Goal: Task Accomplishment & Management: Complete application form

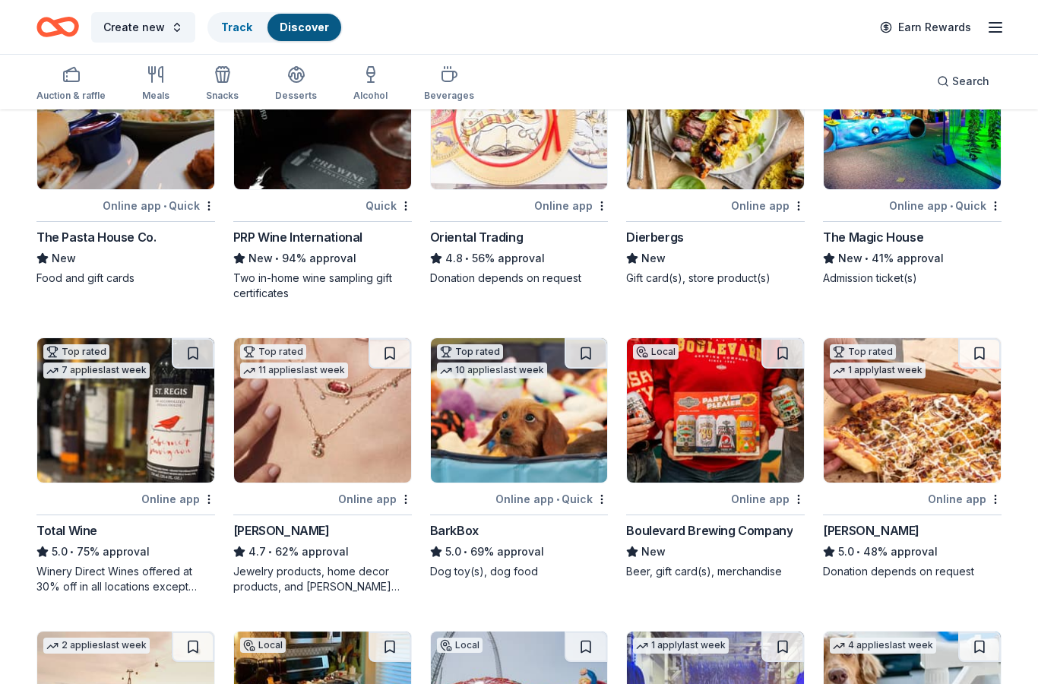
scroll to position [191, 0]
click at [706, 433] on img at bounding box center [715, 410] width 177 height 144
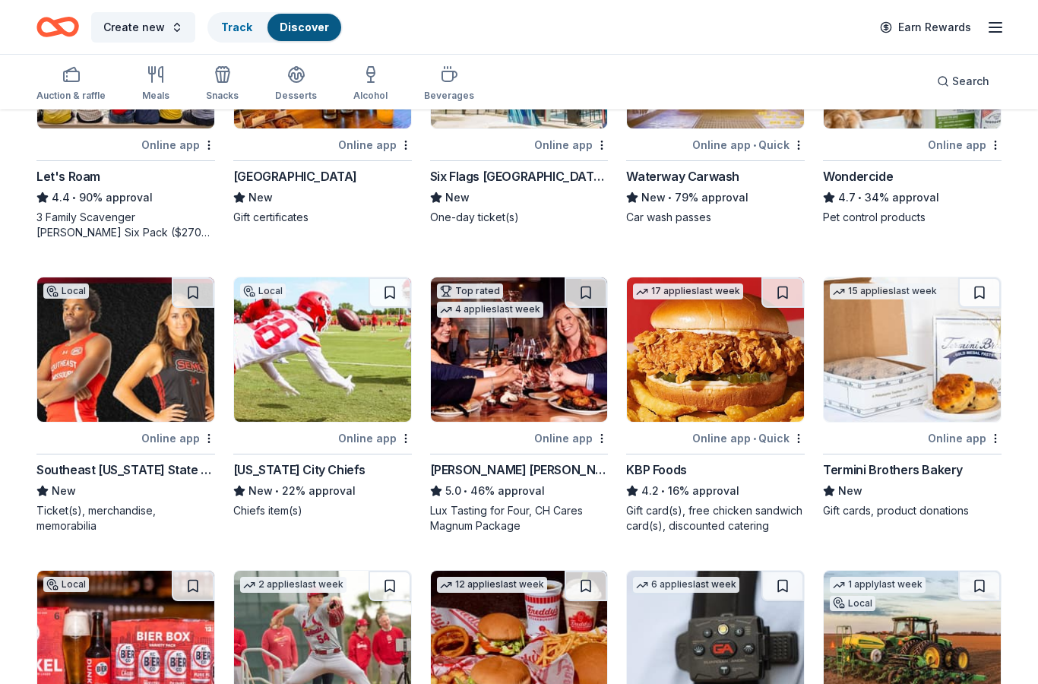
scroll to position [839, 0]
click at [753, 384] on img at bounding box center [715, 349] width 177 height 144
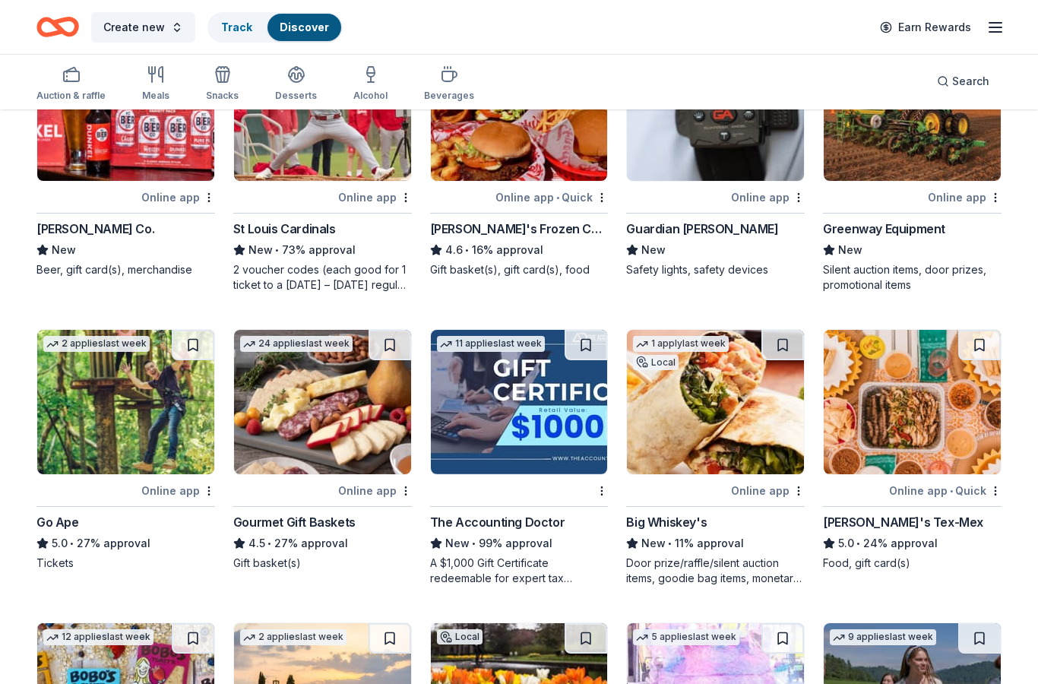
scroll to position [1373, 0]
click at [310, 432] on img at bounding box center [322, 402] width 177 height 144
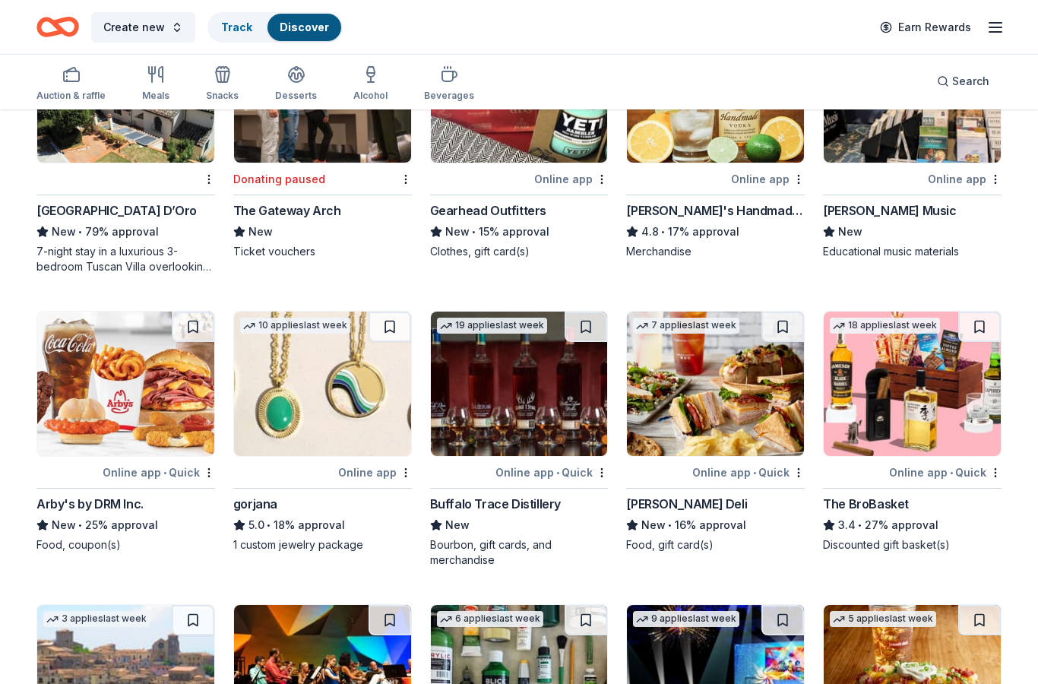
scroll to position [2270, 0]
click at [122, 401] on img at bounding box center [125, 383] width 177 height 144
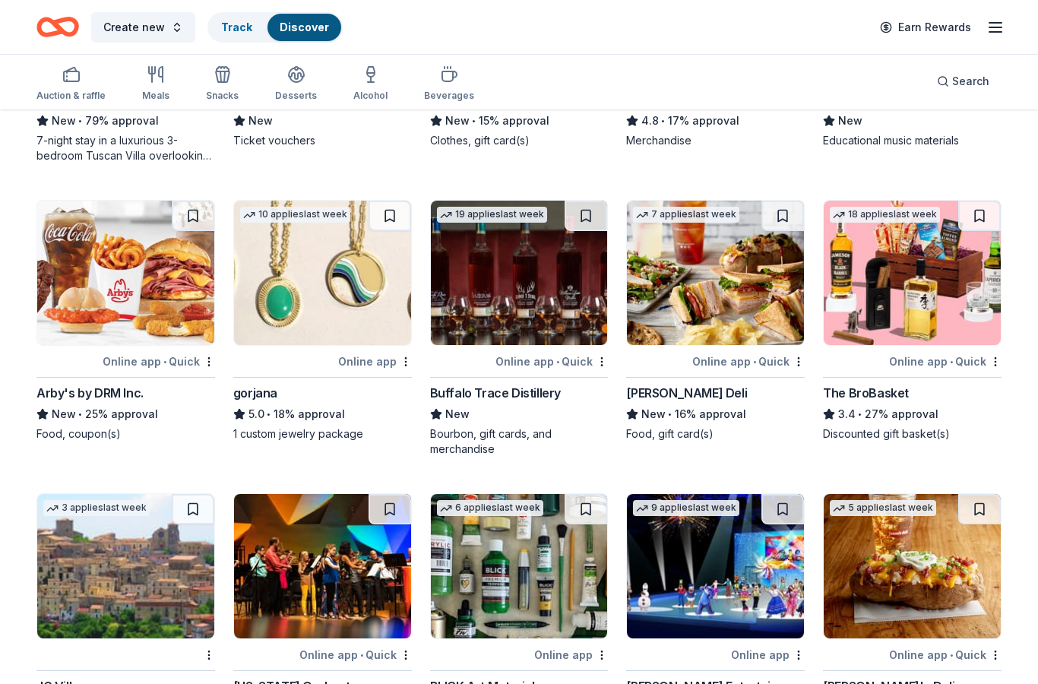
scroll to position [2381, 0]
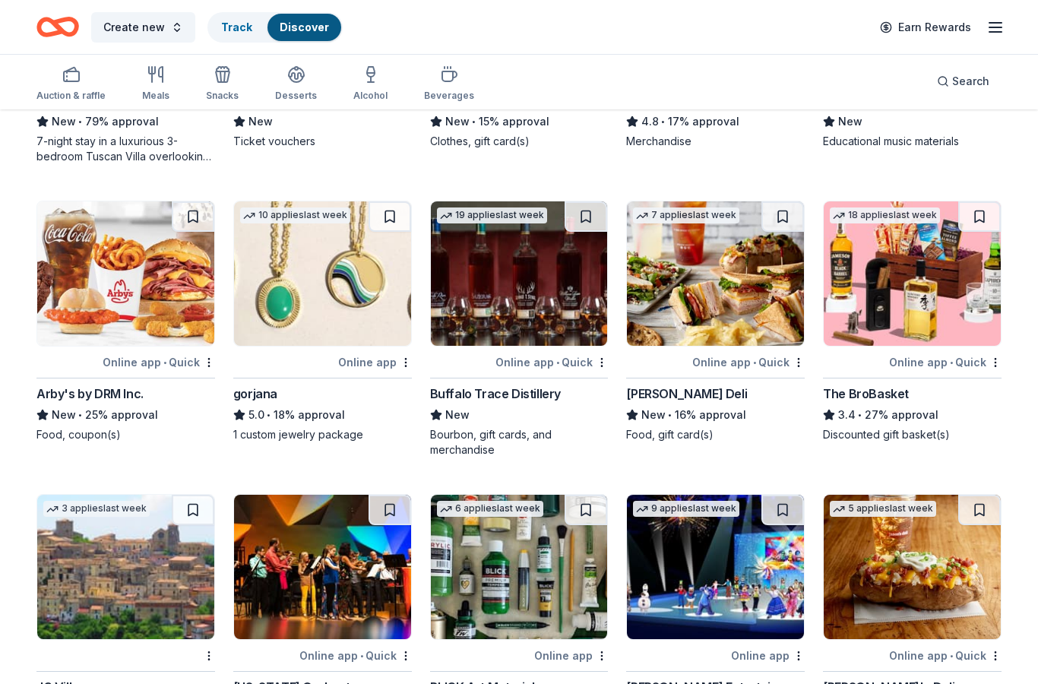
click at [676, 281] on img at bounding box center [715, 273] width 177 height 144
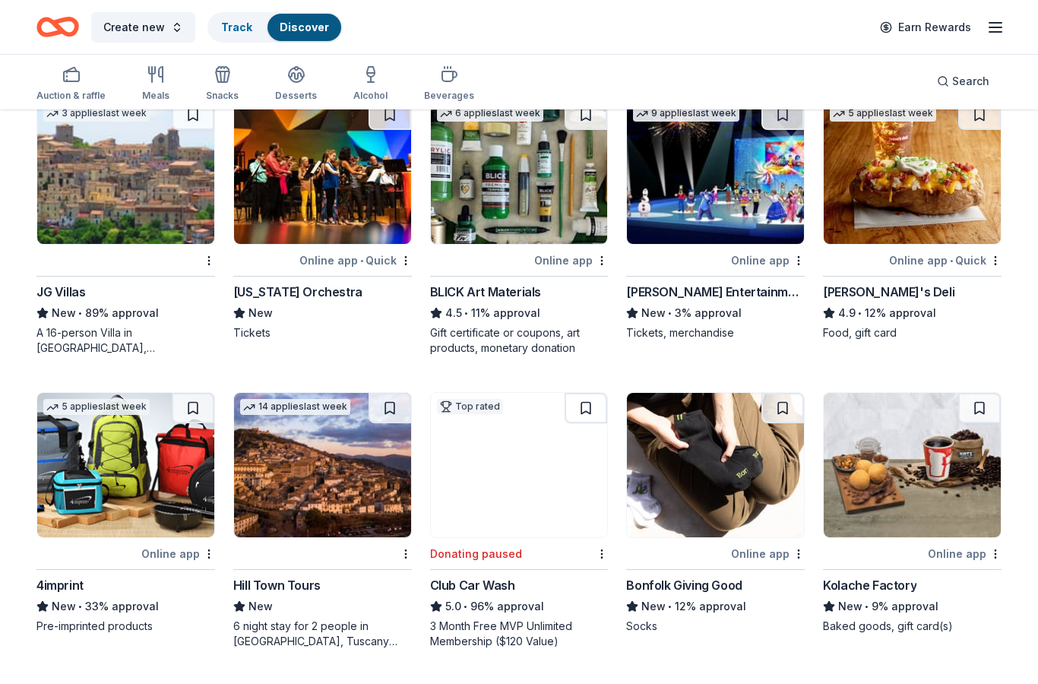
scroll to position [2776, 0]
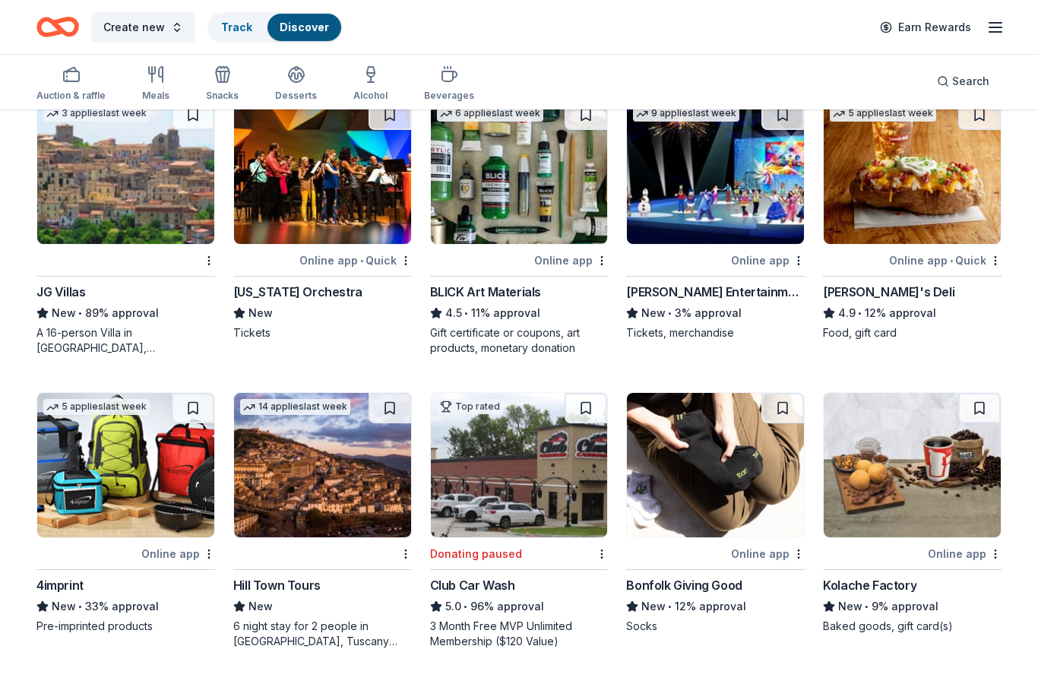
click at [486, 502] on img at bounding box center [519, 465] width 177 height 144
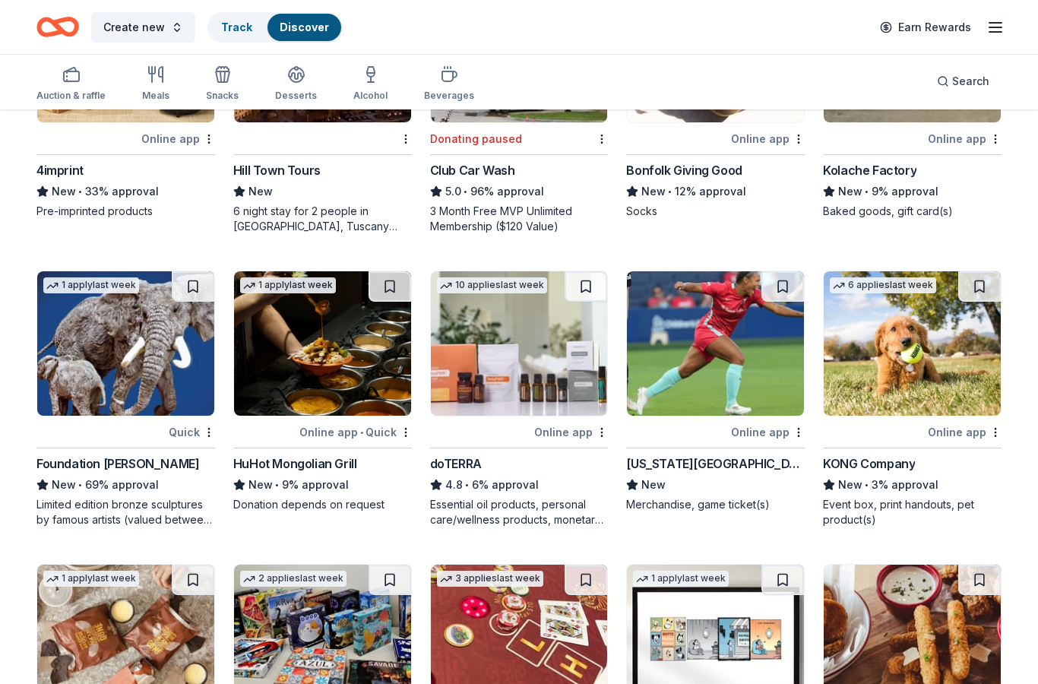
scroll to position [3199, 0]
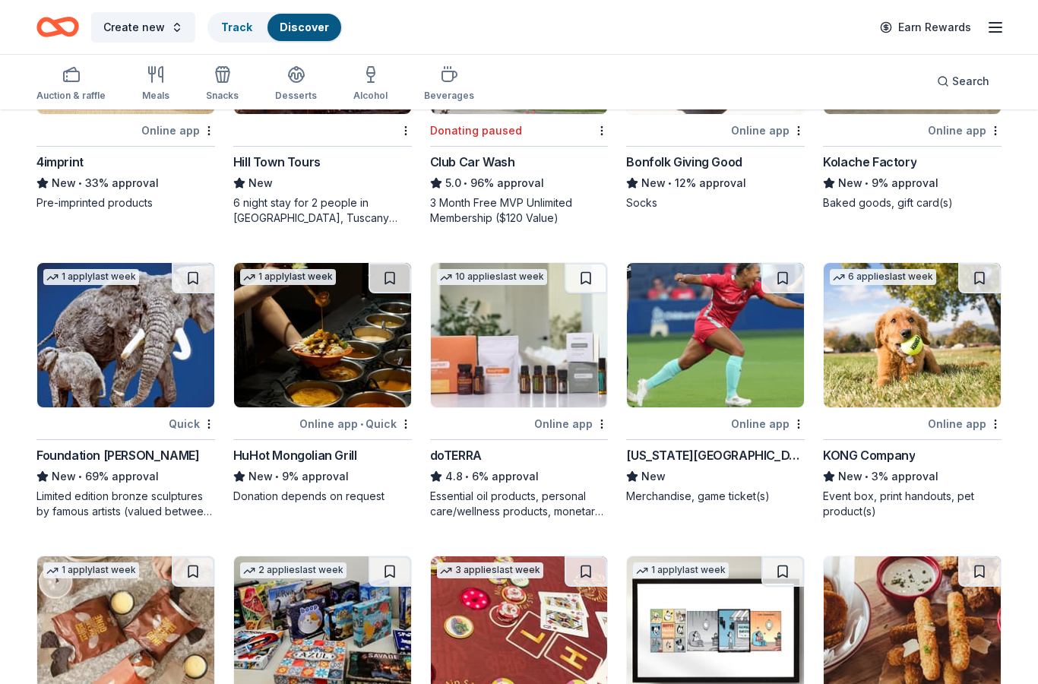
click at [526, 374] on img at bounding box center [519, 335] width 177 height 144
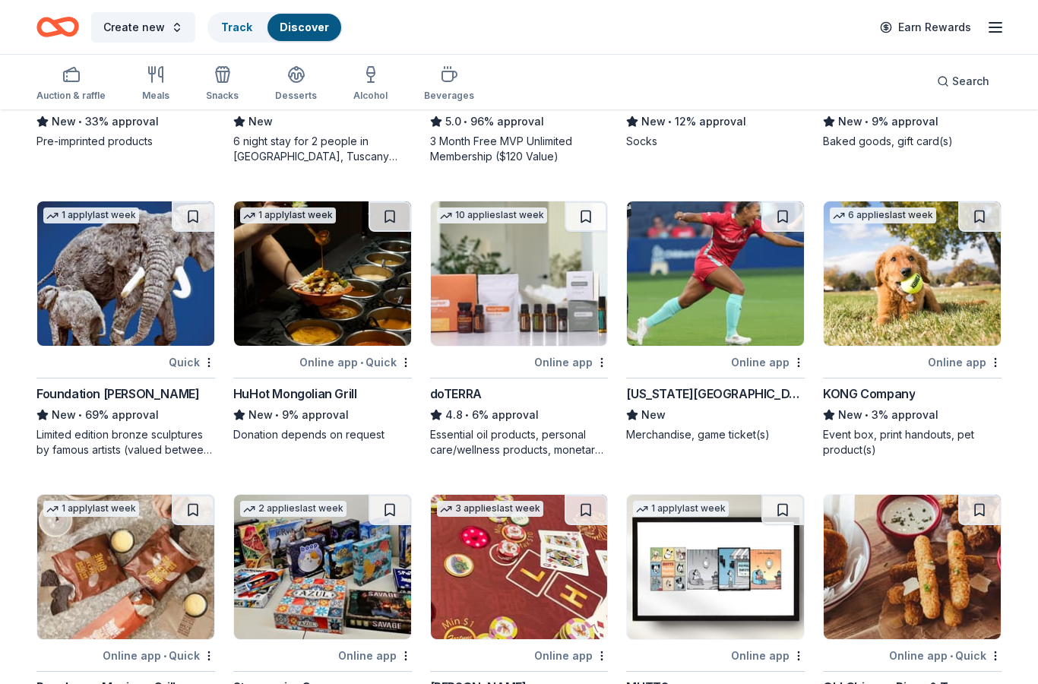
scroll to position [3231, 0]
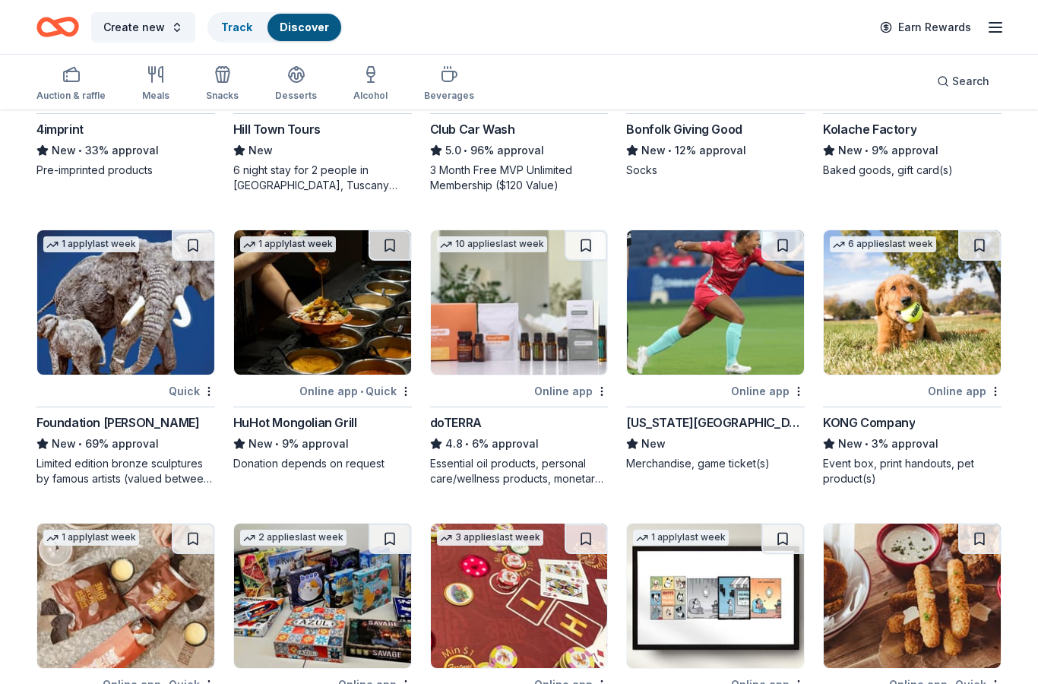
click at [921, 322] on img at bounding box center [911, 302] width 177 height 144
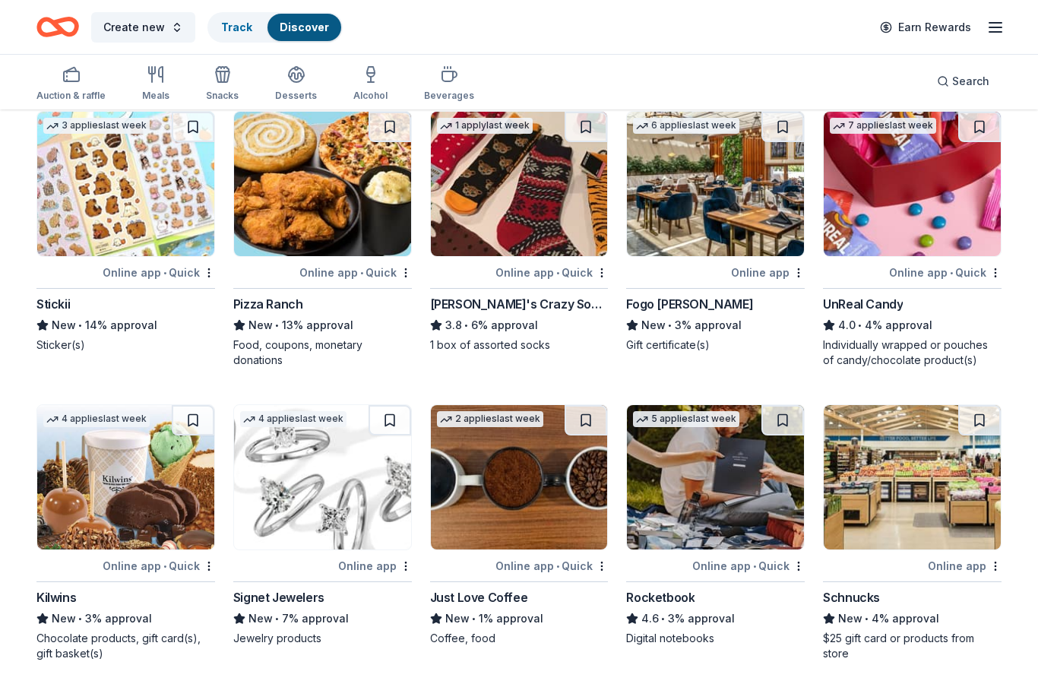
scroll to position [4507, 0]
click at [107, 529] on img at bounding box center [125, 477] width 177 height 144
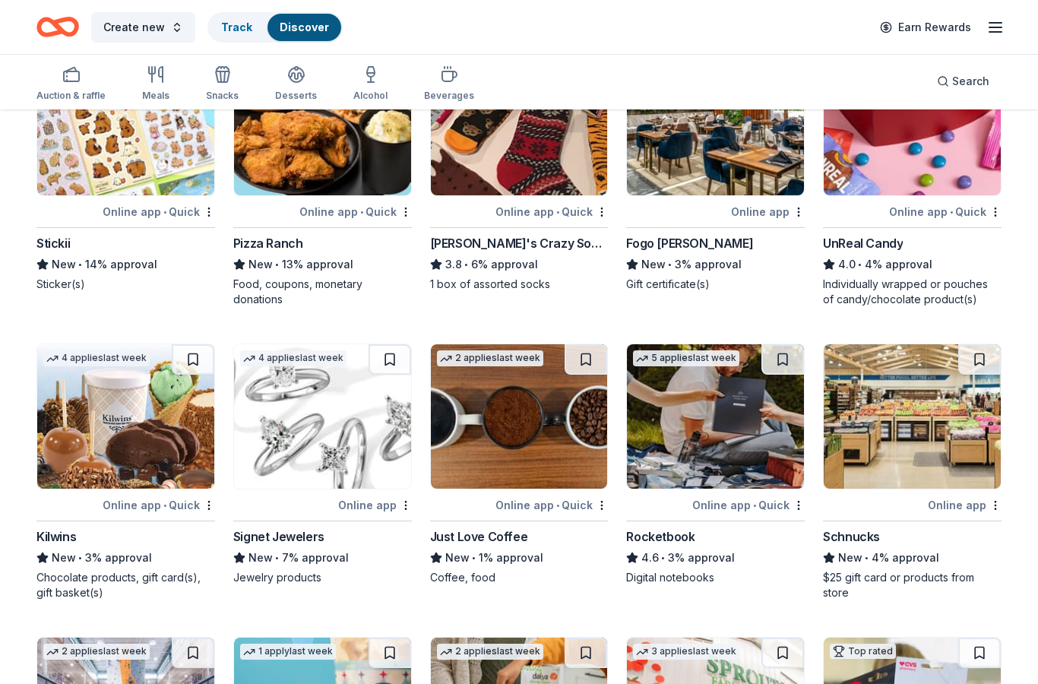
click at [919, 447] on img at bounding box center [911, 416] width 177 height 144
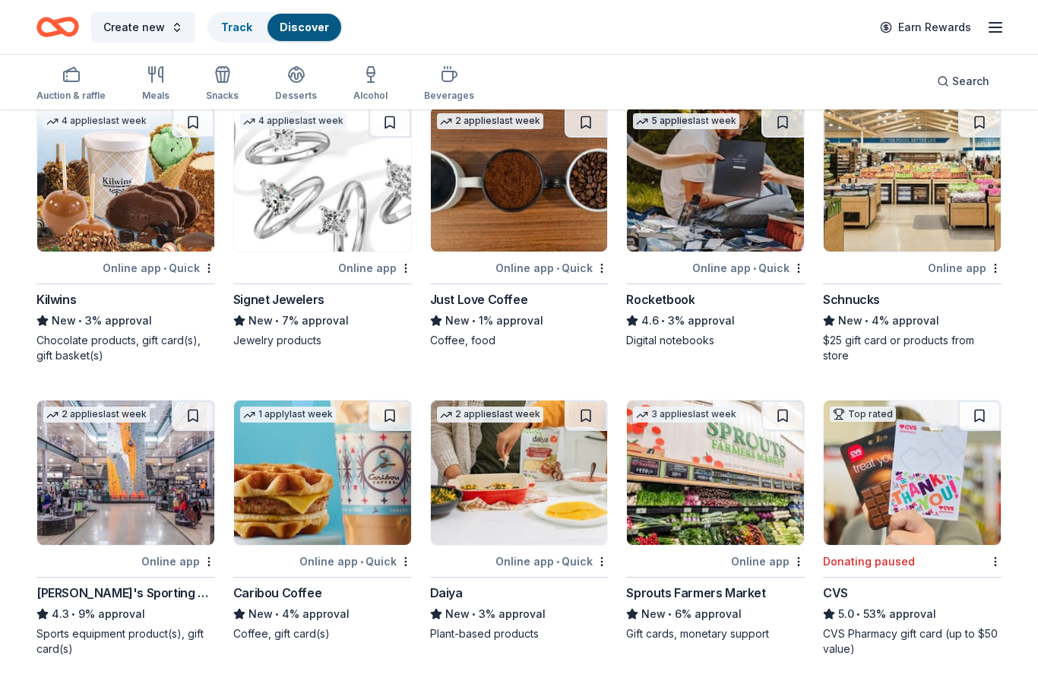
scroll to position [4839, 0]
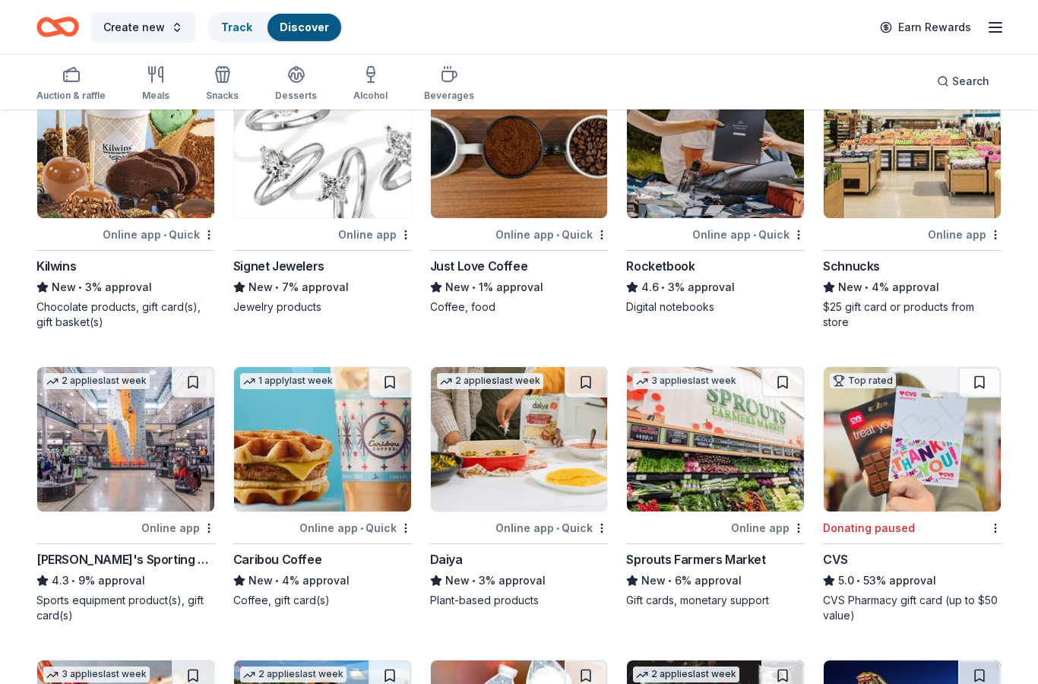
click at [103, 471] on img at bounding box center [125, 439] width 177 height 144
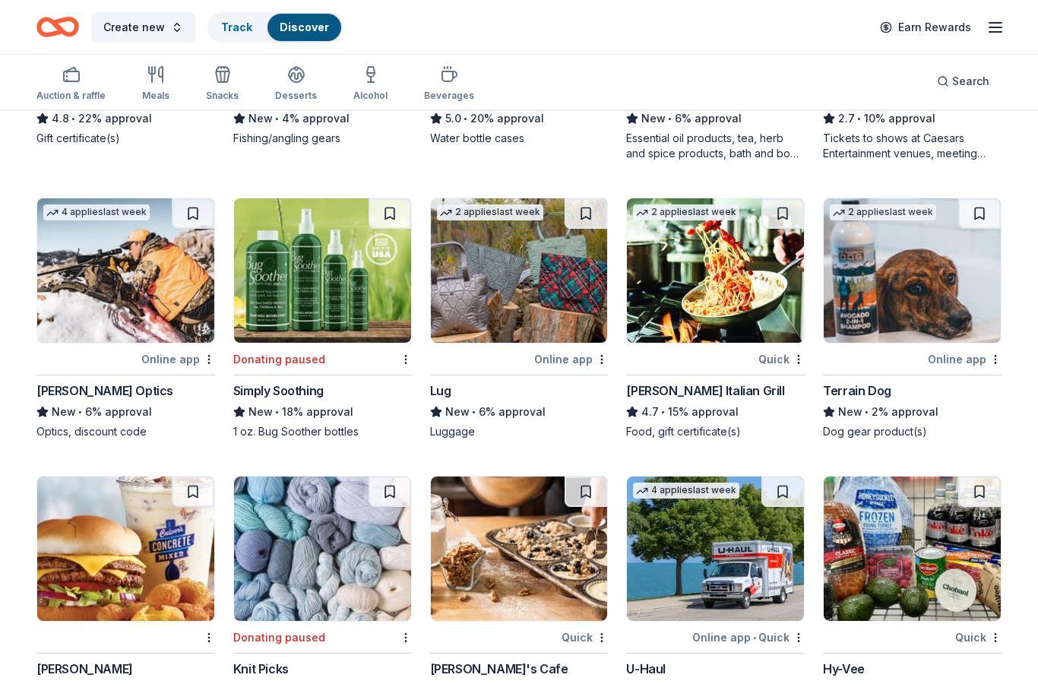
scroll to position [5594, 0]
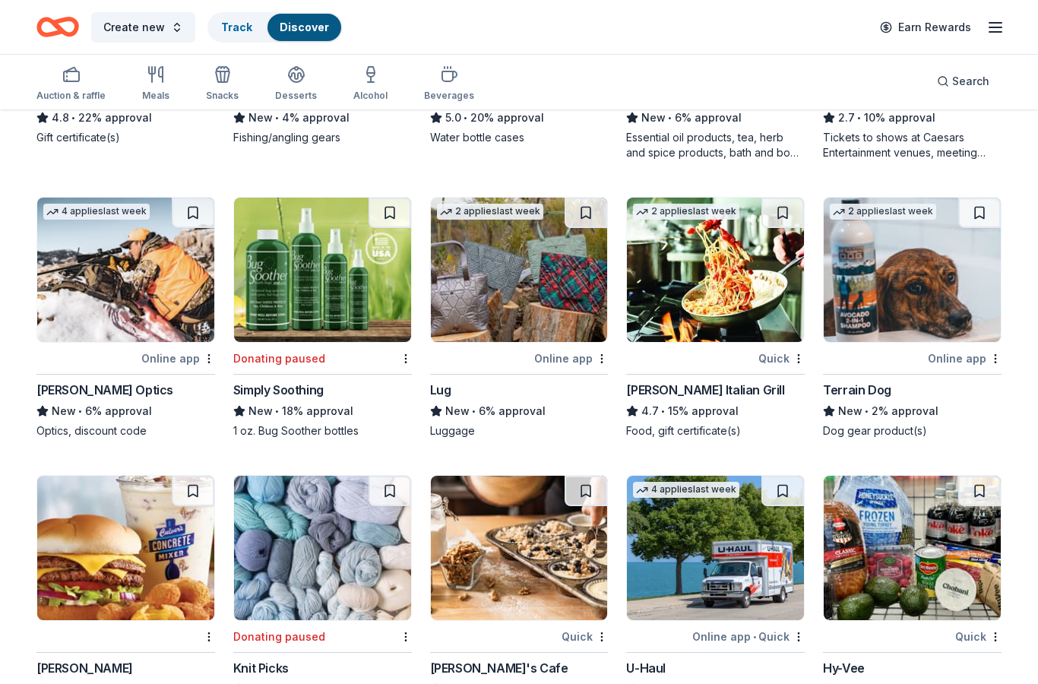
click at [737, 291] on img at bounding box center [715, 269] width 177 height 144
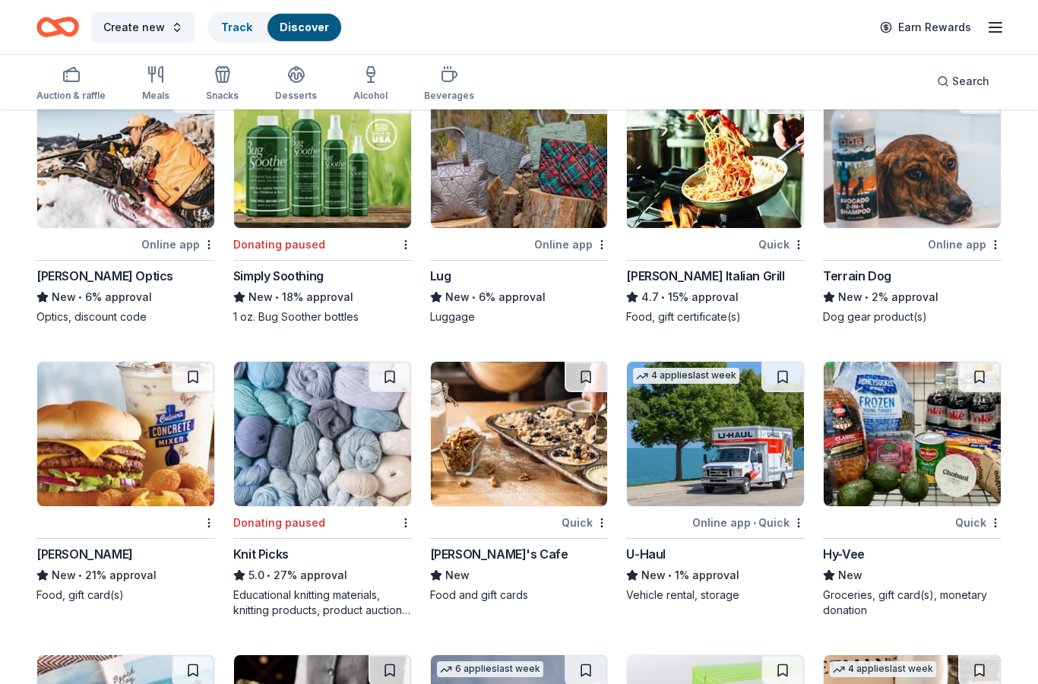
scroll to position [5708, 0]
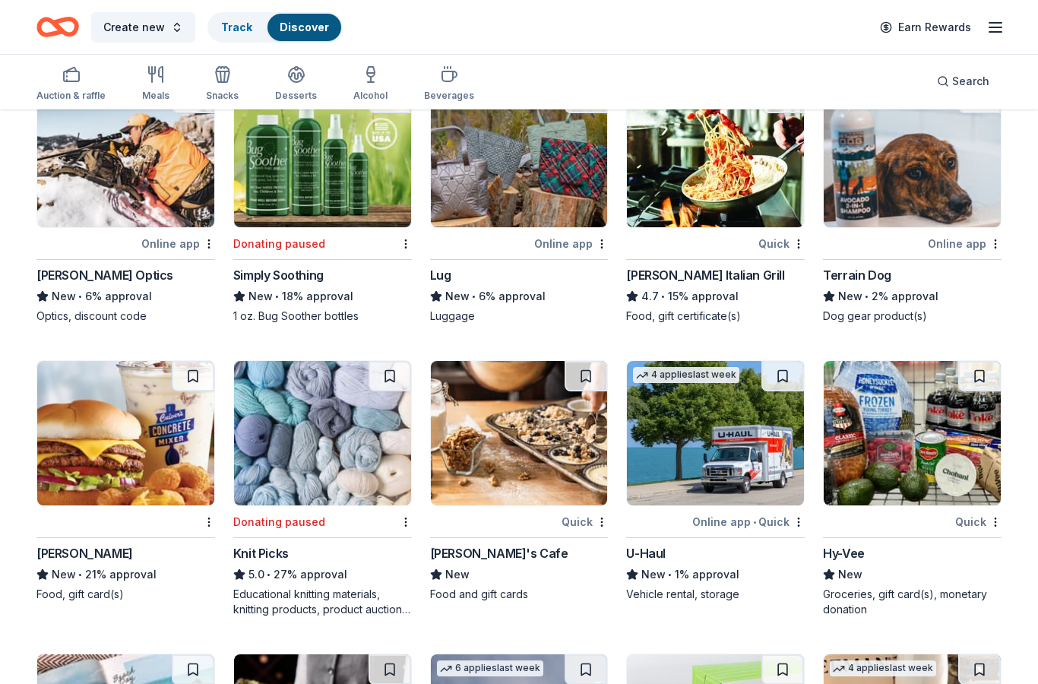
click at [112, 444] on img at bounding box center [125, 434] width 177 height 144
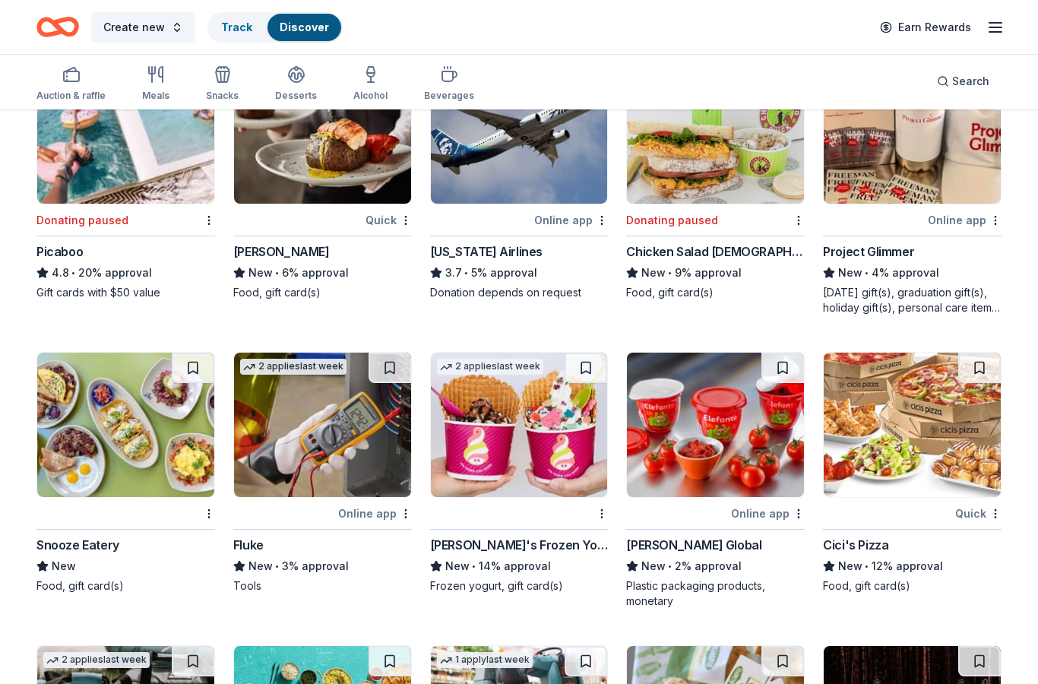
scroll to position [6304, 0]
click at [533, 441] on img at bounding box center [519, 424] width 177 height 144
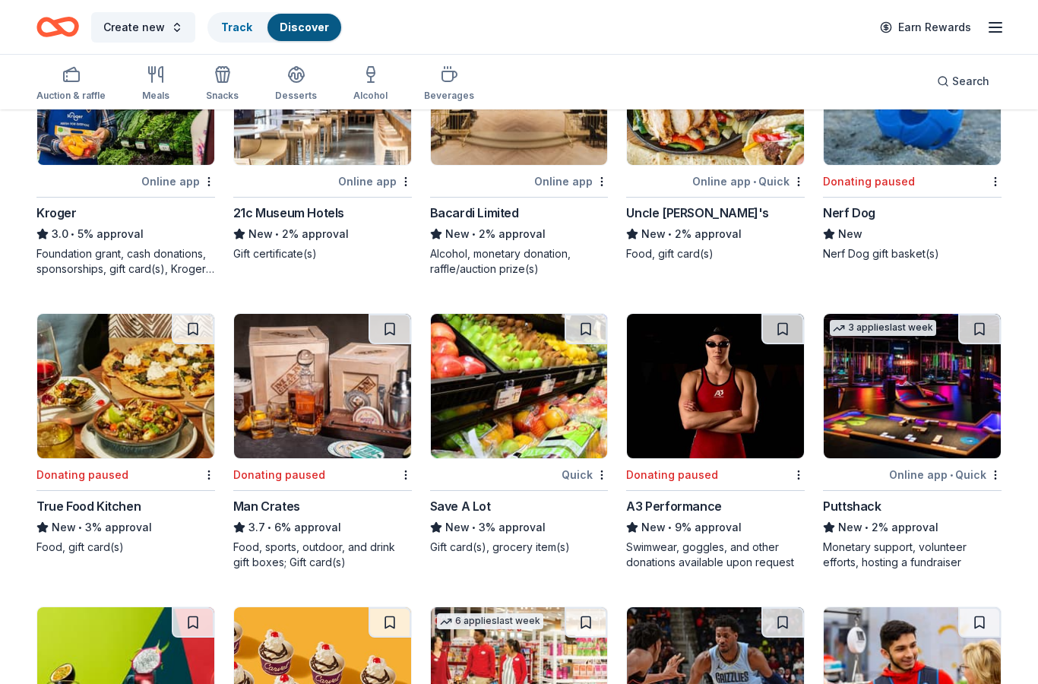
scroll to position [7500, 0]
click at [523, 411] on img at bounding box center [519, 386] width 177 height 144
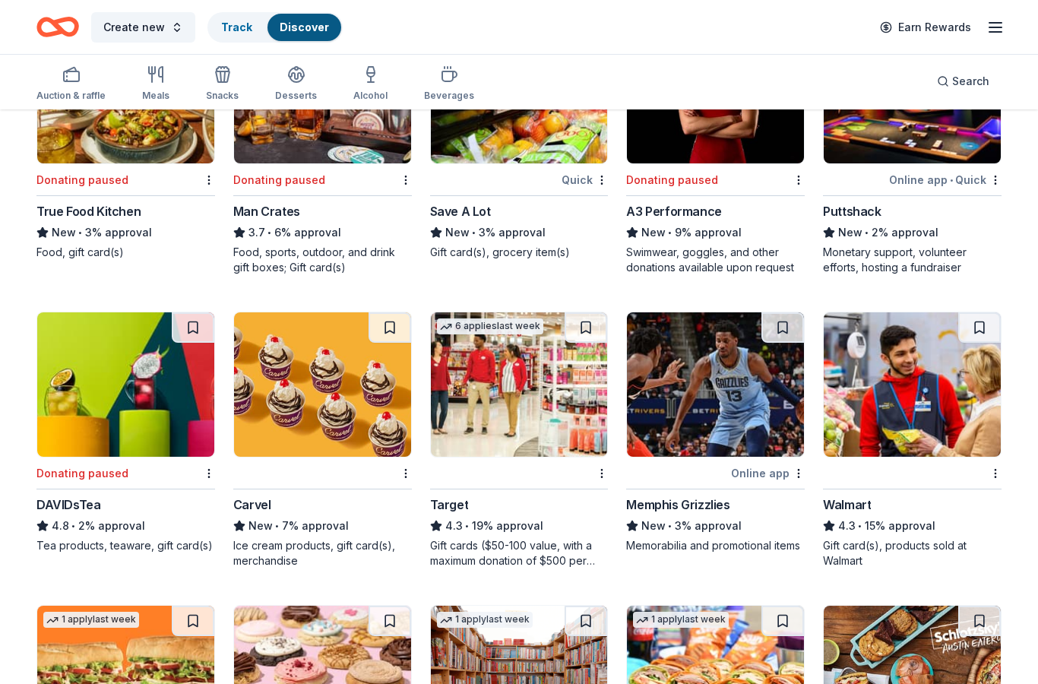
scroll to position [7795, 0]
click at [968, 423] on img at bounding box center [911, 384] width 177 height 144
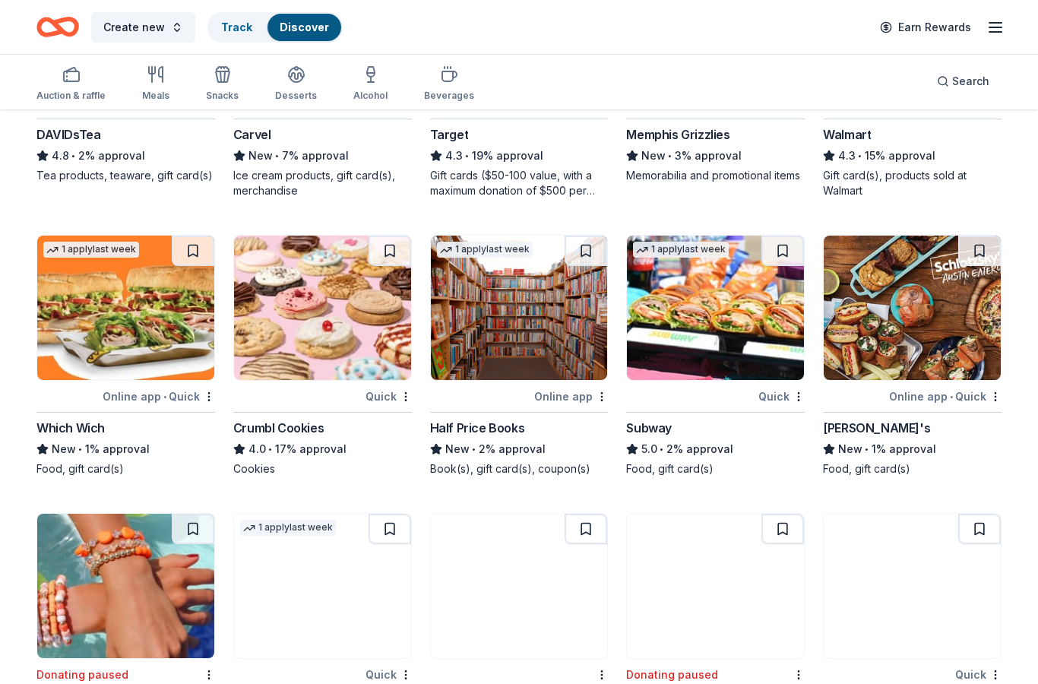
scroll to position [8165, 0]
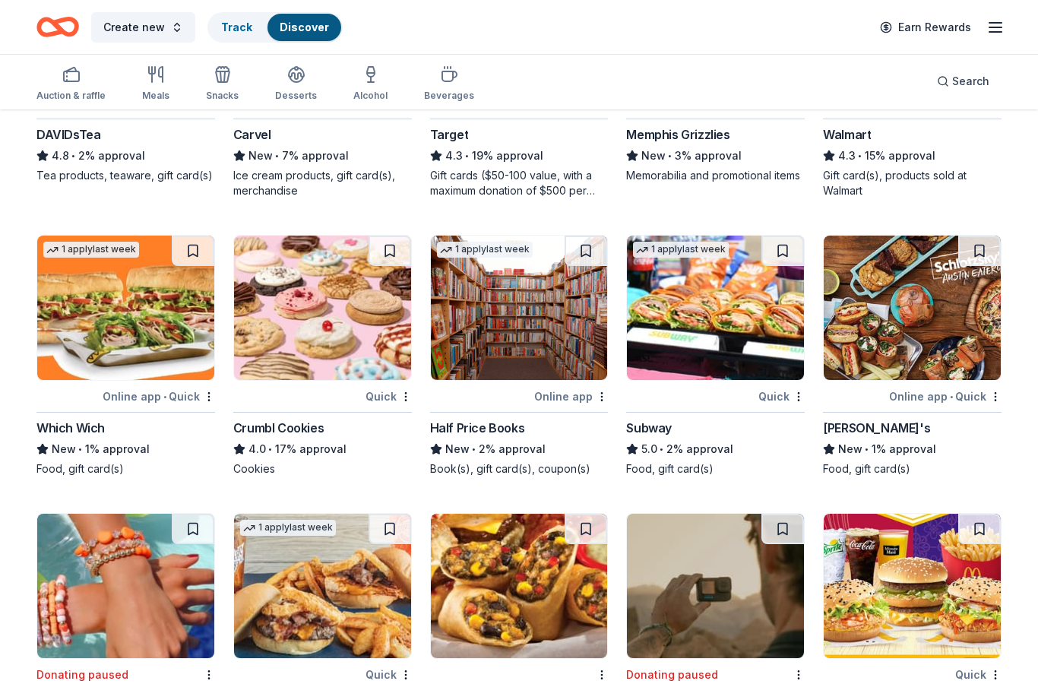
click at [701, 328] on img at bounding box center [715, 307] width 177 height 144
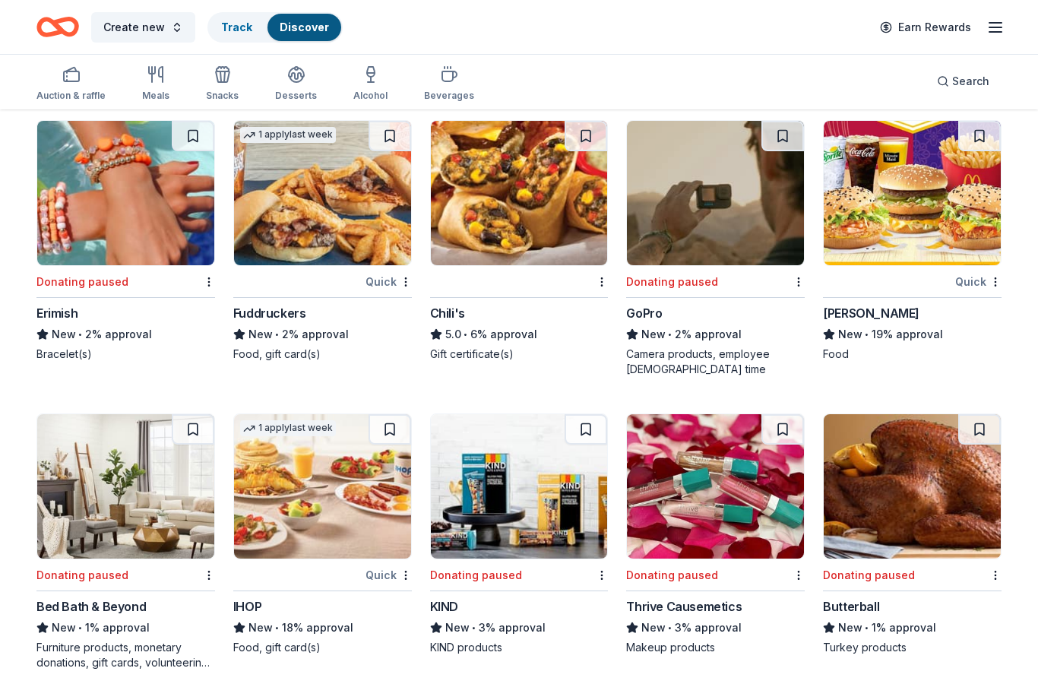
scroll to position [8560, 0]
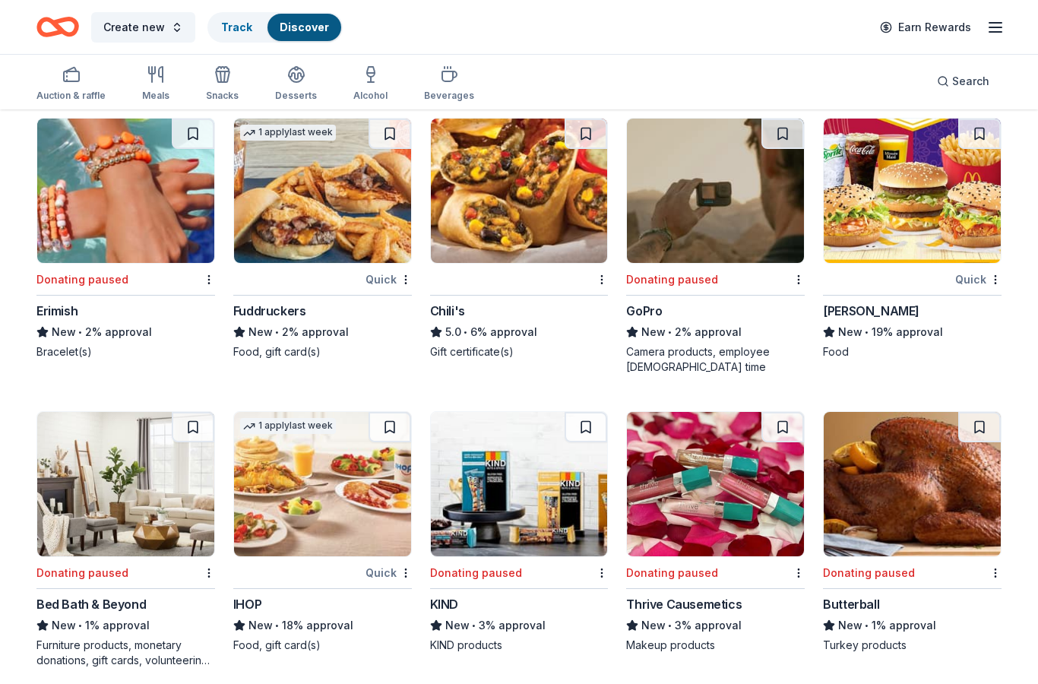
click at [924, 208] on img at bounding box center [911, 190] width 177 height 144
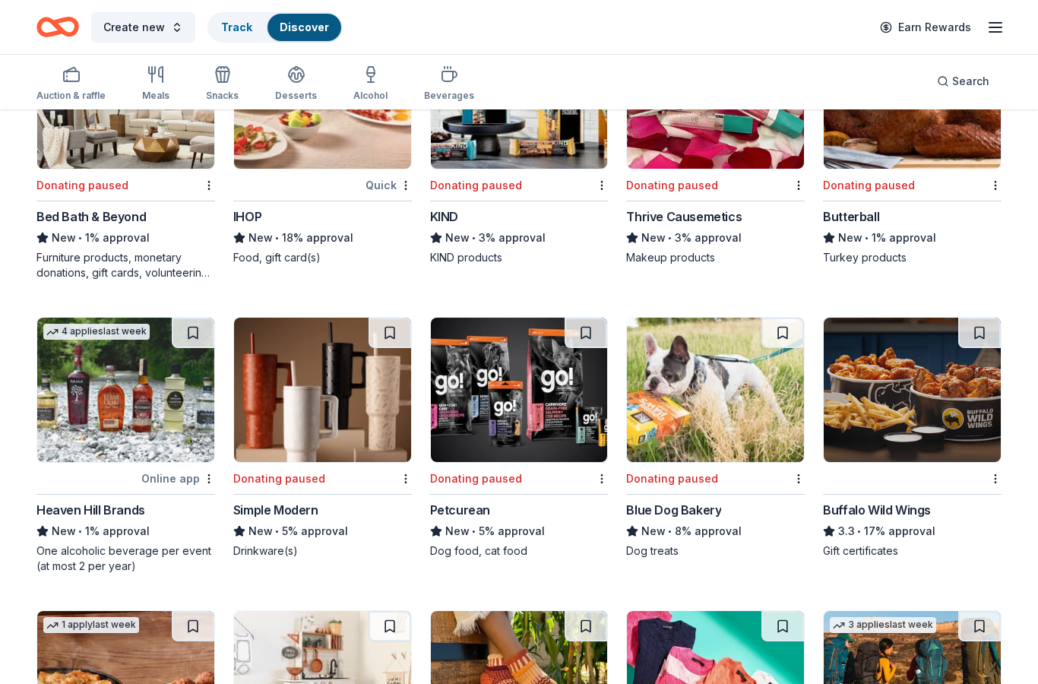
scroll to position [8947, 0]
click at [908, 434] on img at bounding box center [911, 390] width 177 height 144
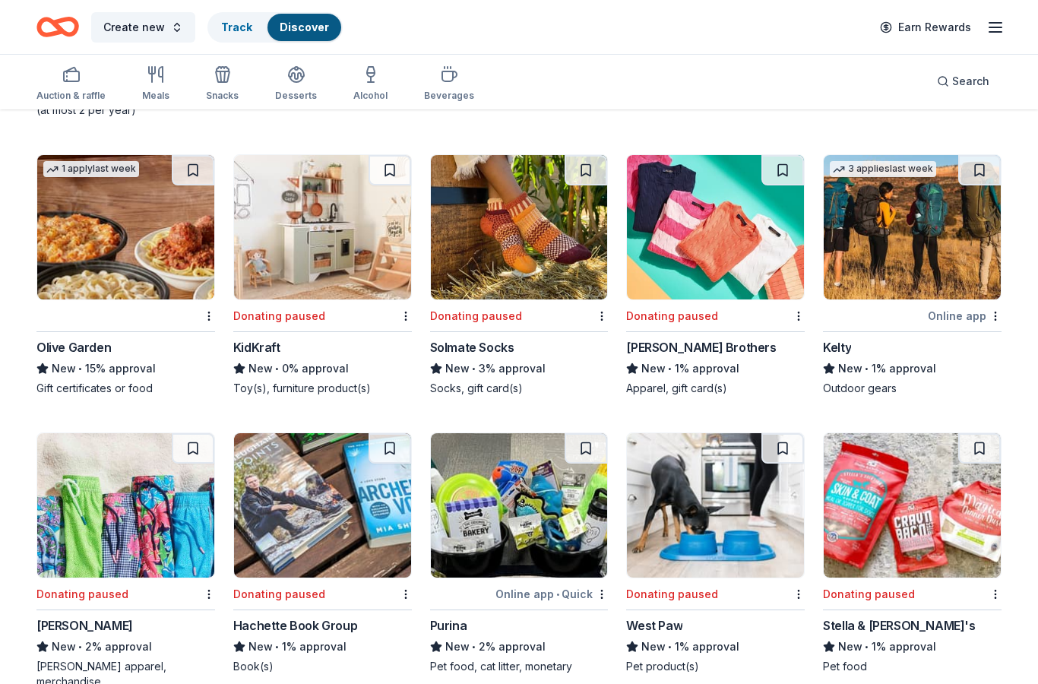
scroll to position [9403, 0]
click at [123, 232] on img at bounding box center [125, 227] width 177 height 144
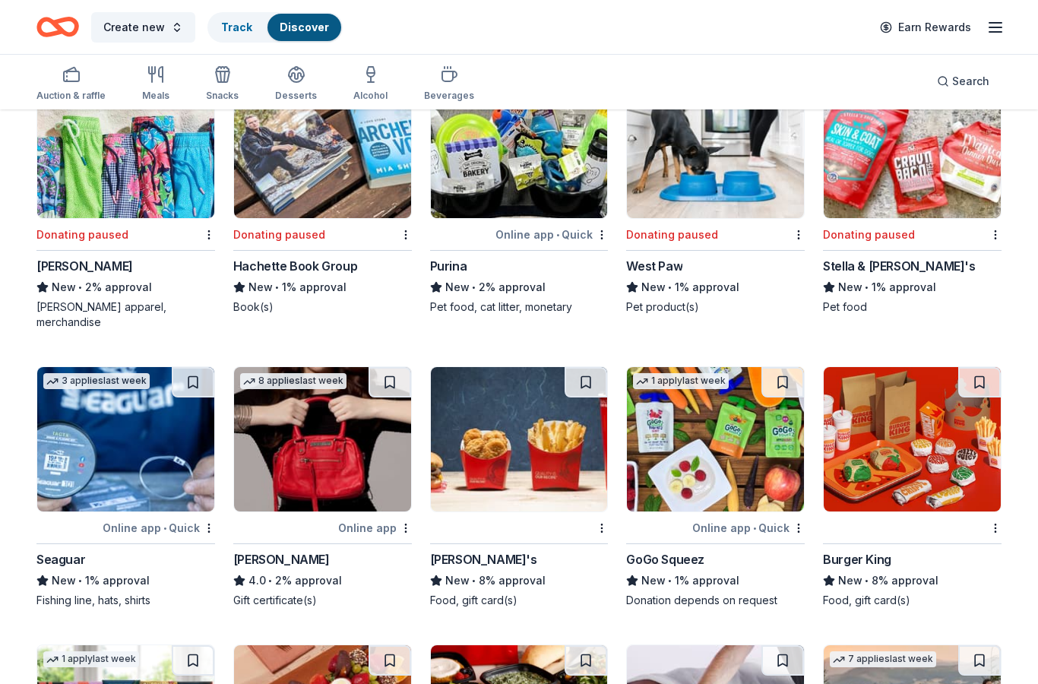
scroll to position [9763, 0]
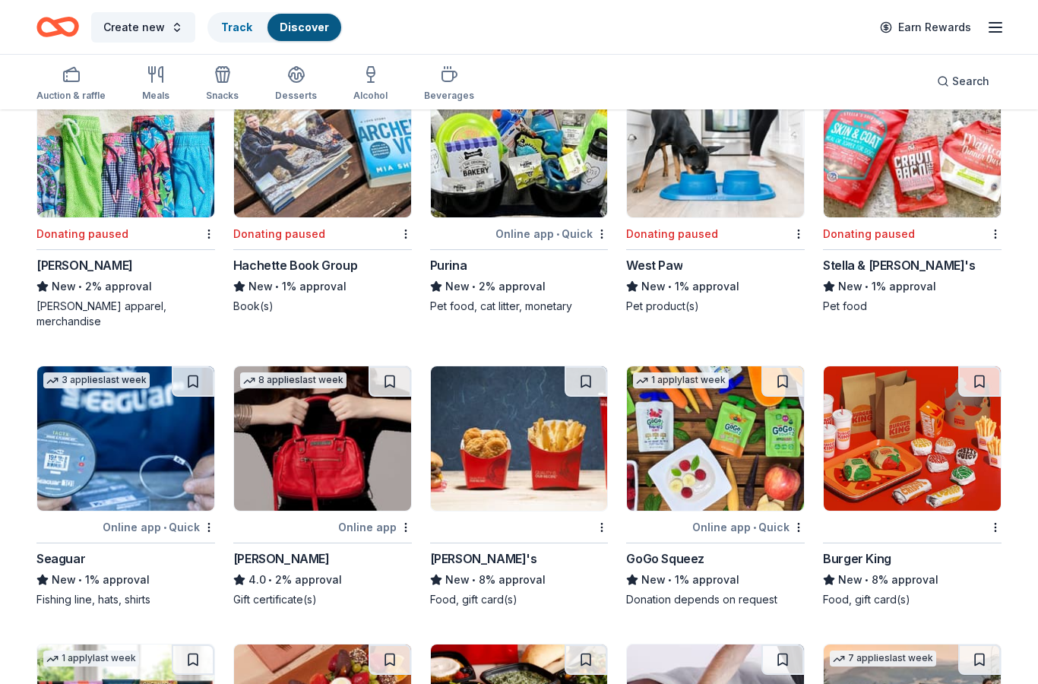
click at [506, 464] on img at bounding box center [519, 438] width 177 height 144
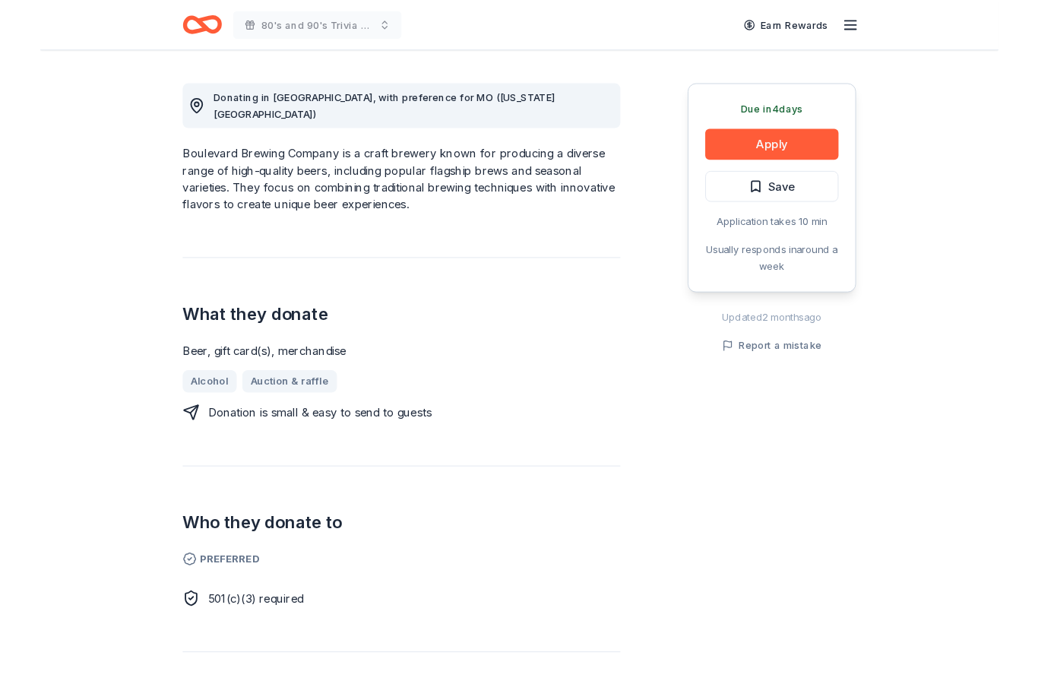
scroll to position [402, 0]
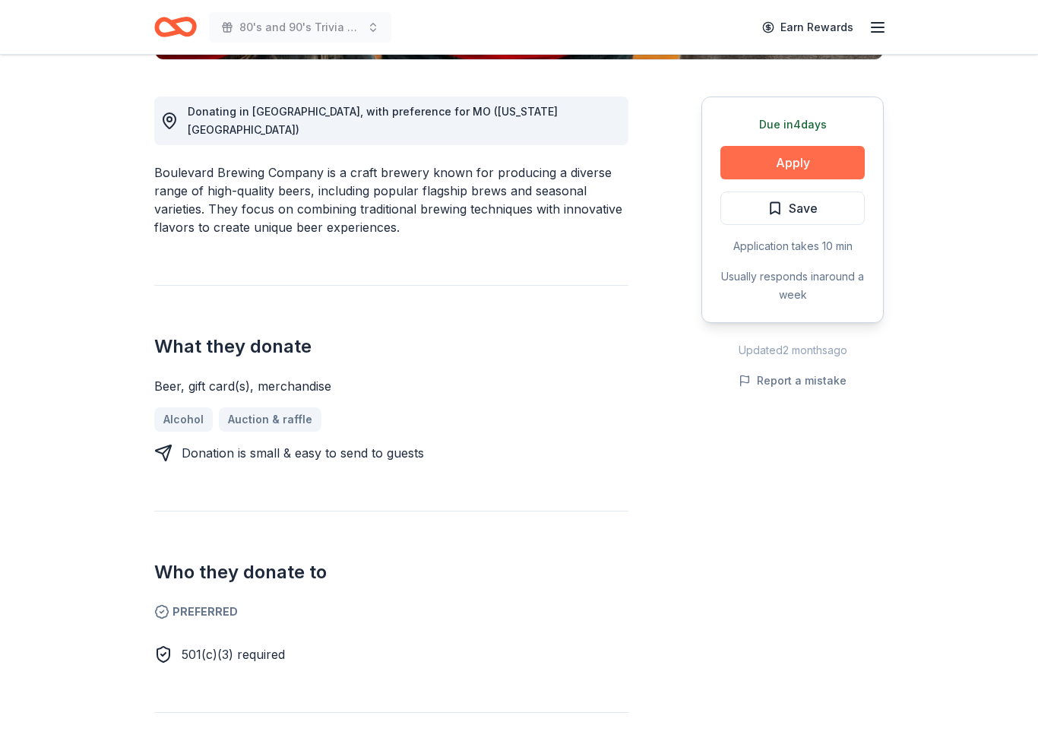
click at [802, 162] on button "Apply" at bounding box center [792, 162] width 144 height 33
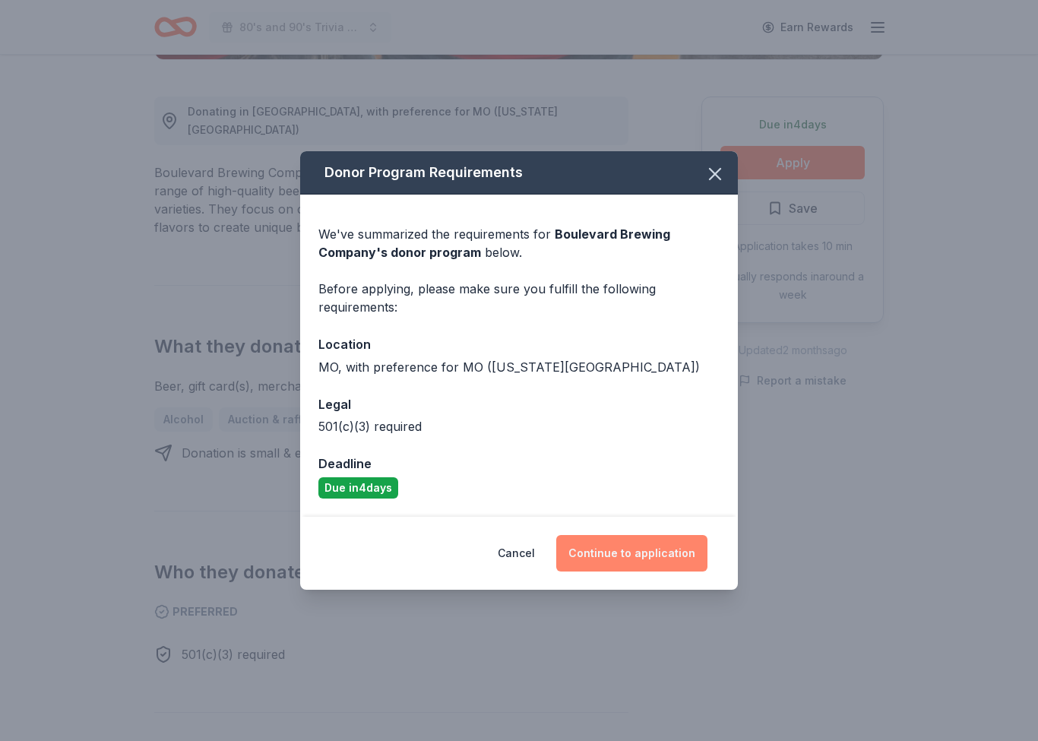
click at [668, 553] on button "Continue to application" at bounding box center [631, 553] width 151 height 36
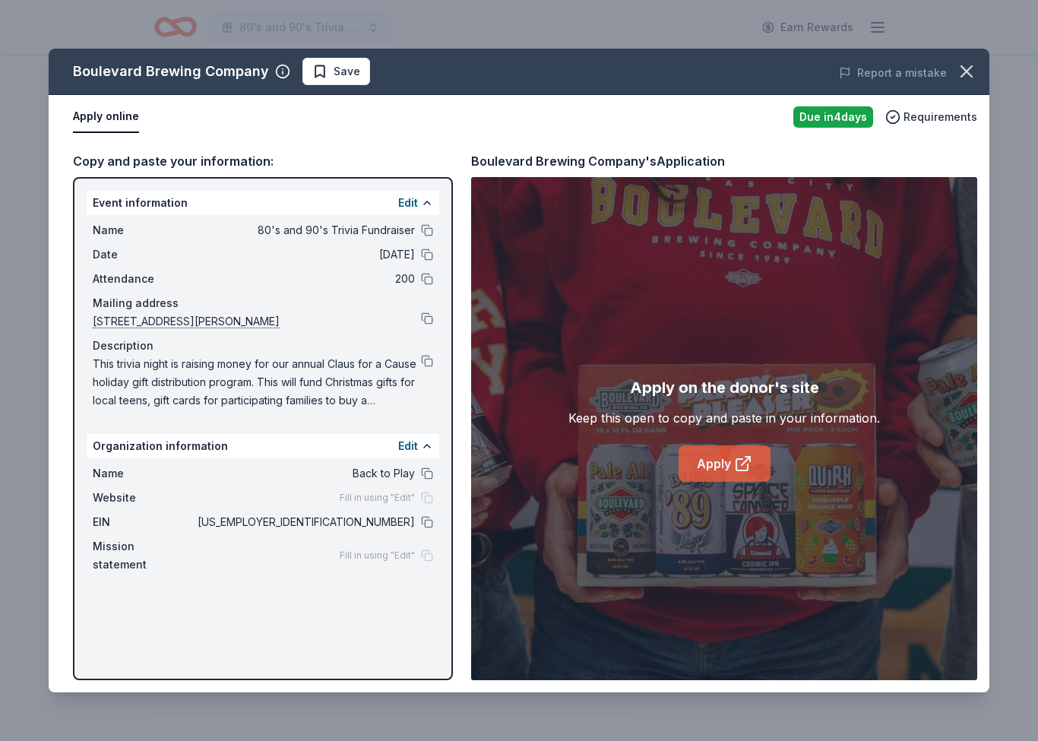
click at [740, 463] on icon at bounding box center [743, 463] width 18 height 18
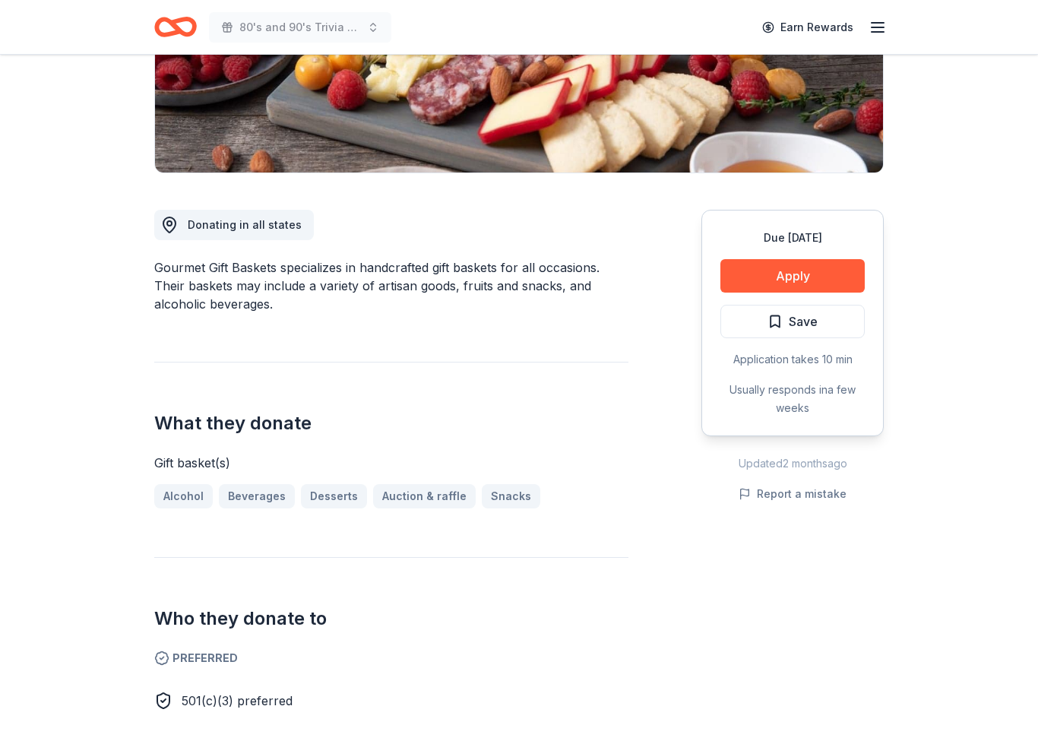
scroll to position [261, 0]
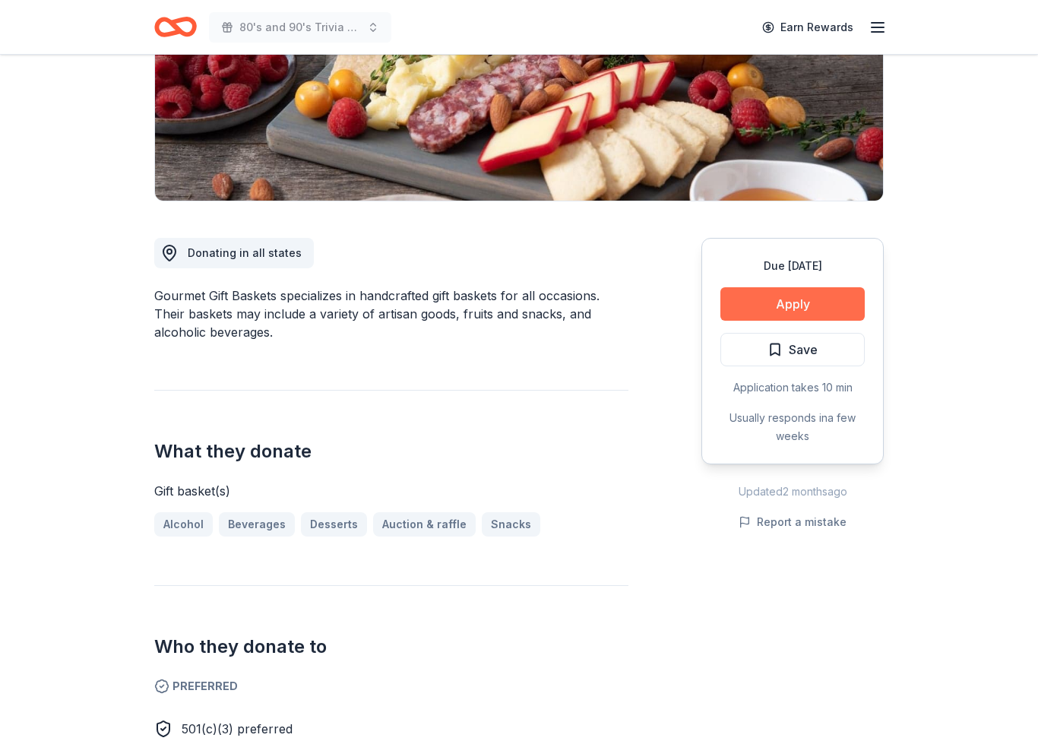
click at [831, 307] on button "Apply" at bounding box center [792, 303] width 144 height 33
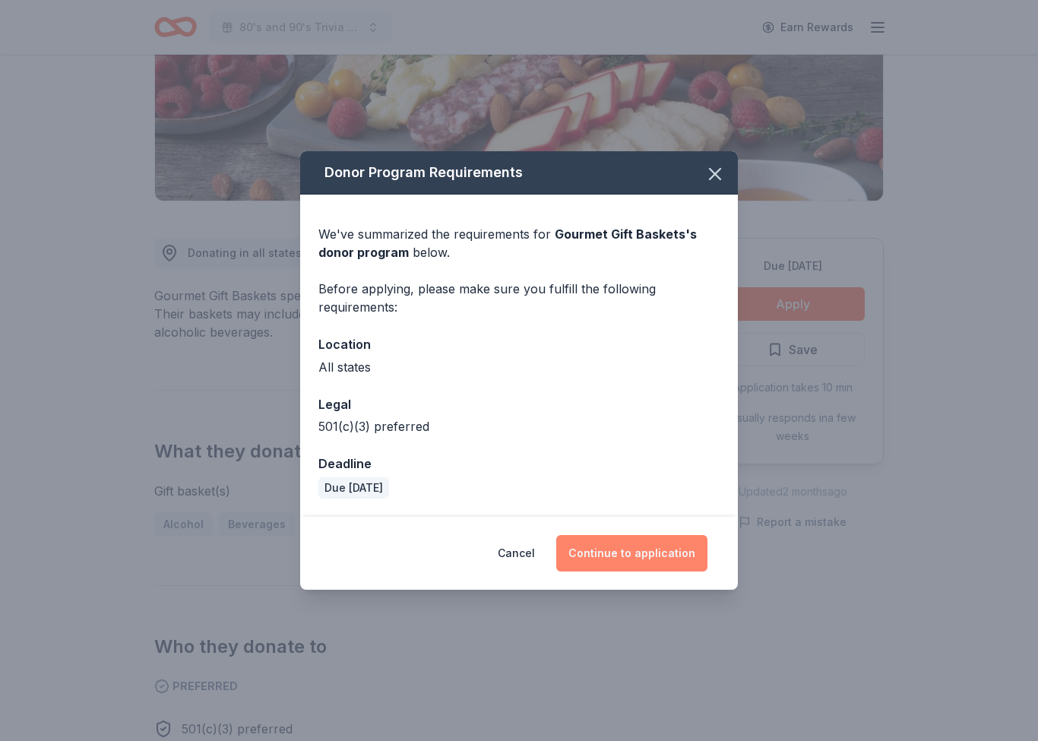
click at [649, 553] on button "Continue to application" at bounding box center [631, 553] width 151 height 36
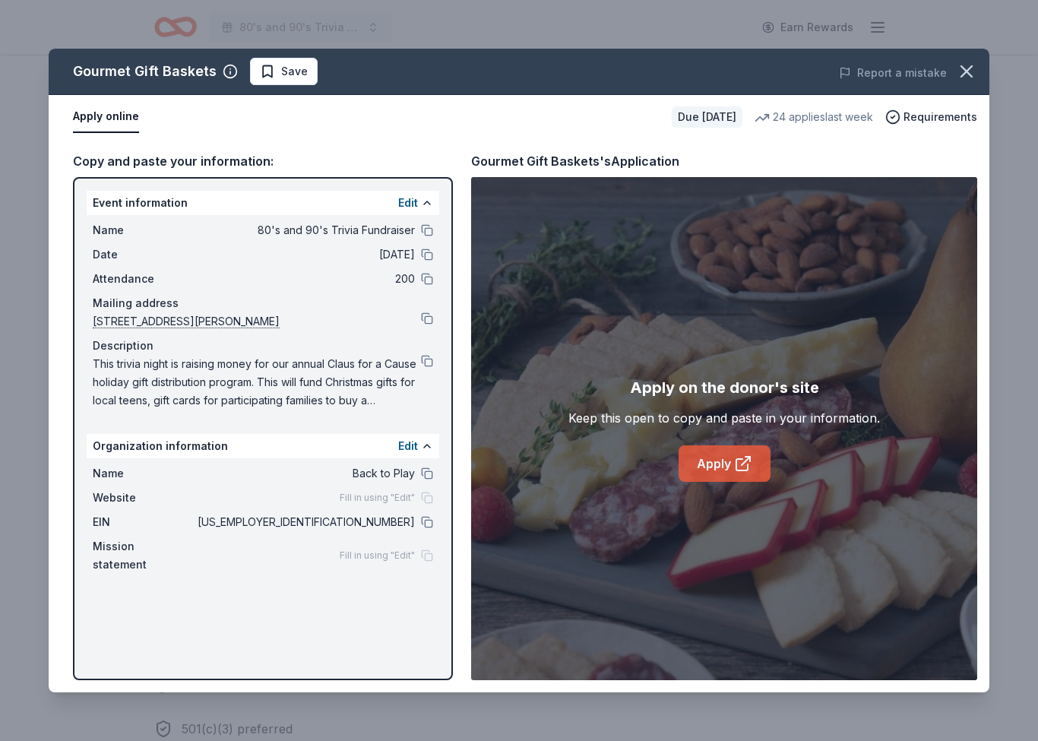
click at [708, 463] on link "Apply" at bounding box center [724, 463] width 92 height 36
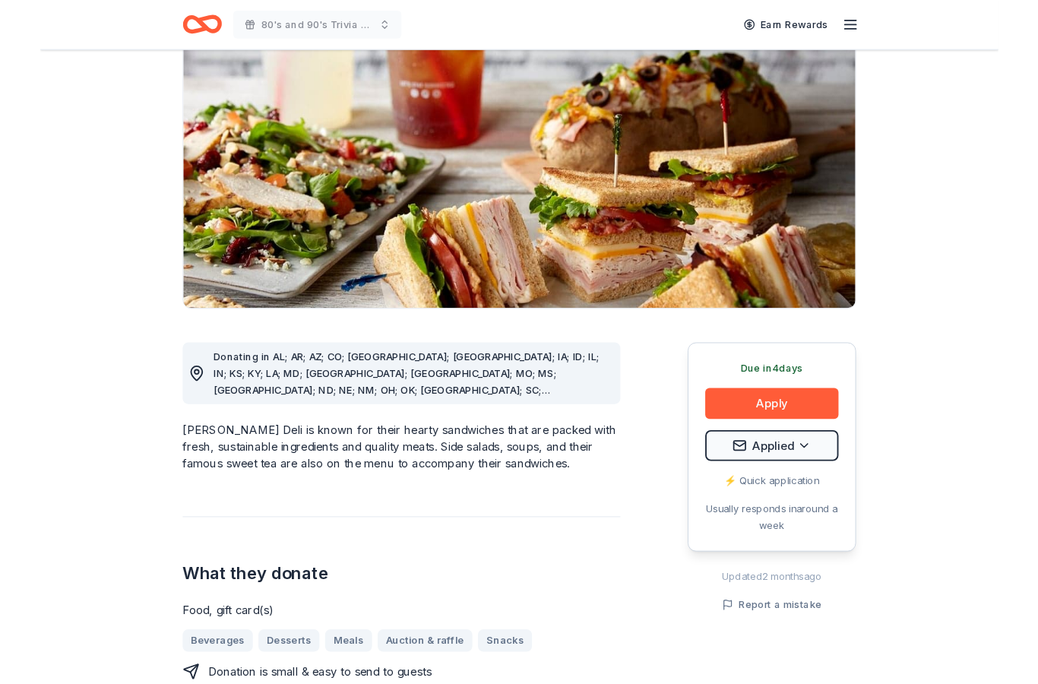
scroll to position [128, 0]
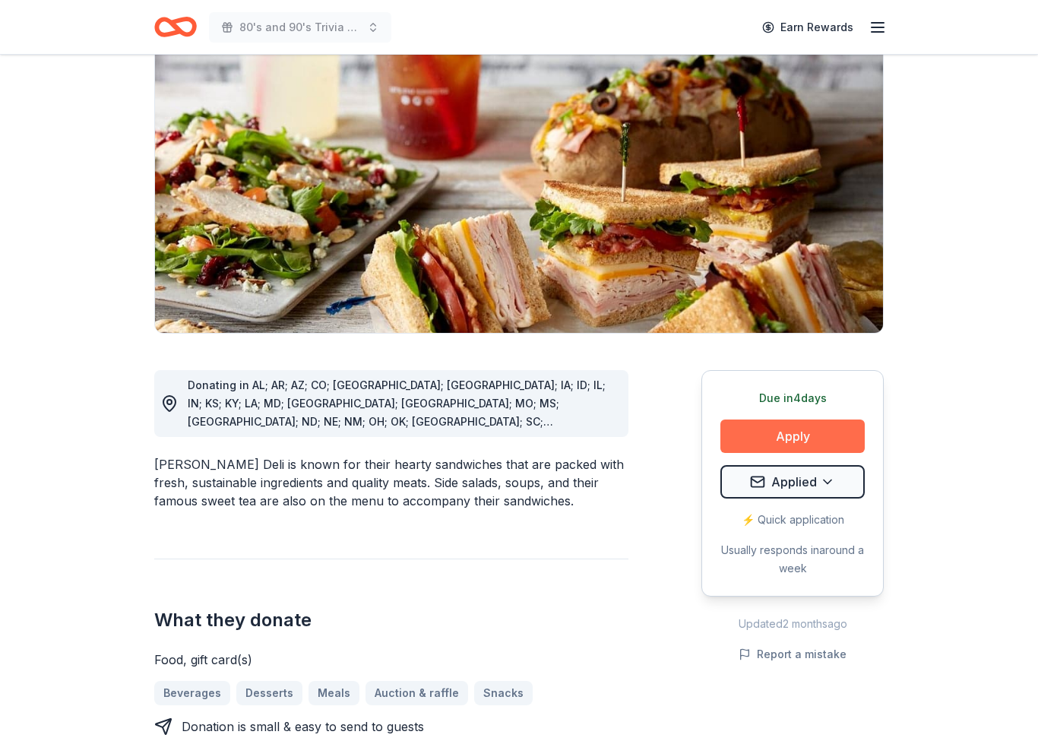
click at [782, 441] on button "Apply" at bounding box center [792, 435] width 144 height 33
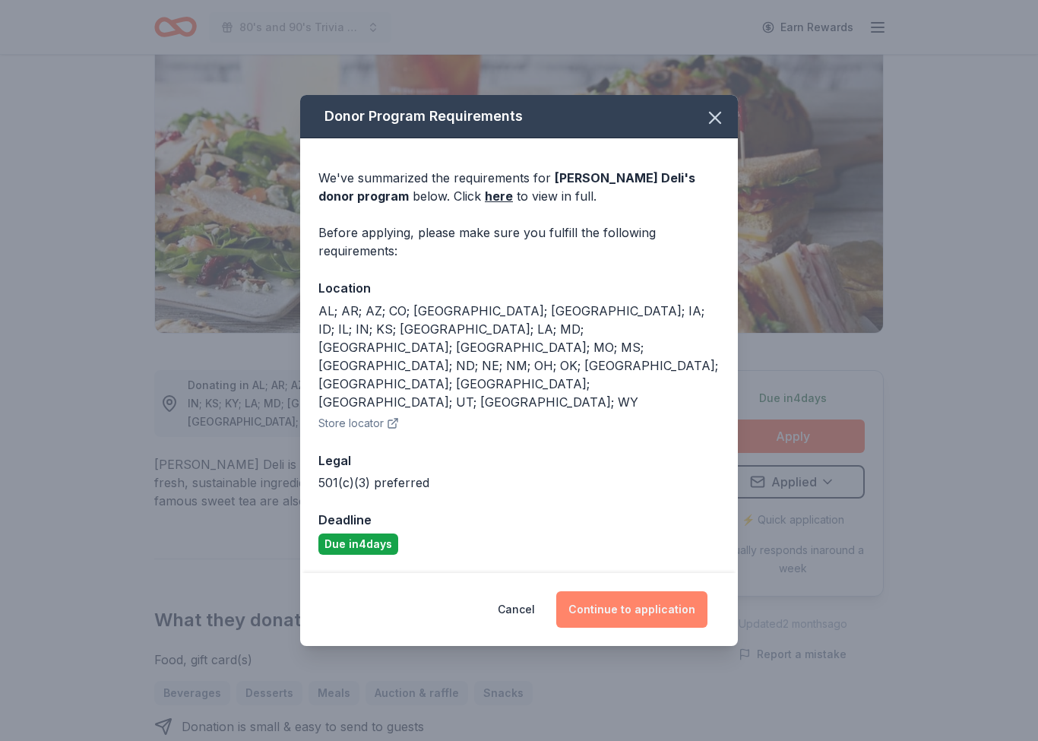
click at [619, 591] on button "Continue to application" at bounding box center [631, 609] width 151 height 36
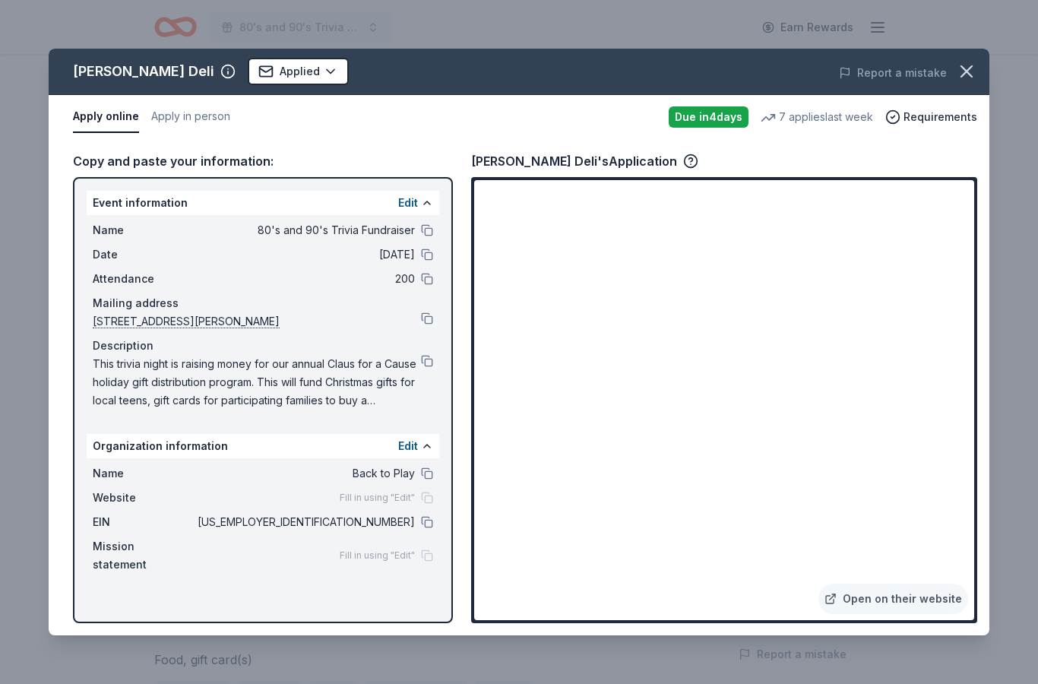
scroll to position [189, 0]
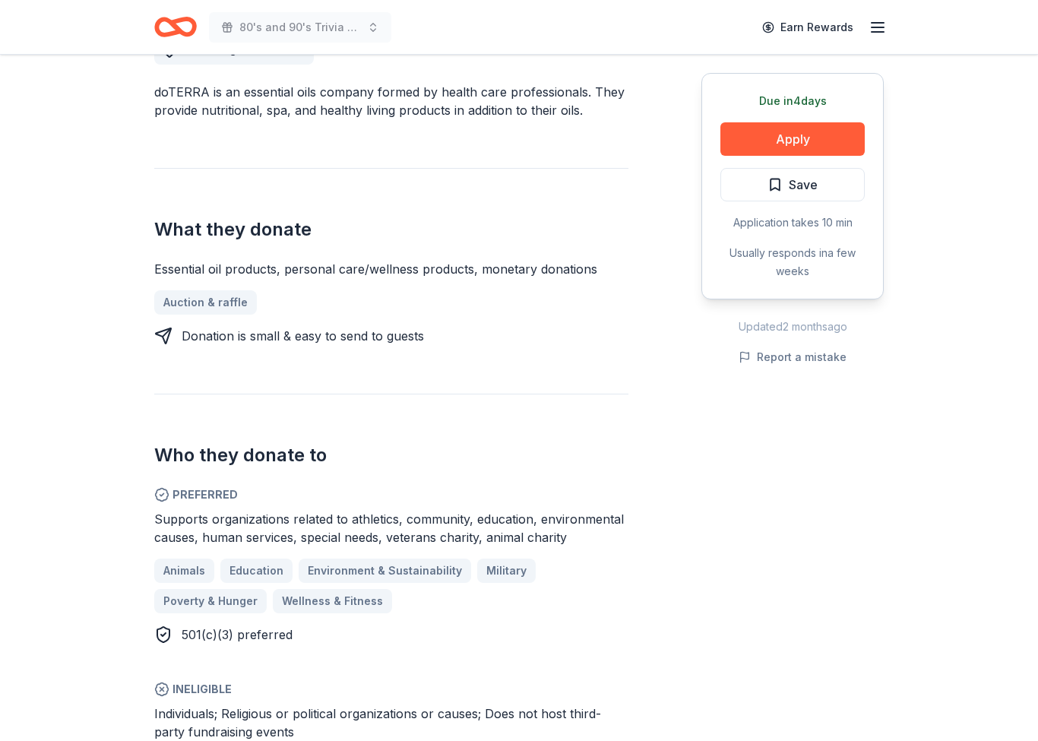
scroll to position [465, 0]
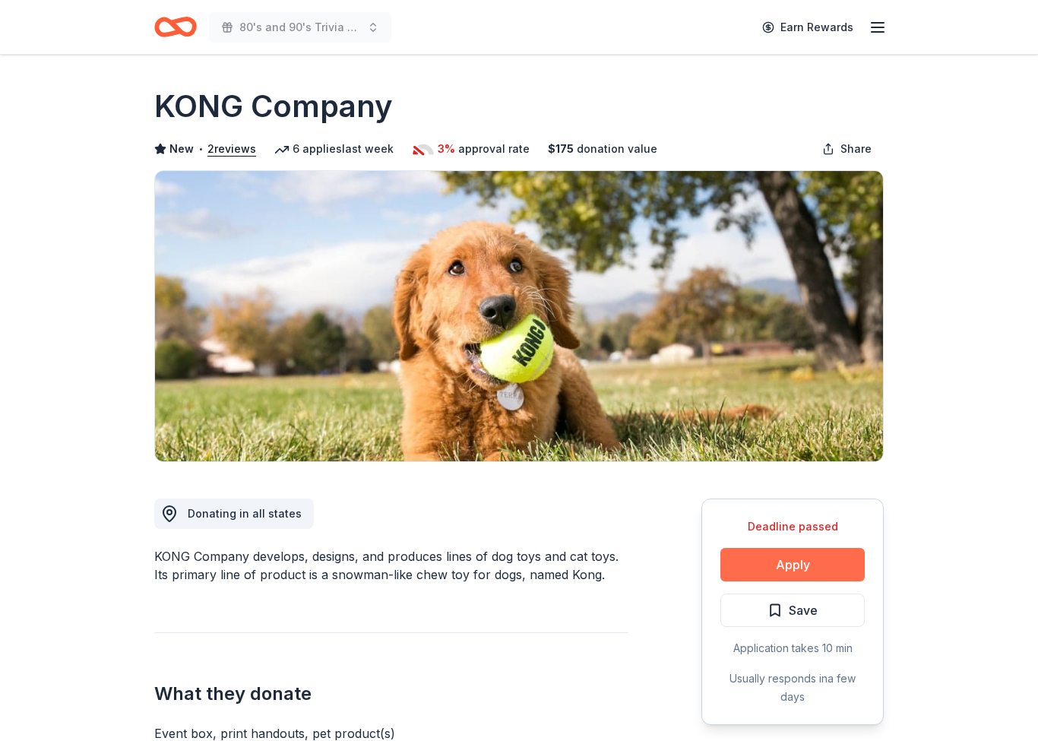
click at [829, 560] on button "Apply" at bounding box center [792, 564] width 144 height 33
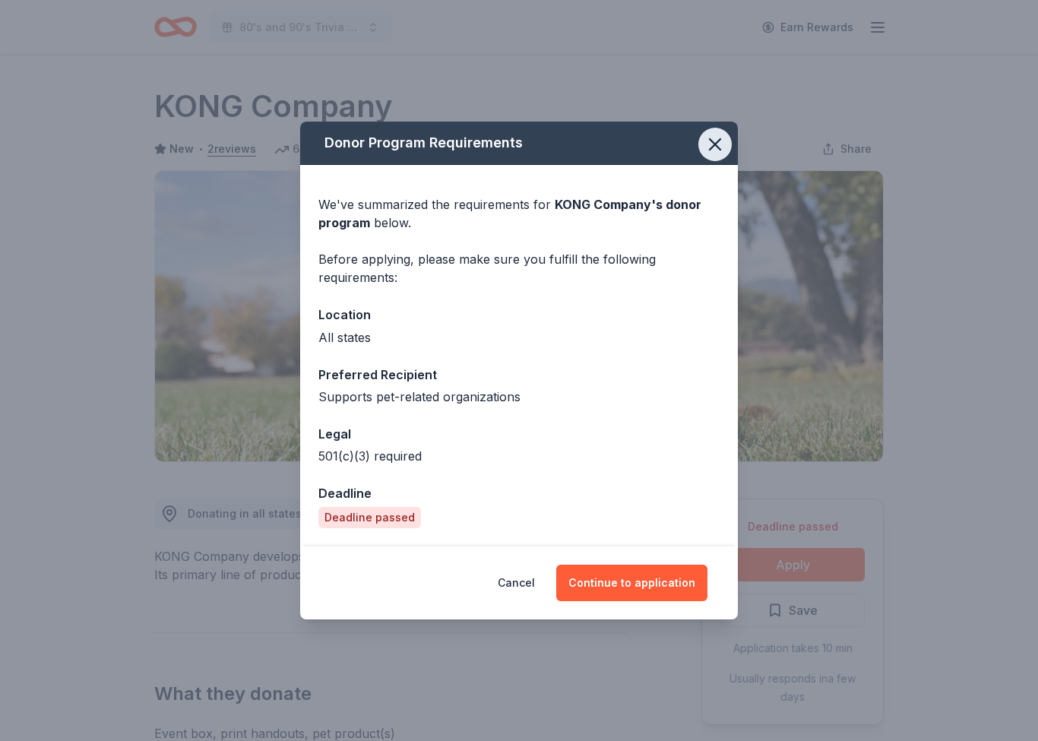
click at [715, 144] on icon "button" at bounding box center [714, 144] width 21 height 21
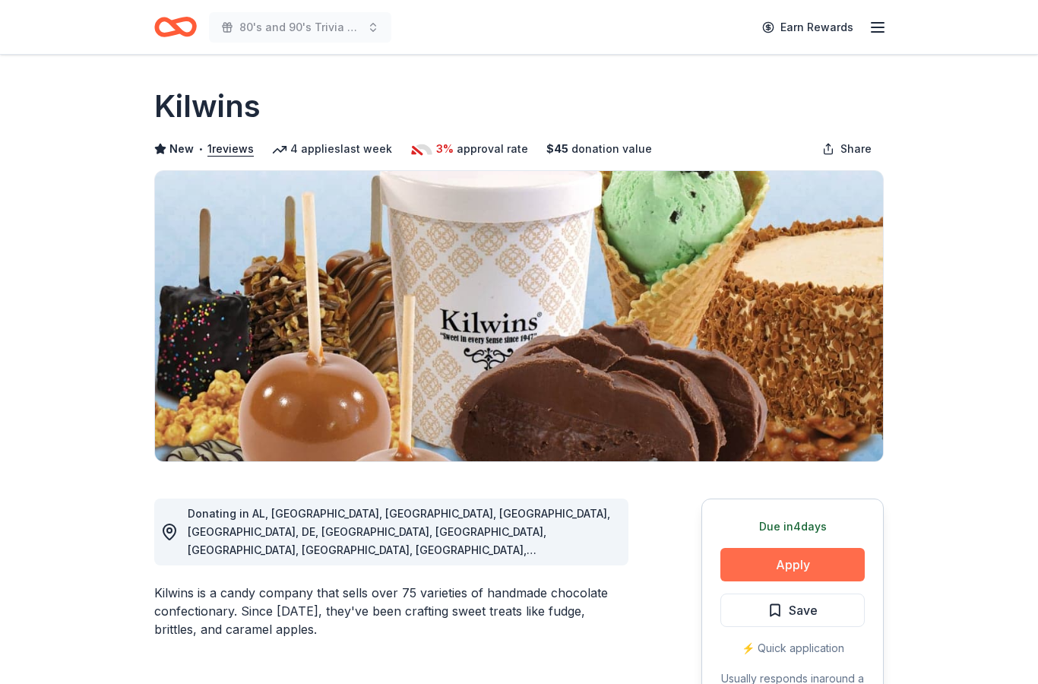
click at [829, 564] on button "Apply" at bounding box center [792, 564] width 144 height 33
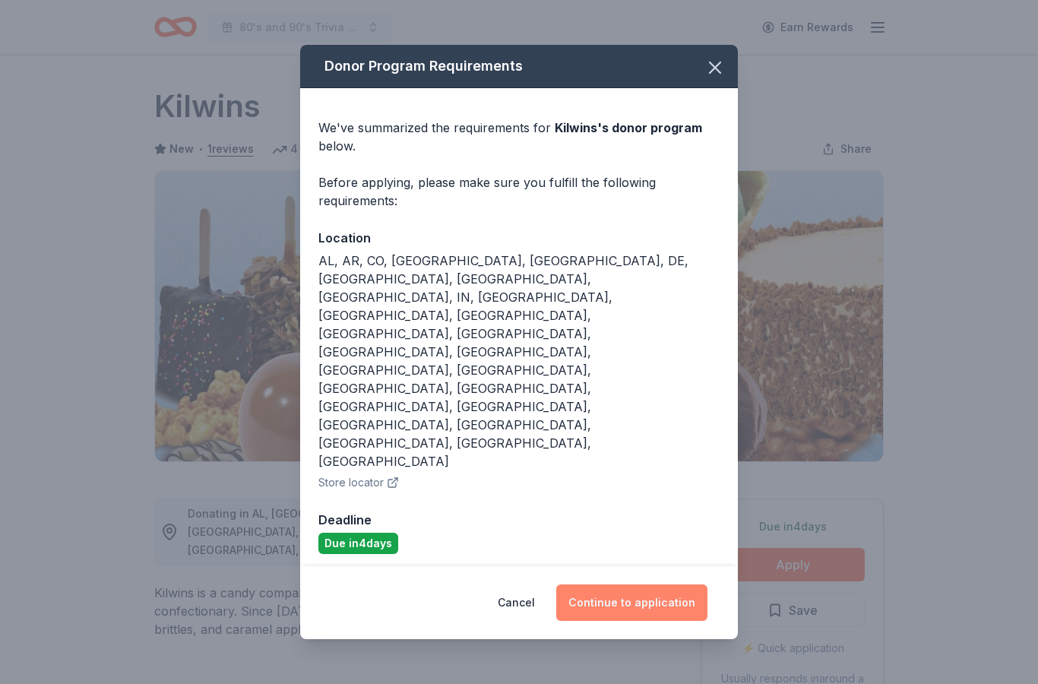
click at [620, 584] on button "Continue to application" at bounding box center [631, 602] width 151 height 36
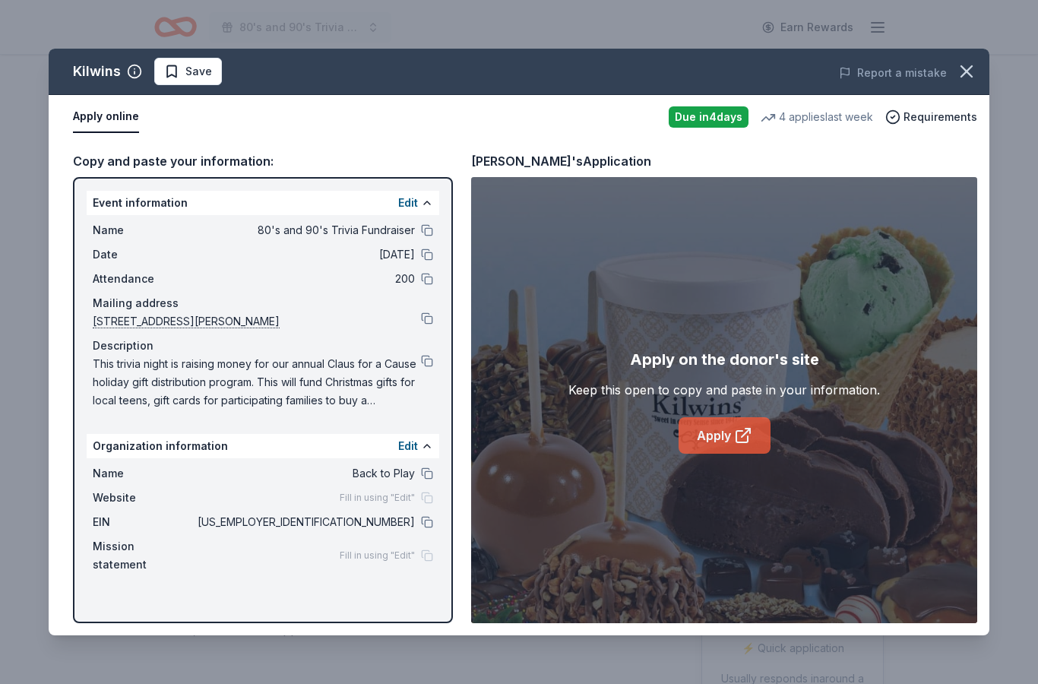
click at [734, 436] on icon at bounding box center [743, 435] width 18 height 18
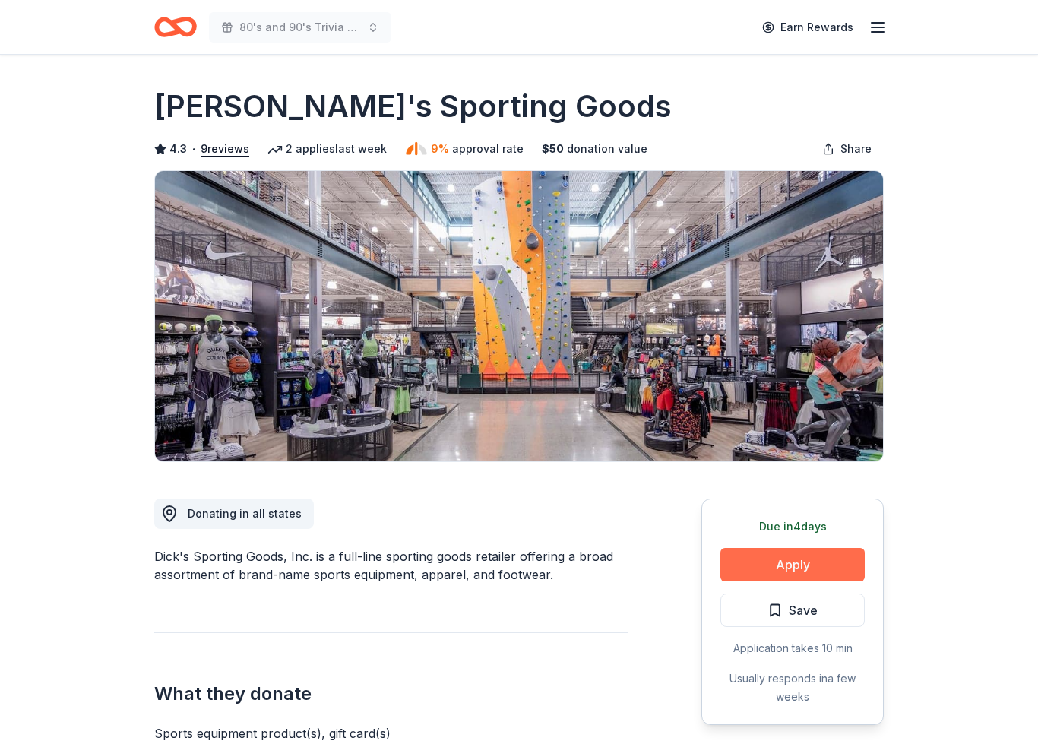
click at [846, 564] on button "Apply" at bounding box center [792, 564] width 144 height 33
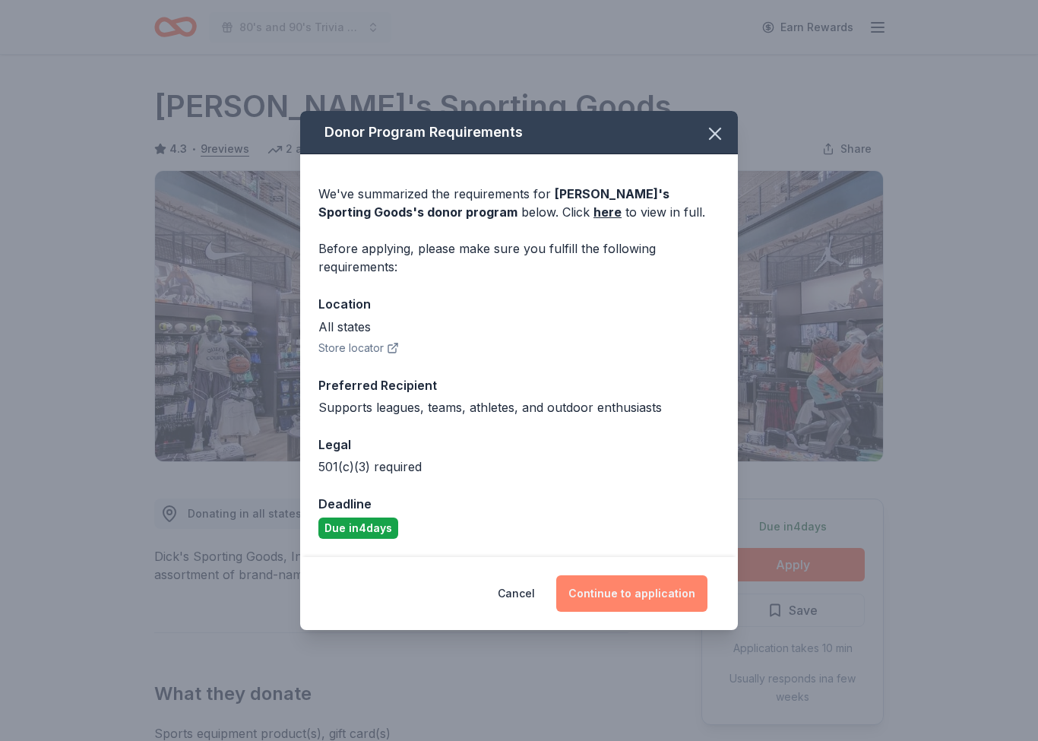
click at [681, 591] on button "Continue to application" at bounding box center [631, 593] width 151 height 36
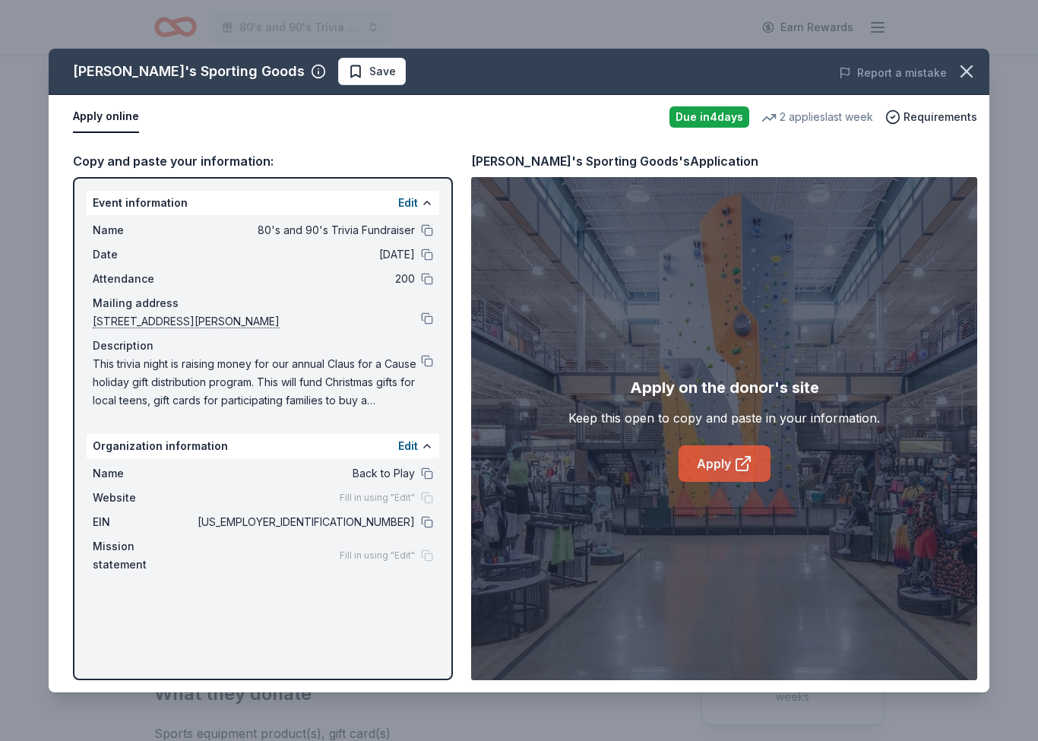
click at [746, 465] on icon at bounding box center [743, 463] width 18 height 18
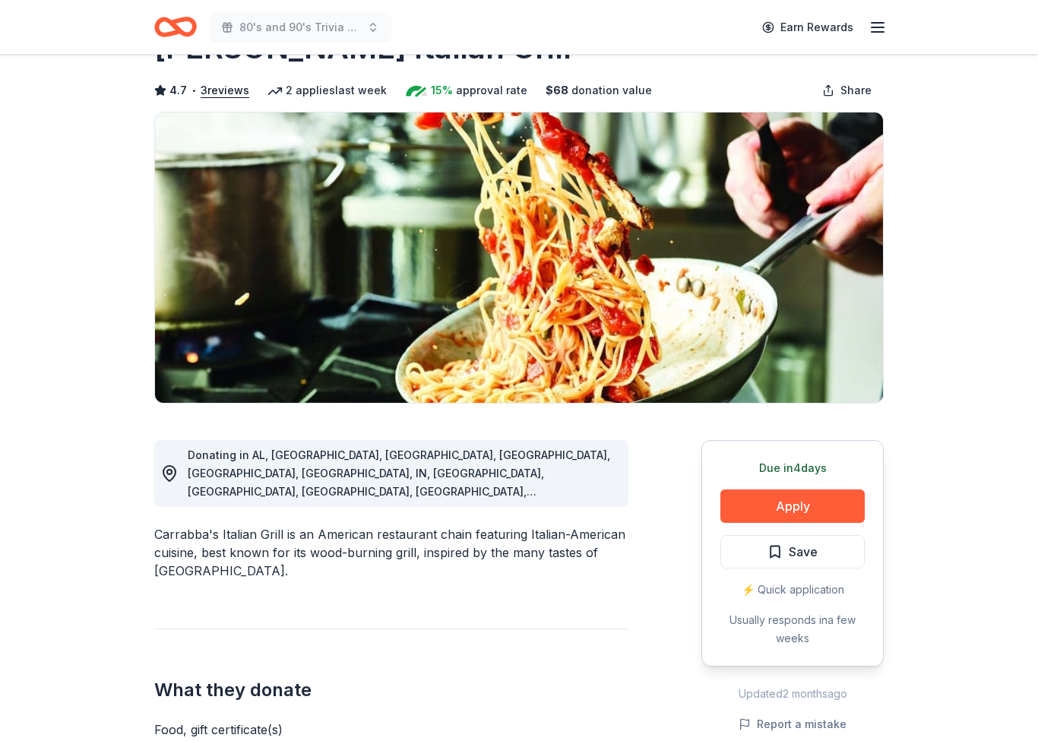
scroll to position [59, 0]
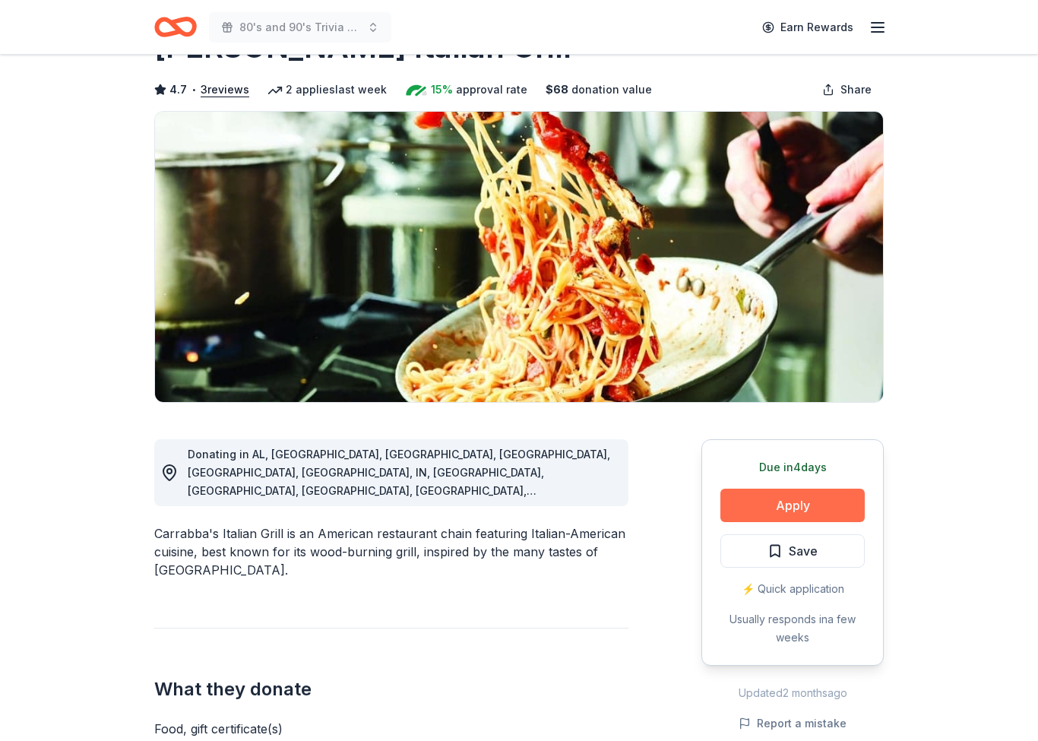
click at [839, 508] on button "Apply" at bounding box center [792, 504] width 144 height 33
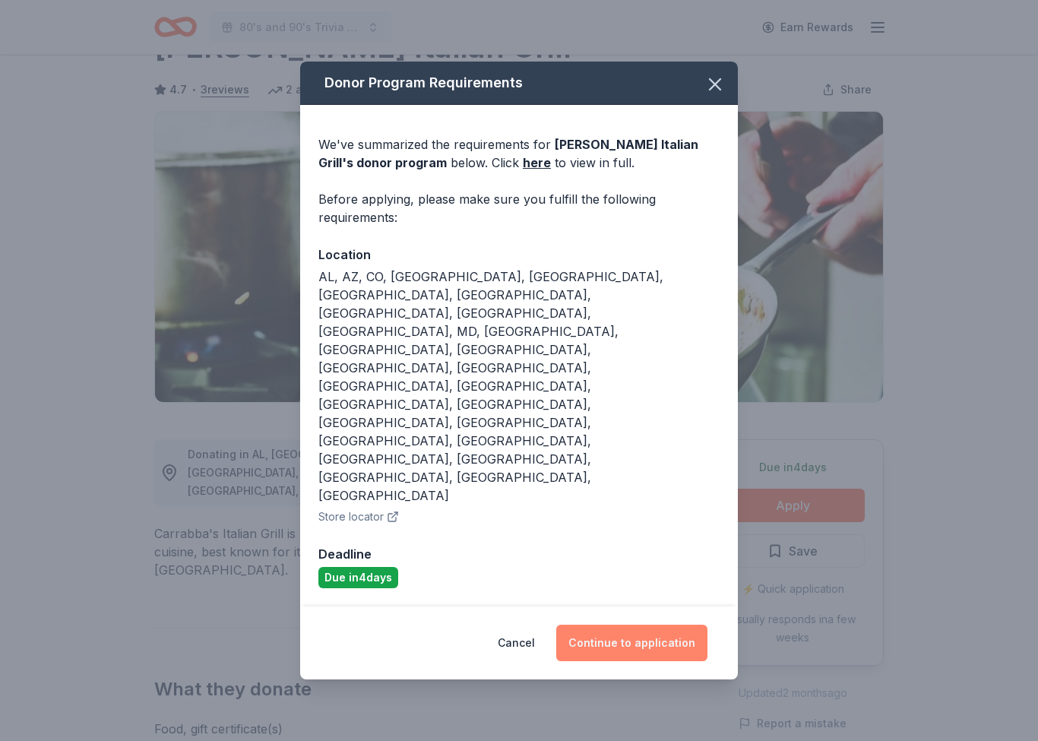
click at [681, 624] on button "Continue to application" at bounding box center [631, 642] width 151 height 36
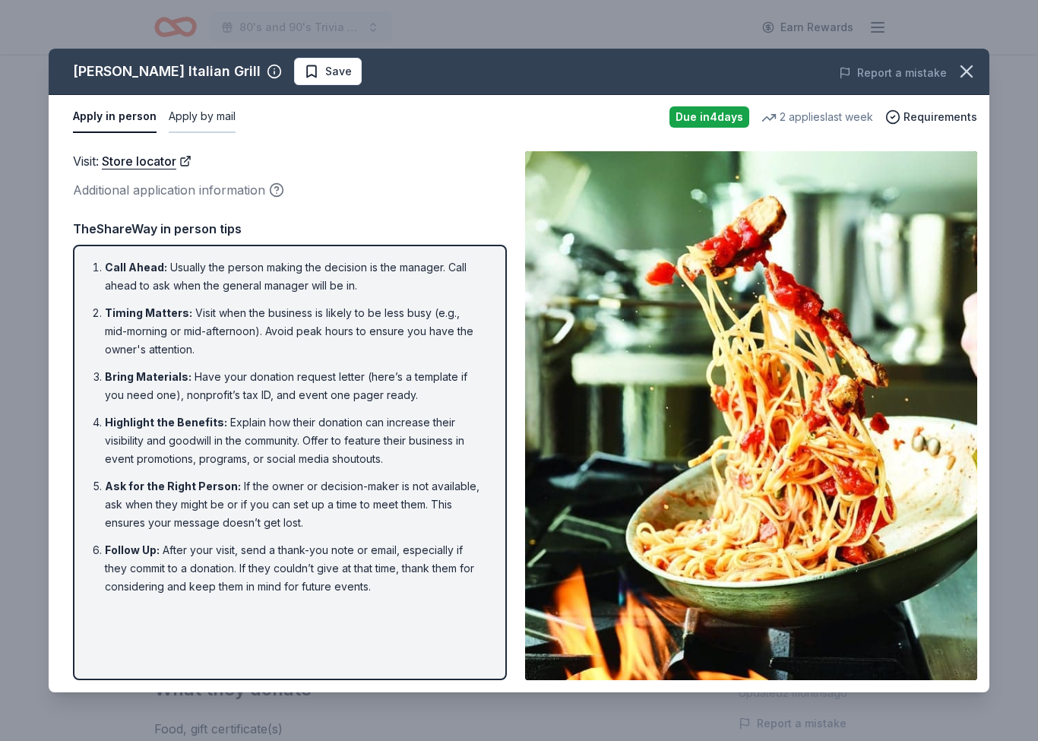
click at [205, 118] on button "Apply by mail" at bounding box center [202, 117] width 67 height 32
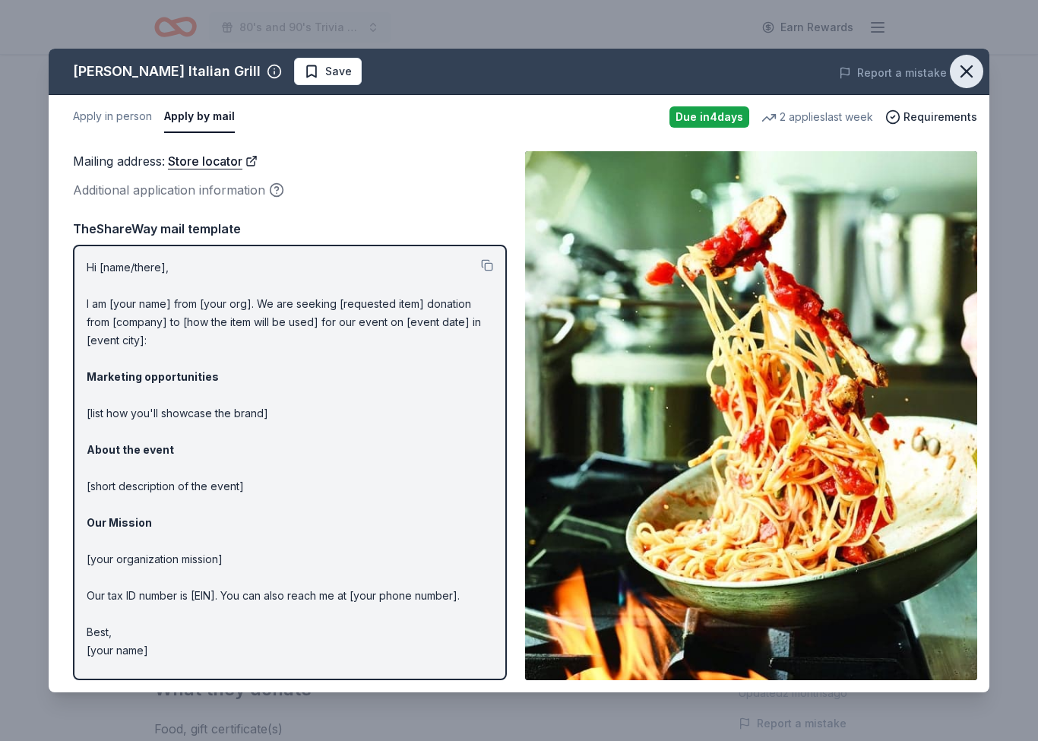
click at [972, 76] on icon "button" at bounding box center [966, 71] width 21 height 21
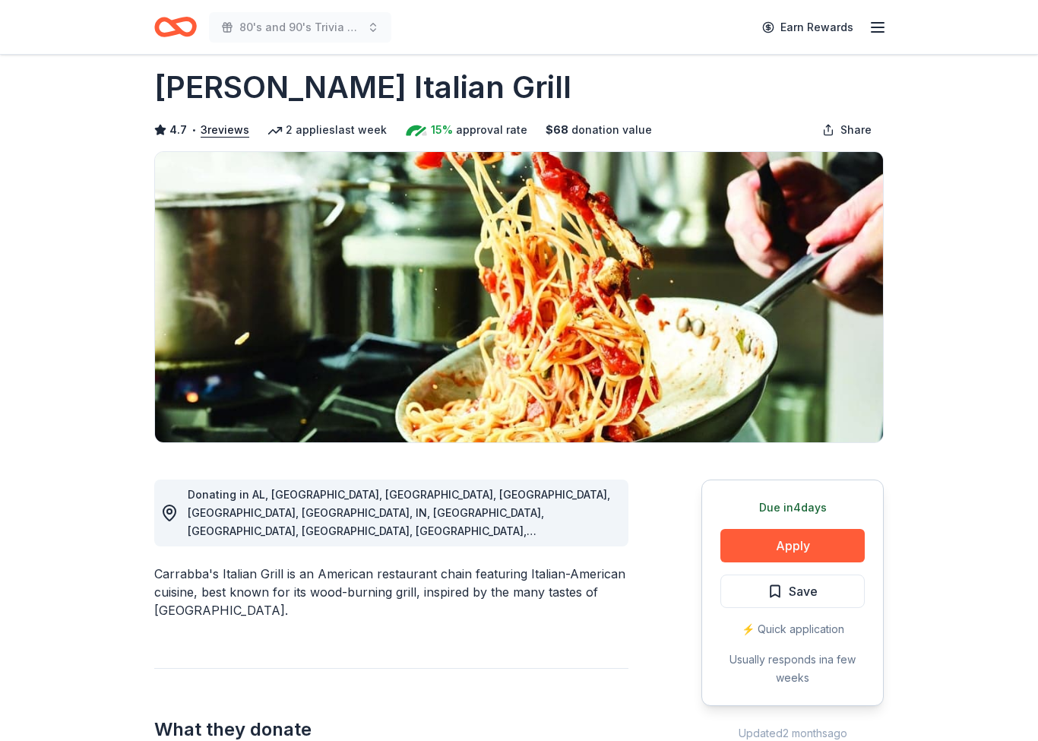
scroll to position [0, 0]
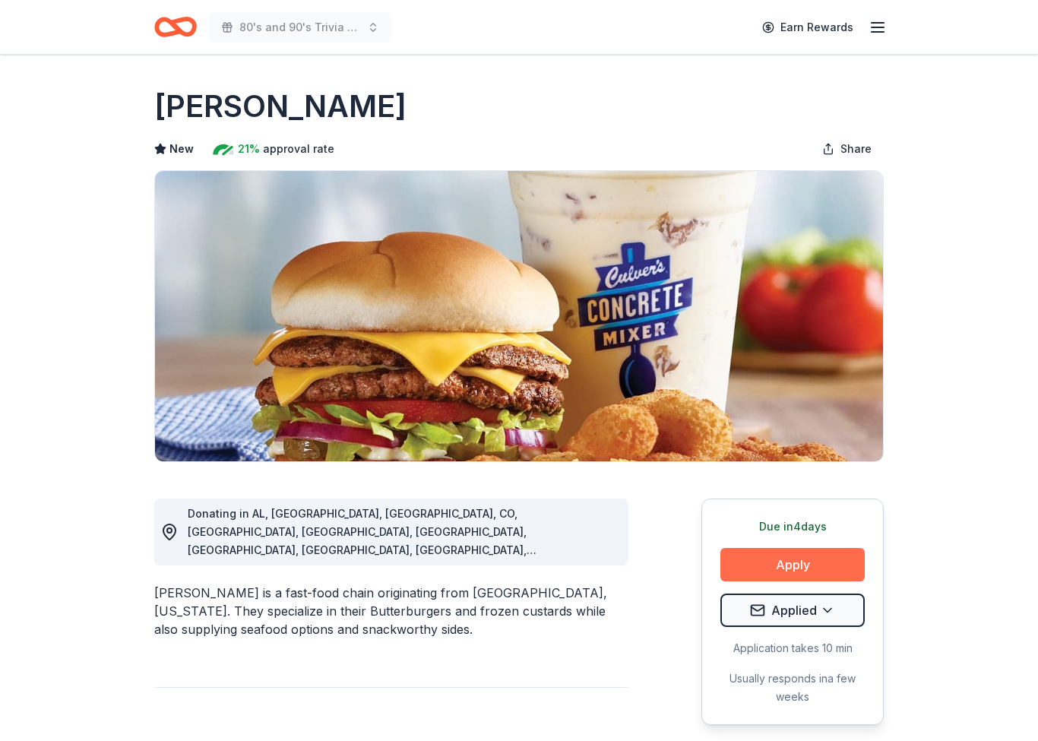
click at [849, 562] on button "Apply" at bounding box center [792, 564] width 144 height 33
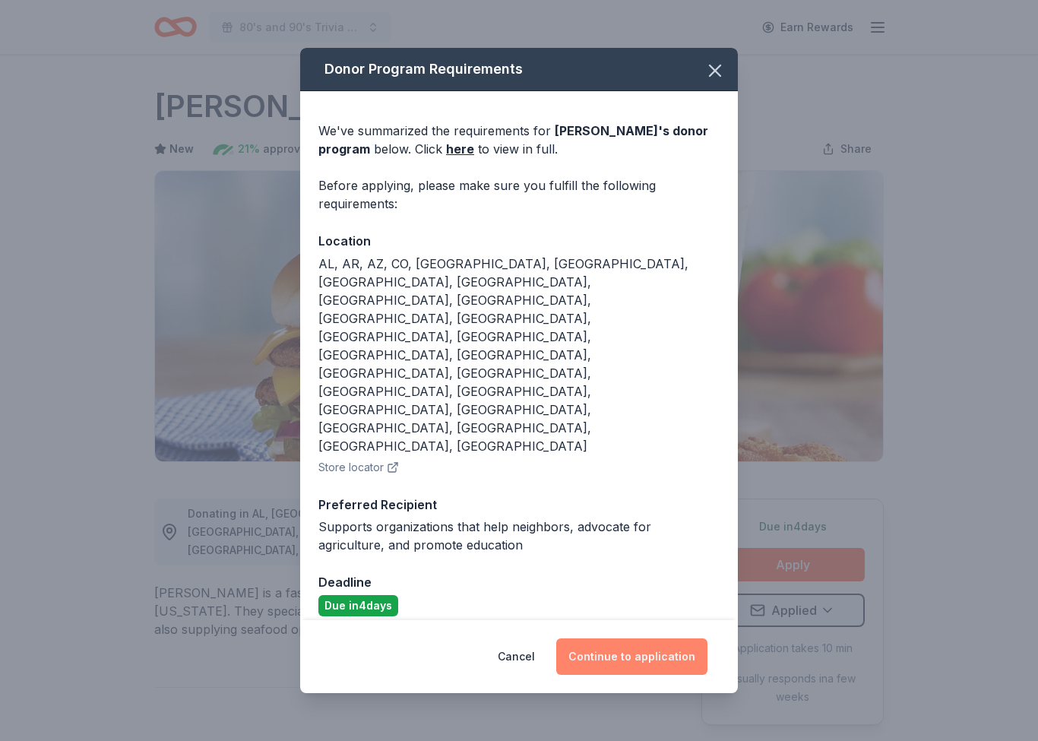
click at [675, 638] on button "Continue to application" at bounding box center [631, 656] width 151 height 36
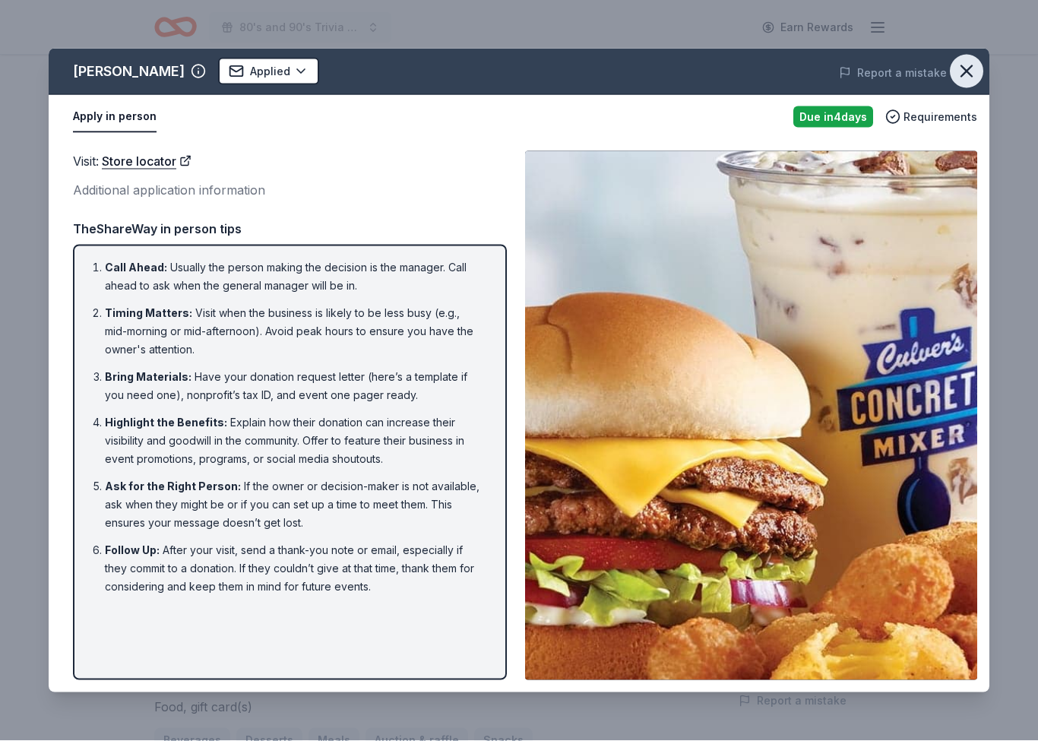
click at [969, 71] on icon "button" at bounding box center [966, 71] width 21 height 21
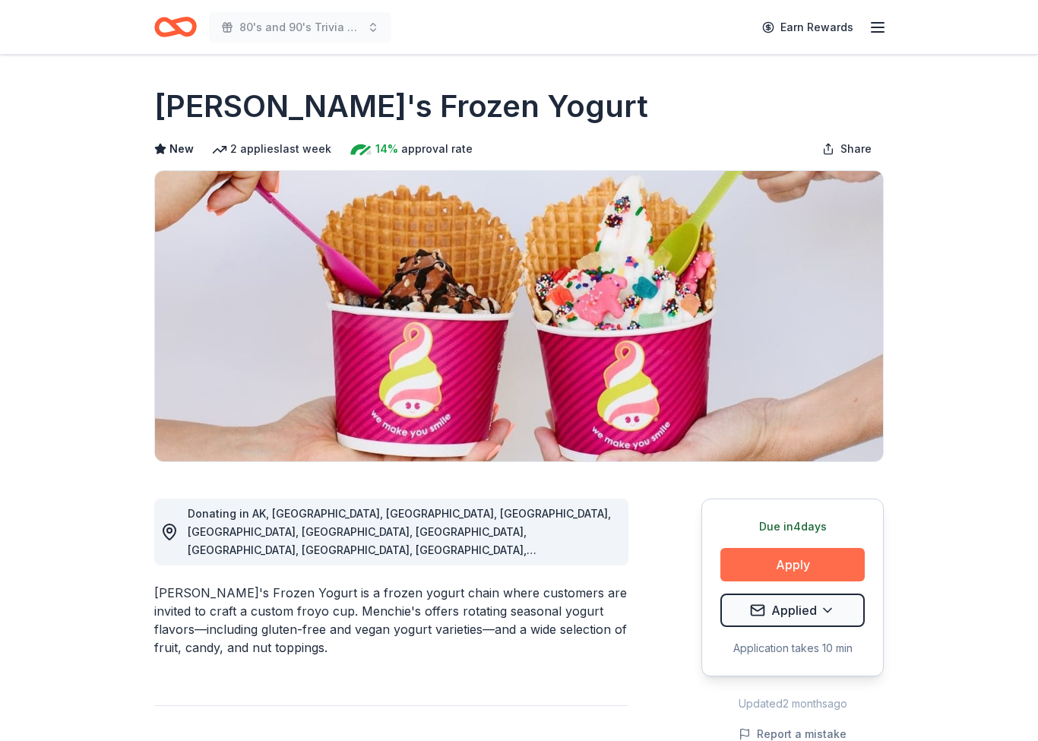
click at [851, 563] on button "Apply" at bounding box center [792, 564] width 144 height 33
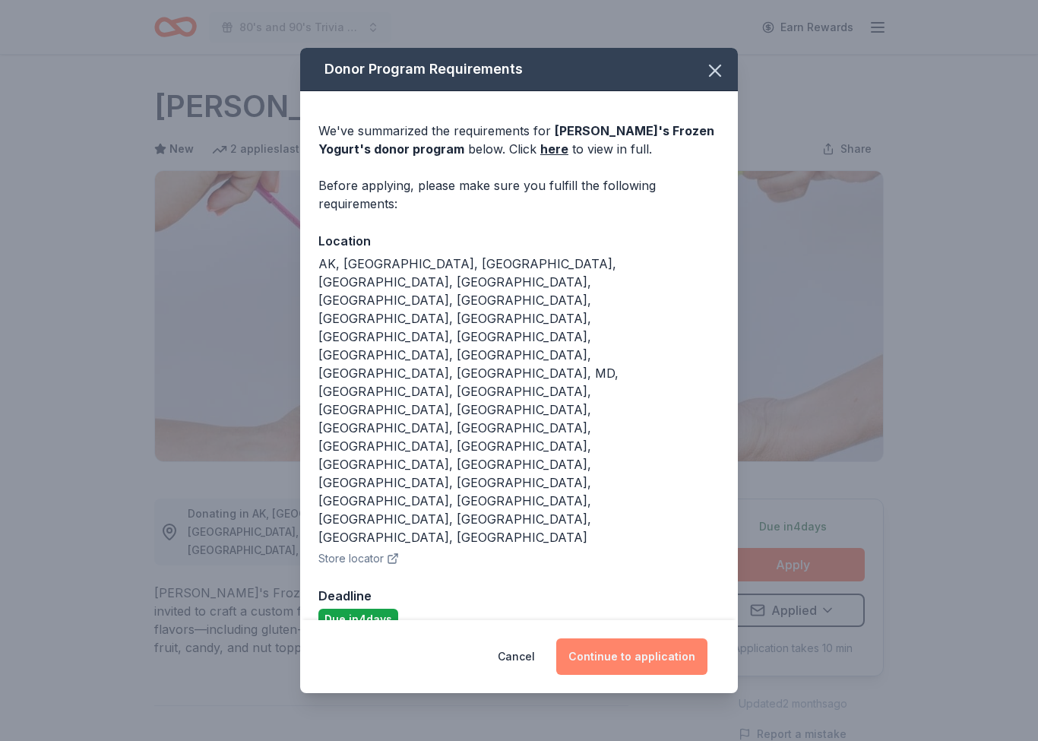
click at [680, 638] on button "Continue to application" at bounding box center [631, 656] width 151 height 36
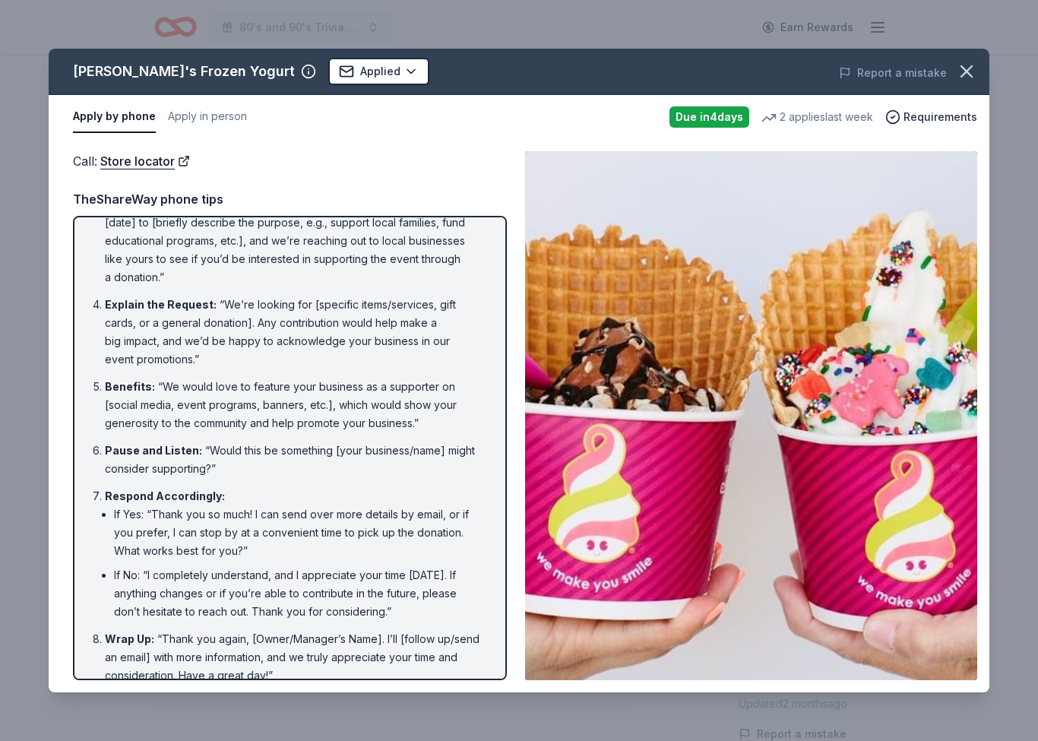
scroll to position [143, 0]
click at [222, 116] on button "Apply in person" at bounding box center [207, 117] width 79 height 32
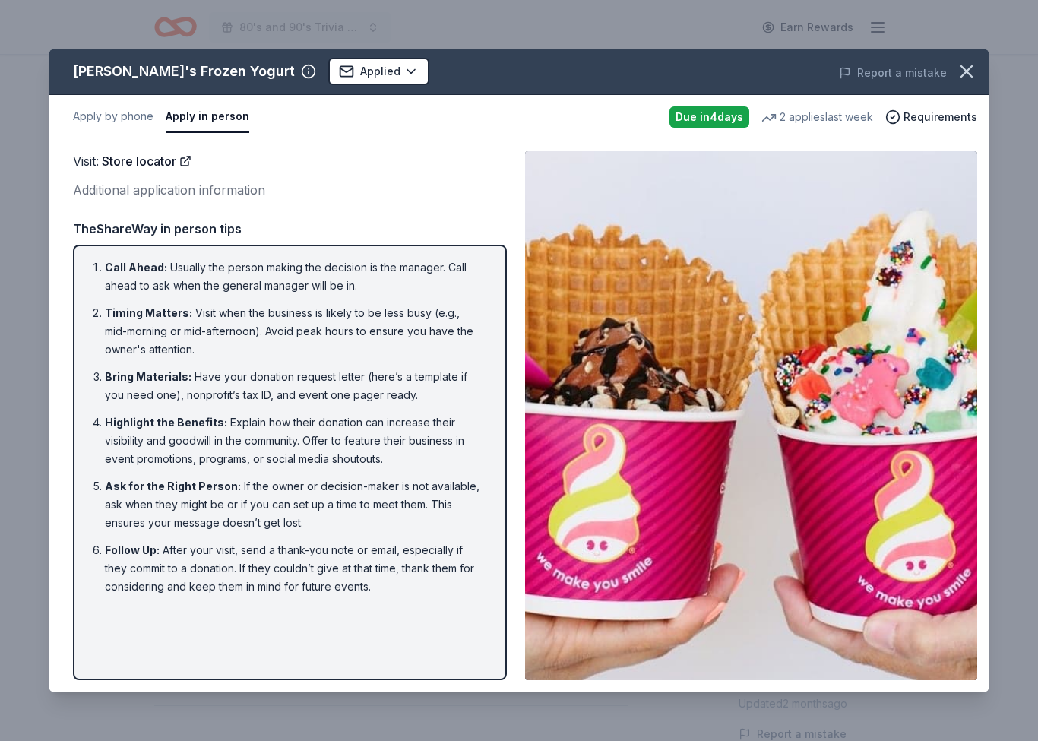
scroll to position [0, 0]
click at [970, 71] on icon "button" at bounding box center [966, 71] width 21 height 21
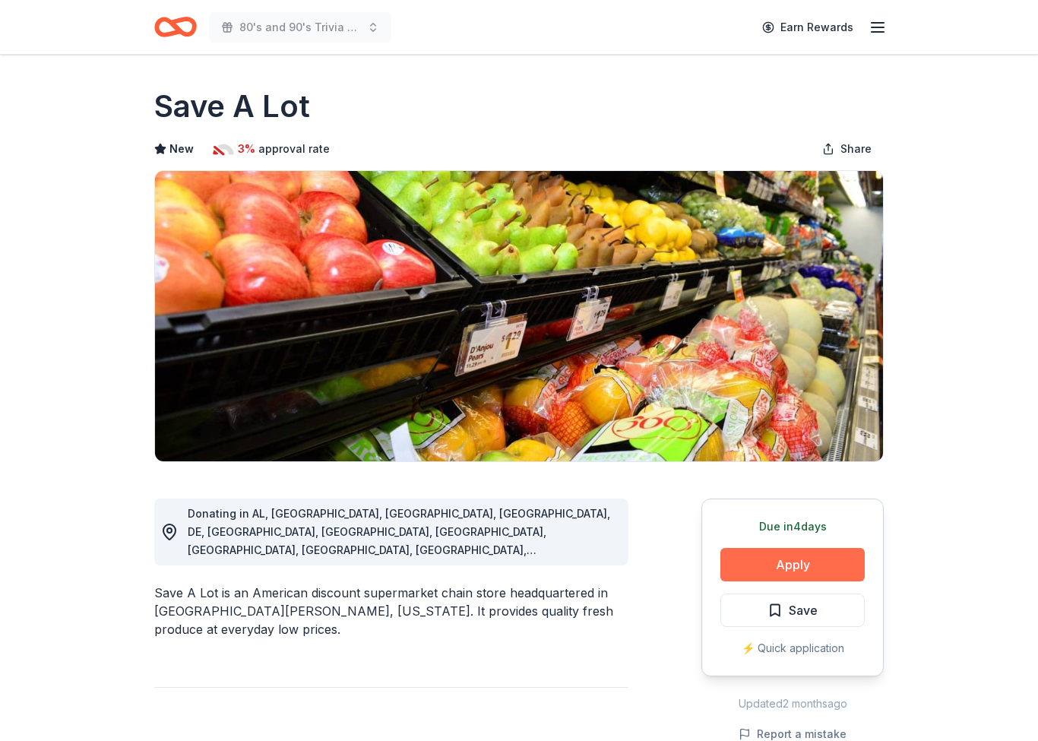
click at [836, 558] on button "Apply" at bounding box center [792, 564] width 144 height 33
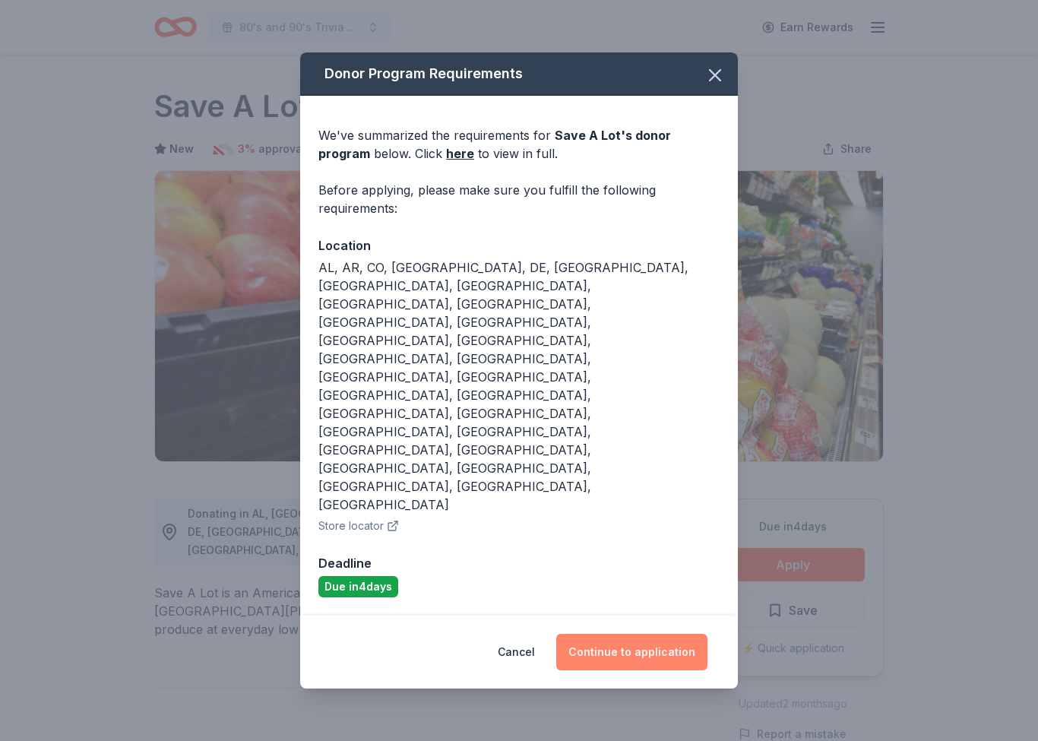
click at [693, 634] on button "Continue to application" at bounding box center [631, 652] width 151 height 36
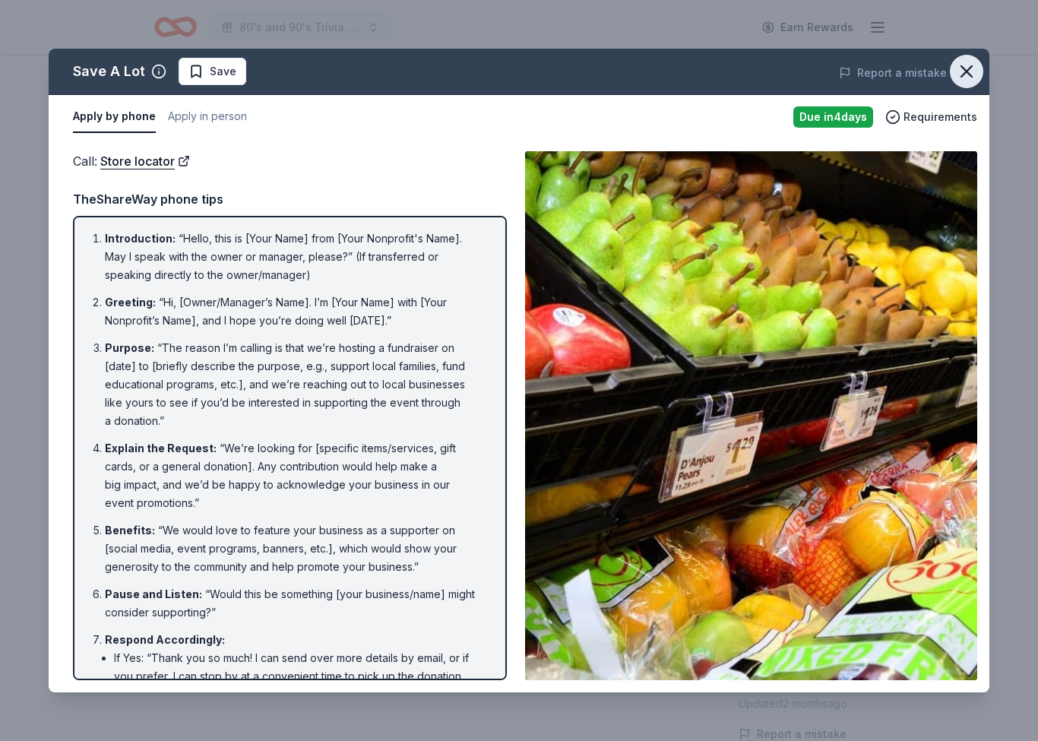
click at [961, 68] on icon "button" at bounding box center [966, 71] width 21 height 21
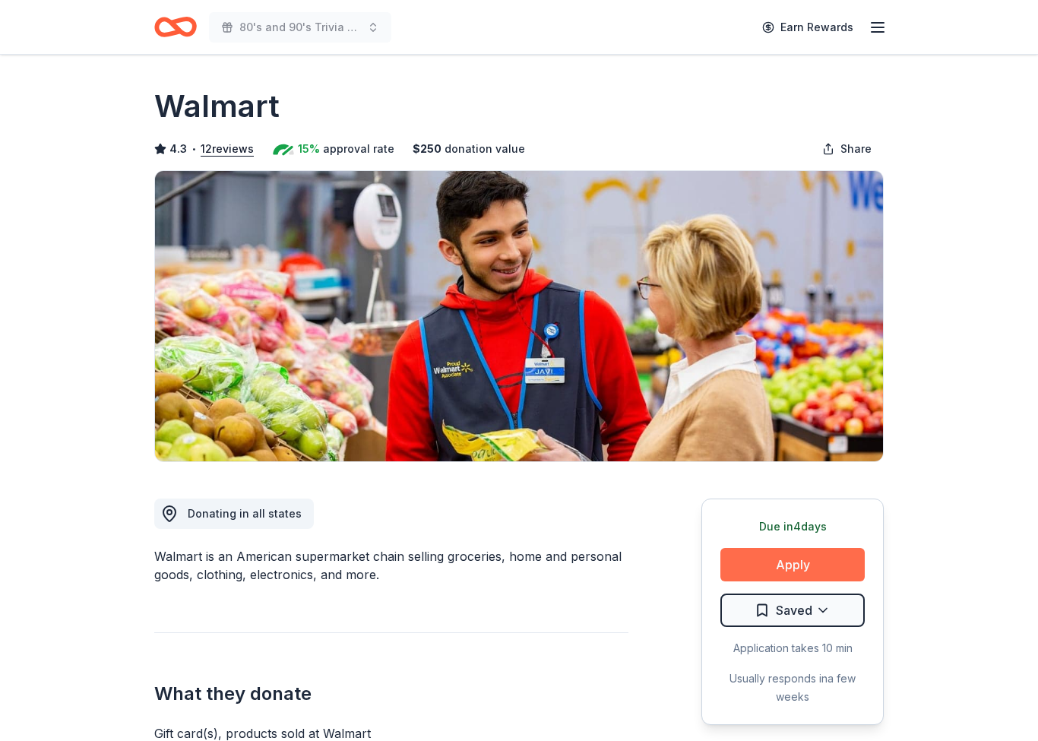
click at [762, 555] on button "Apply" at bounding box center [792, 564] width 144 height 33
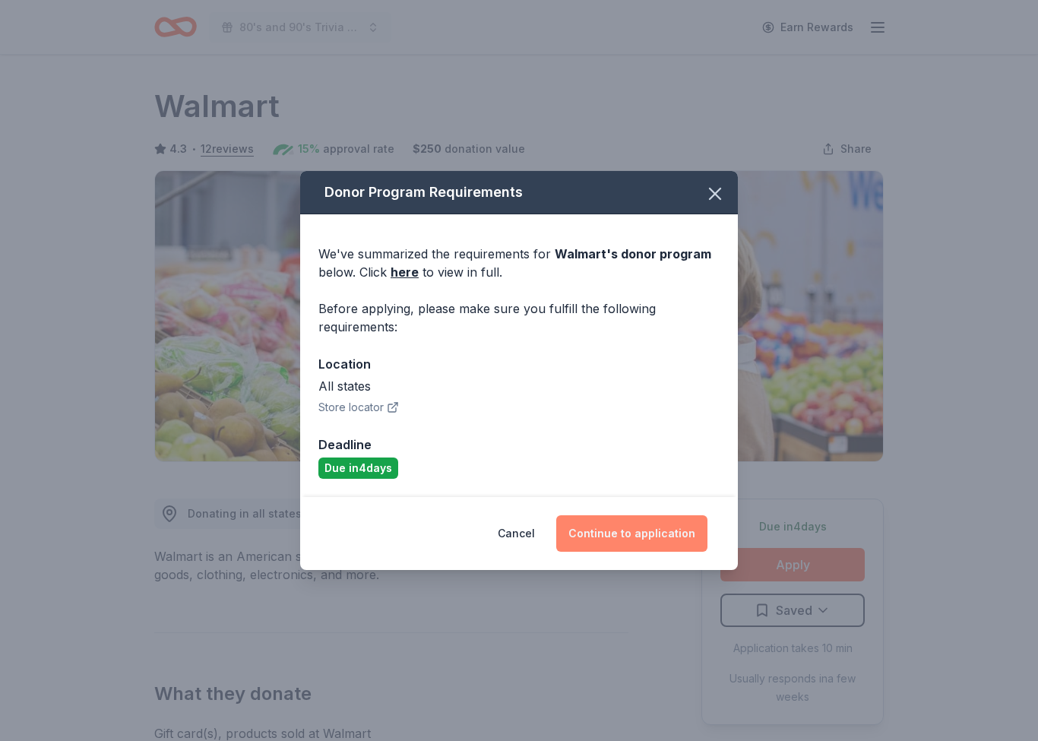
click at [601, 533] on button "Continue to application" at bounding box center [631, 533] width 151 height 36
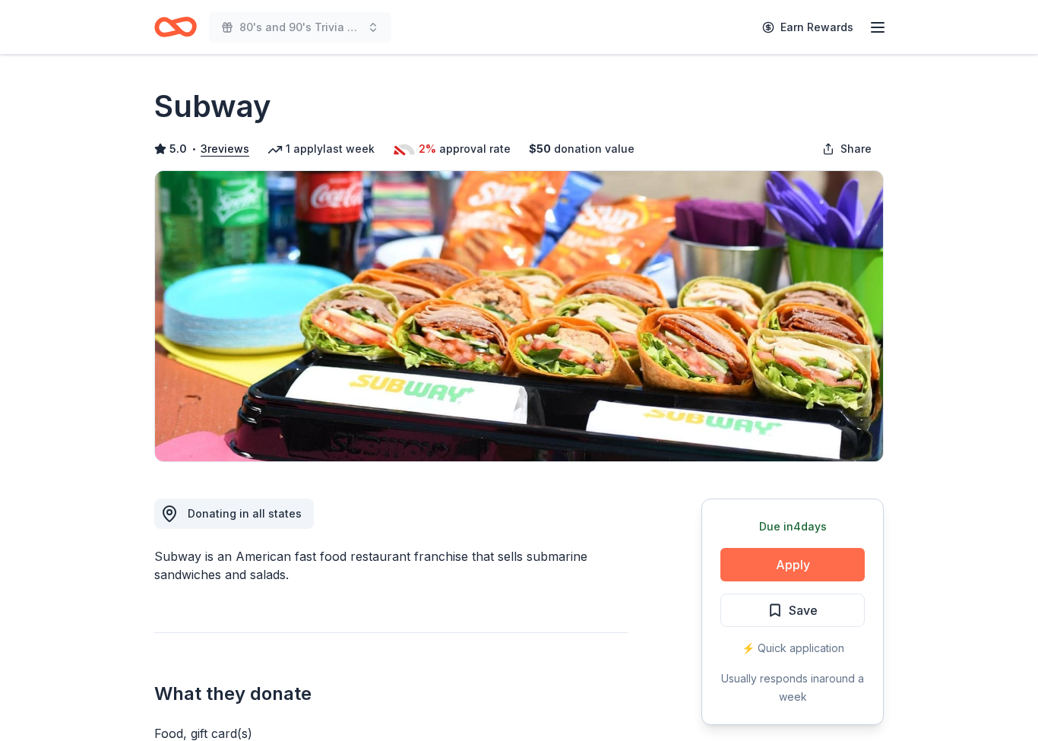
click at [781, 556] on button "Apply" at bounding box center [792, 564] width 144 height 33
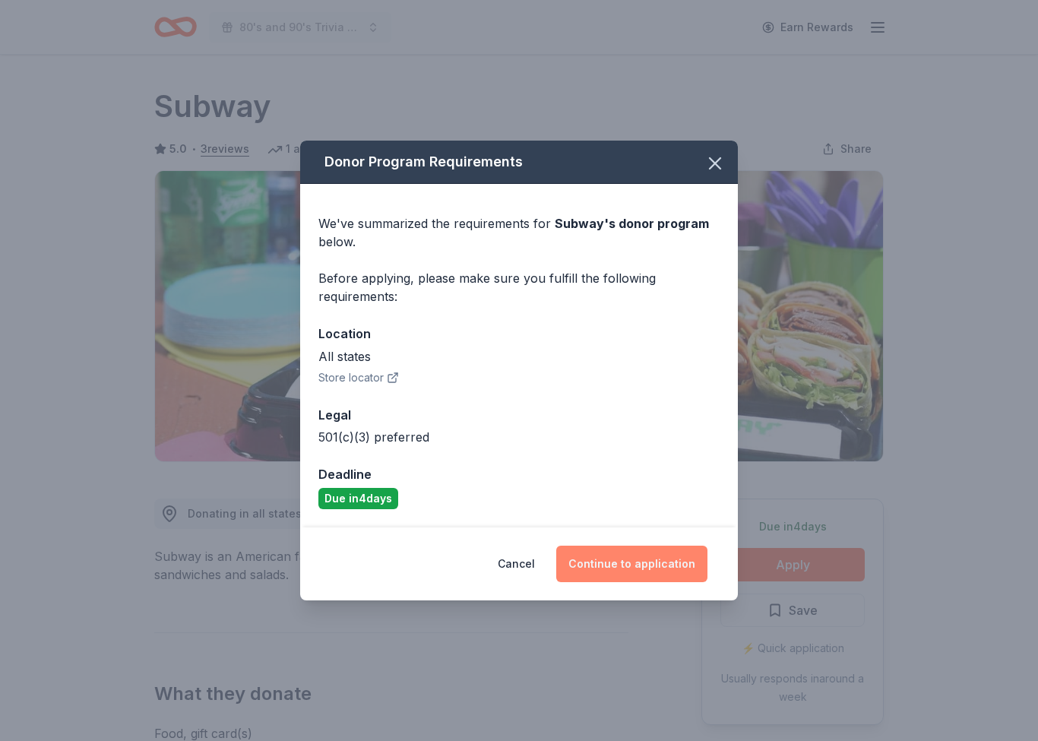
click at [655, 562] on button "Continue to application" at bounding box center [631, 563] width 151 height 36
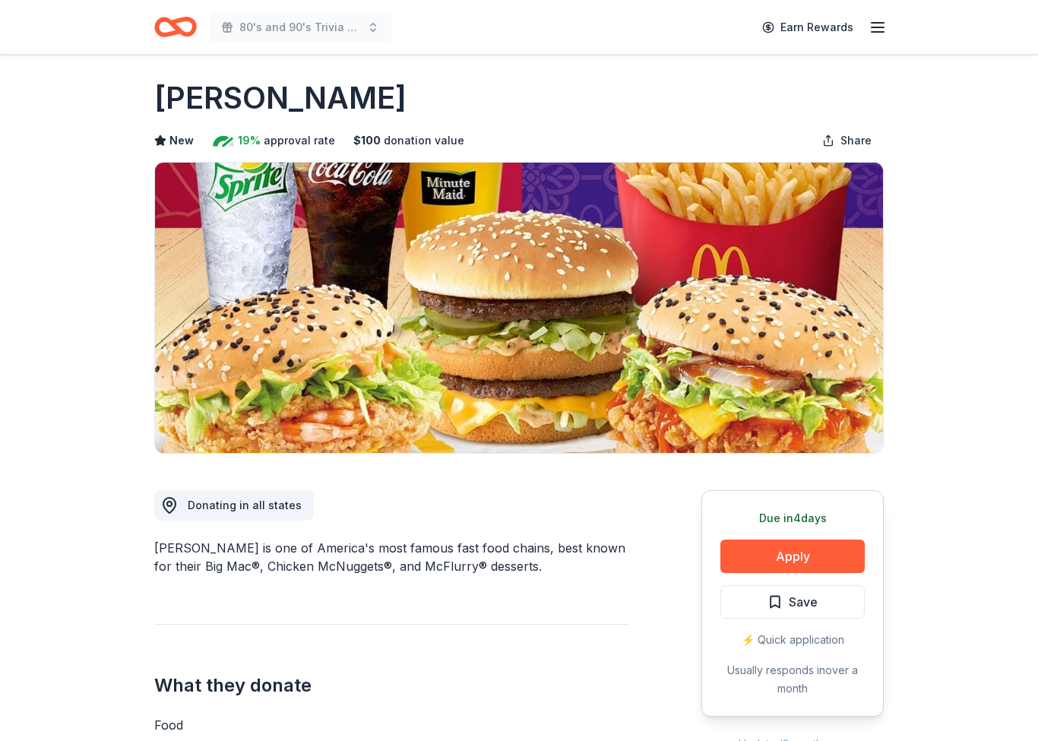
scroll to position [12, 0]
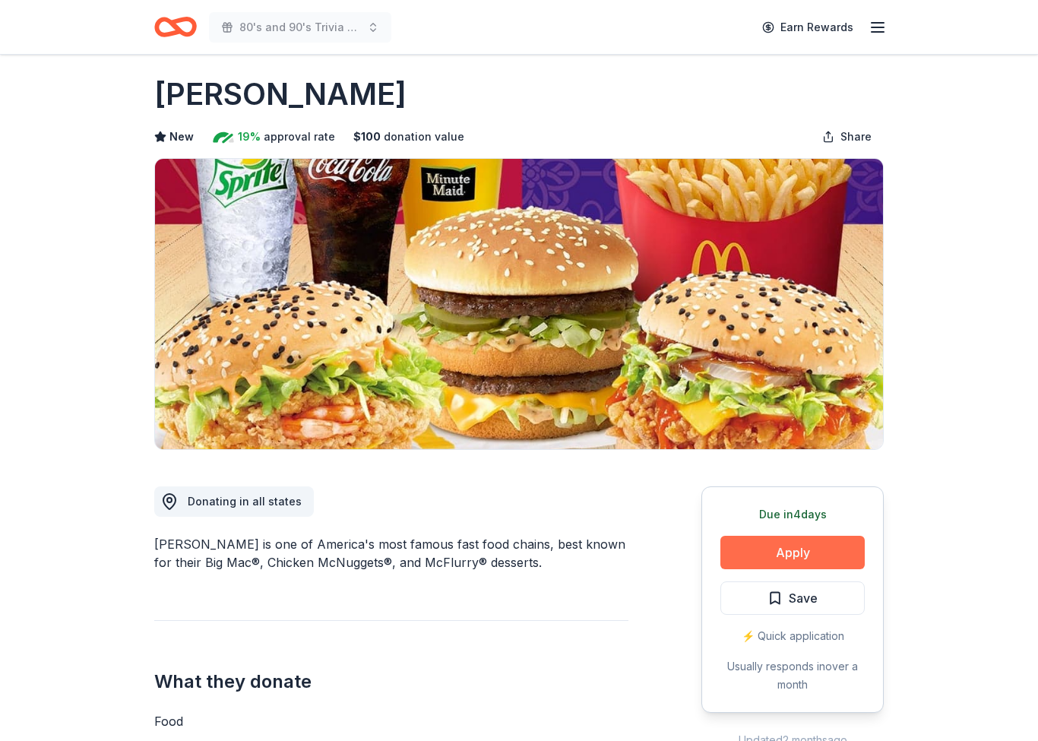
click at [840, 550] on button "Apply" at bounding box center [792, 552] width 144 height 33
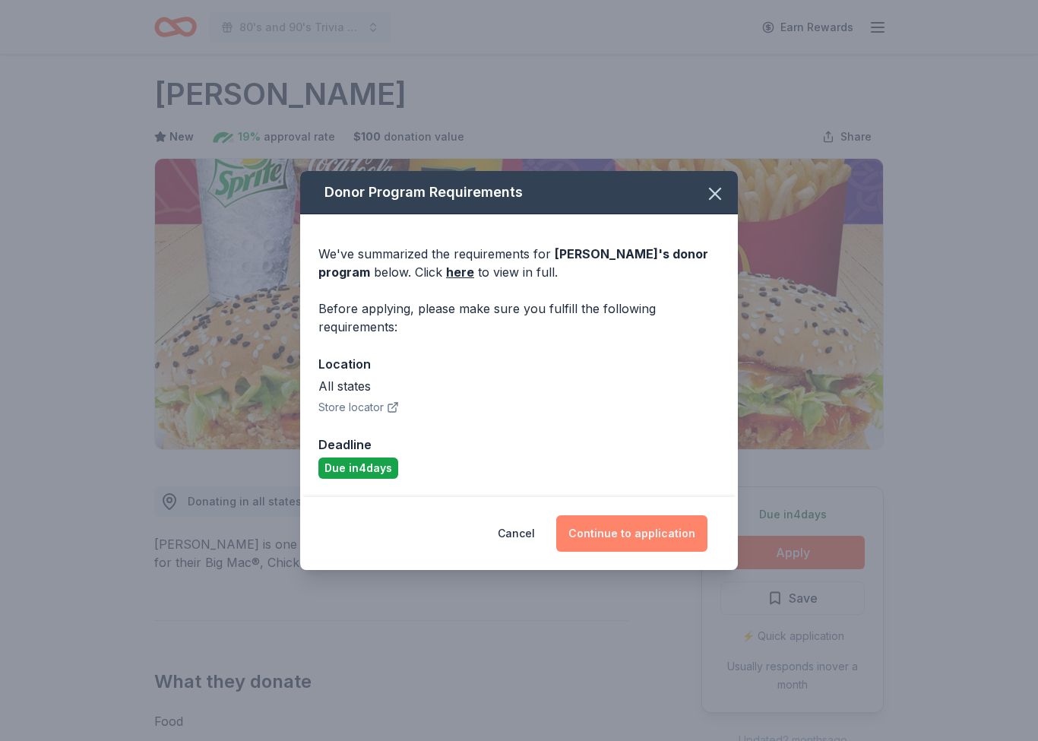
click at [661, 549] on button "Continue to application" at bounding box center [631, 533] width 151 height 36
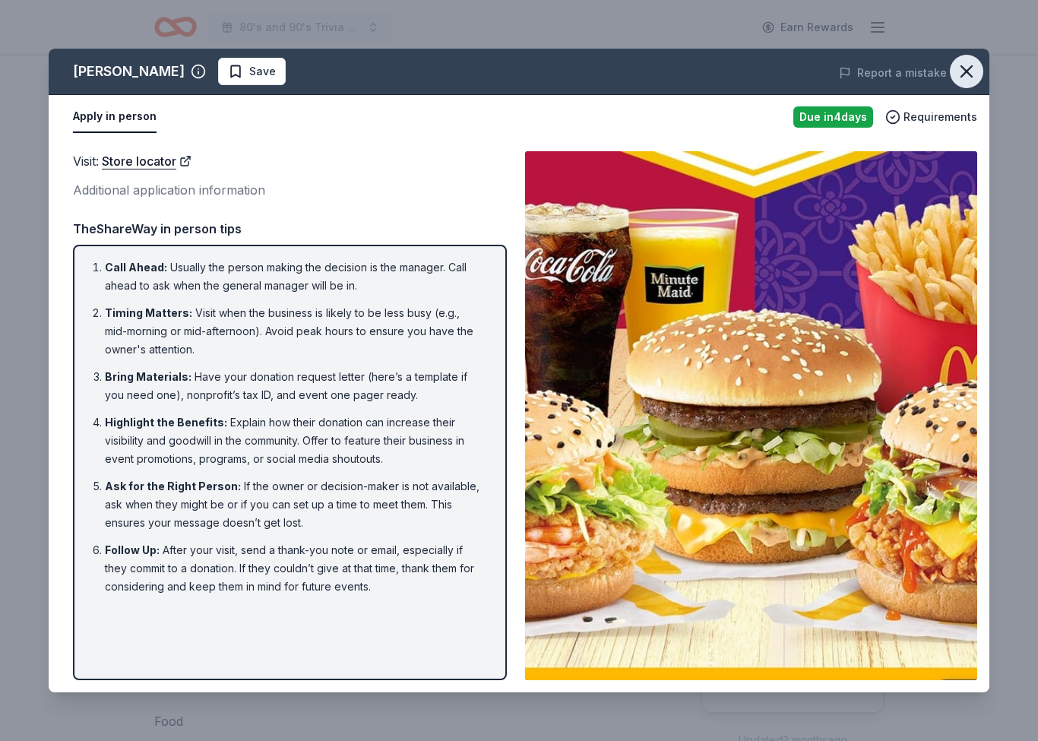
click at [958, 77] on icon "button" at bounding box center [966, 71] width 21 height 21
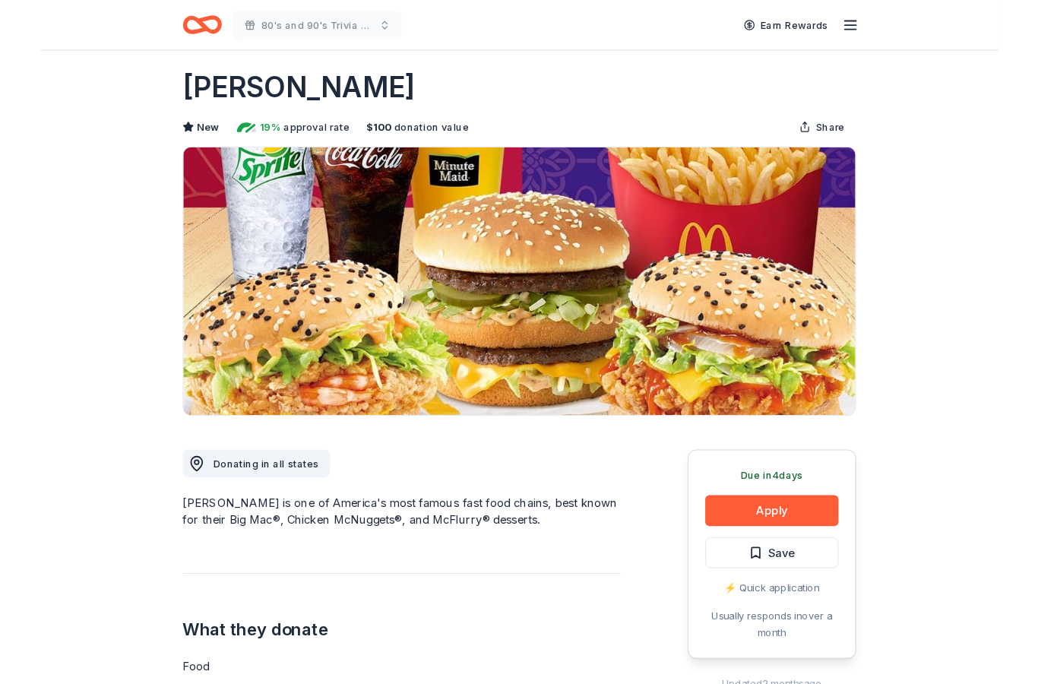
scroll to position [0, 0]
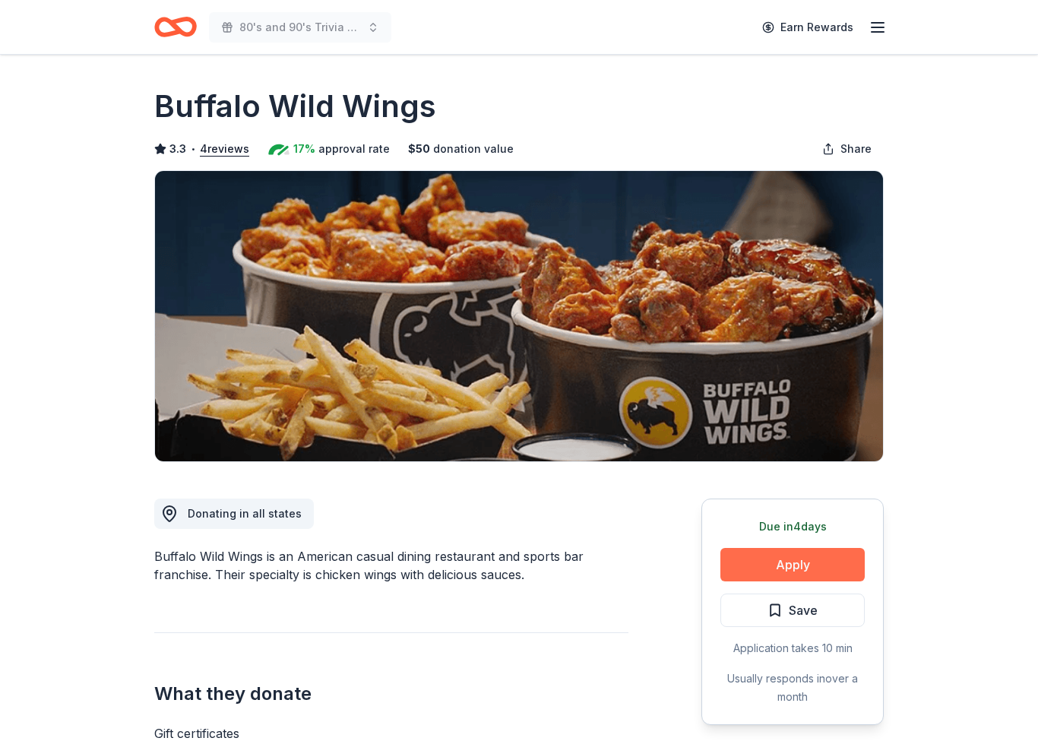
click at [832, 562] on button "Apply" at bounding box center [792, 564] width 144 height 33
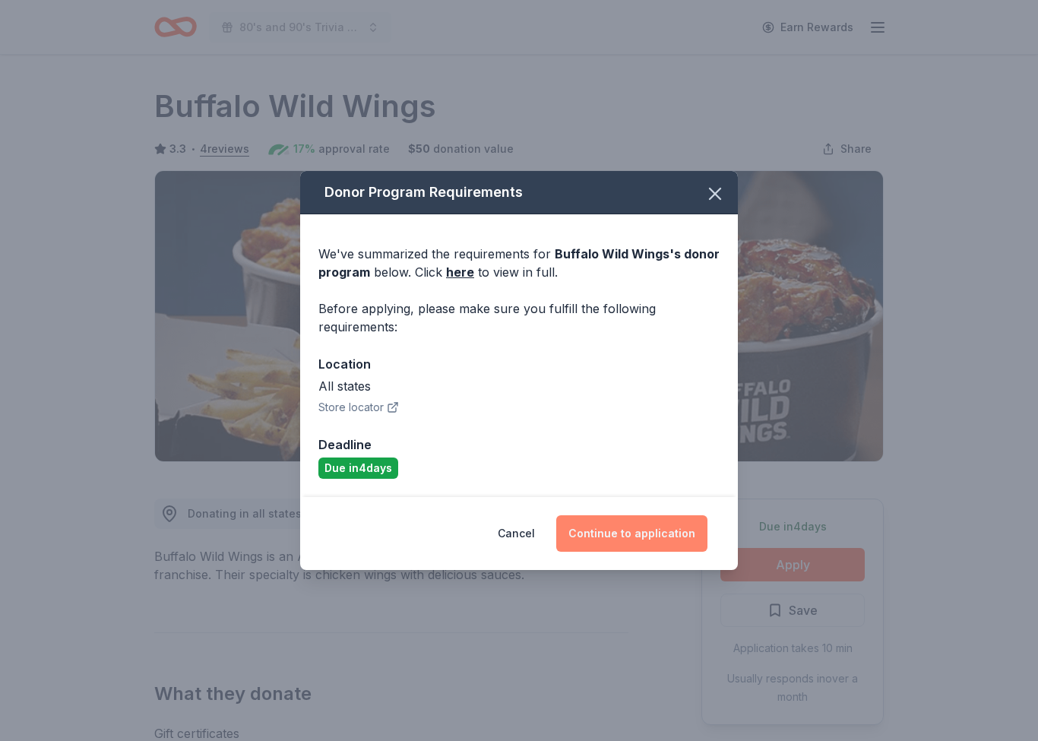
click at [700, 536] on button "Continue to application" at bounding box center [631, 533] width 151 height 36
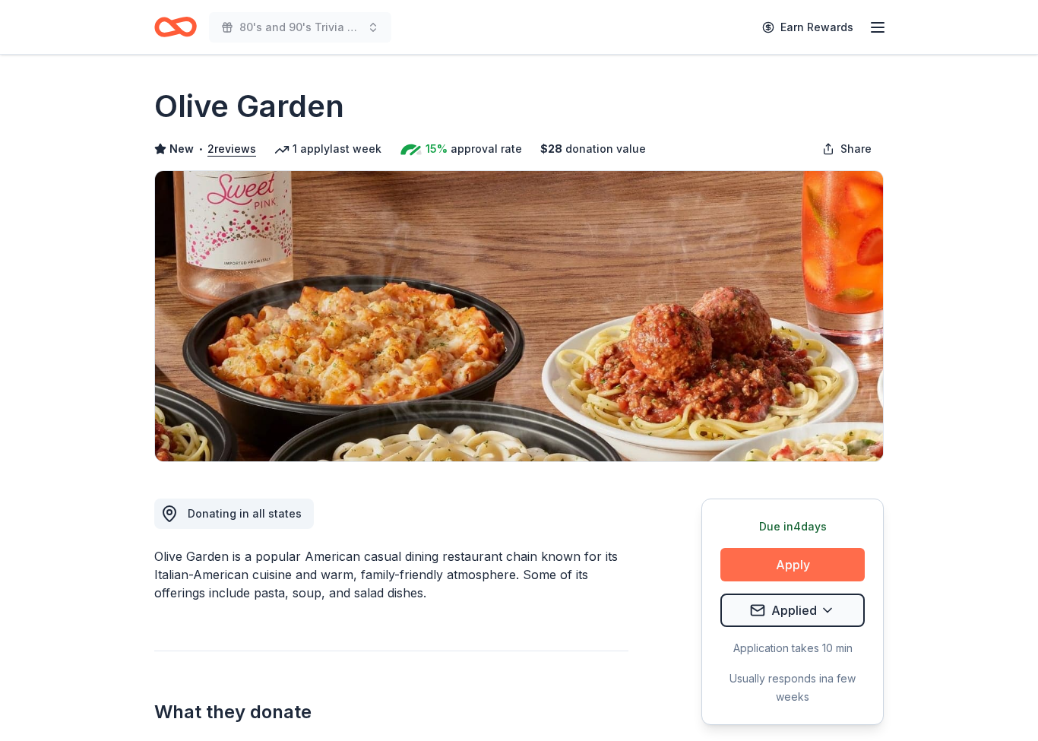
click at [810, 568] on button "Apply" at bounding box center [792, 564] width 144 height 33
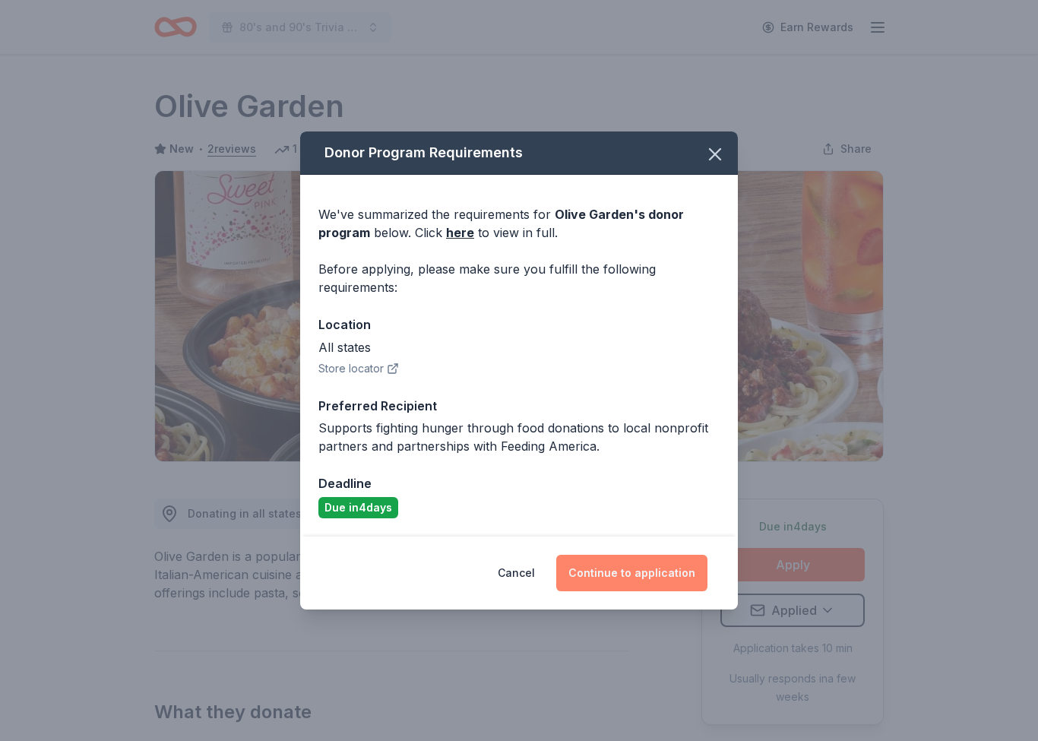
click at [643, 573] on button "Continue to application" at bounding box center [631, 573] width 151 height 36
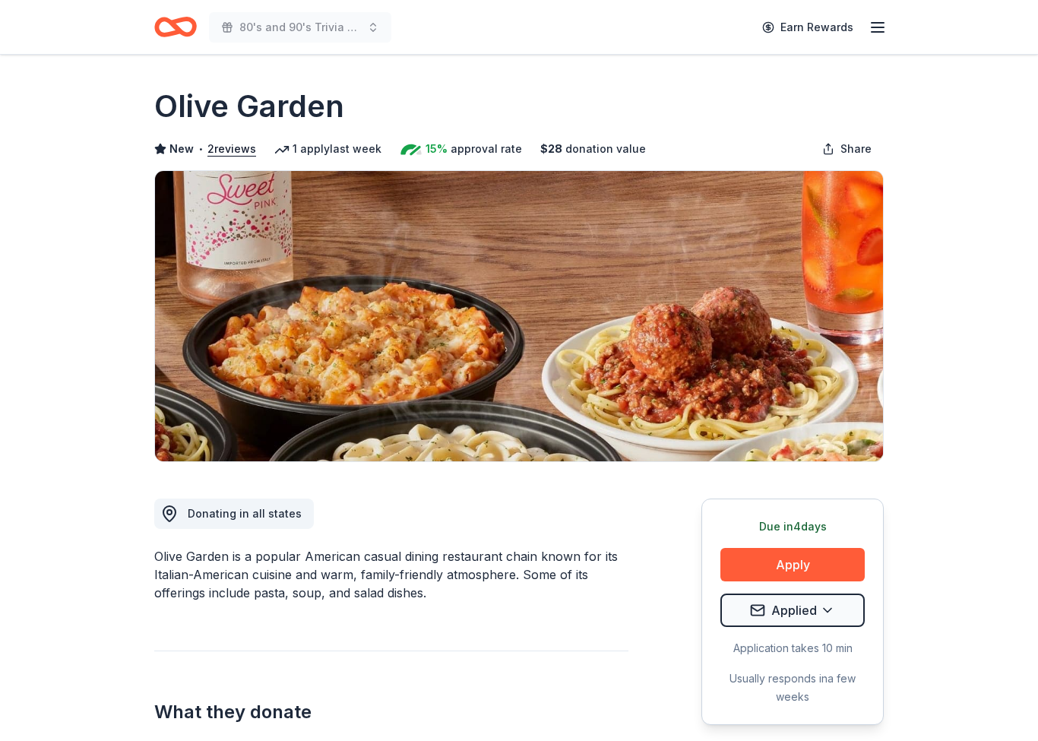
click at [179, 27] on icon "Home" at bounding box center [168, 26] width 24 height 15
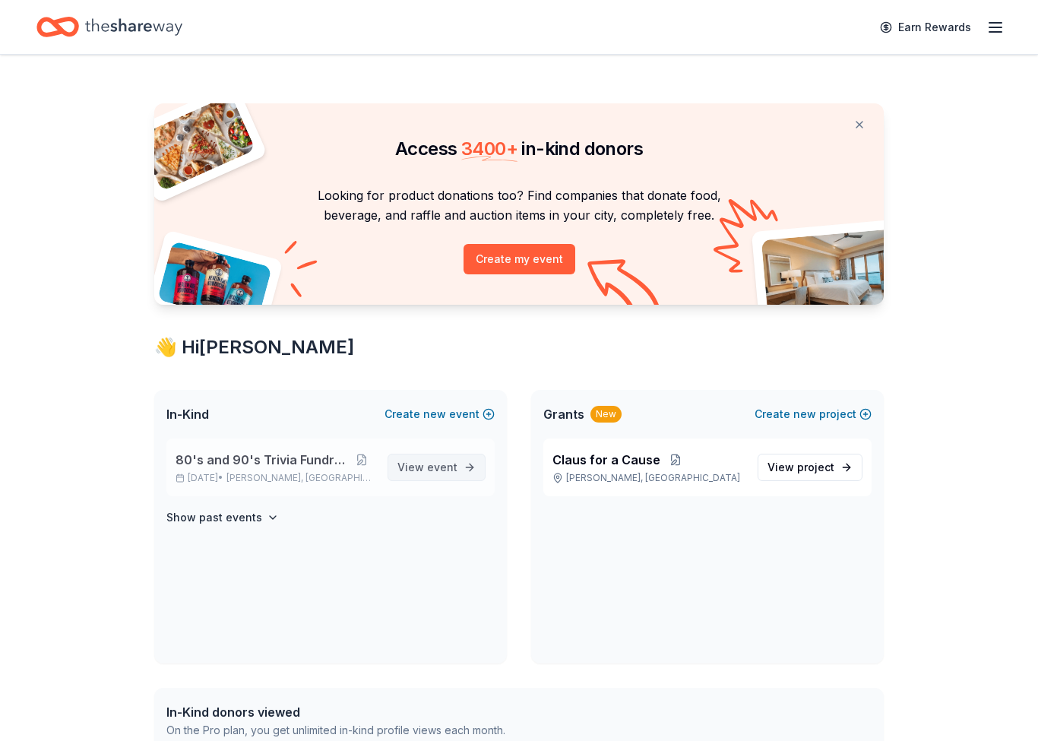
click at [430, 468] on span "event" at bounding box center [442, 466] width 30 height 13
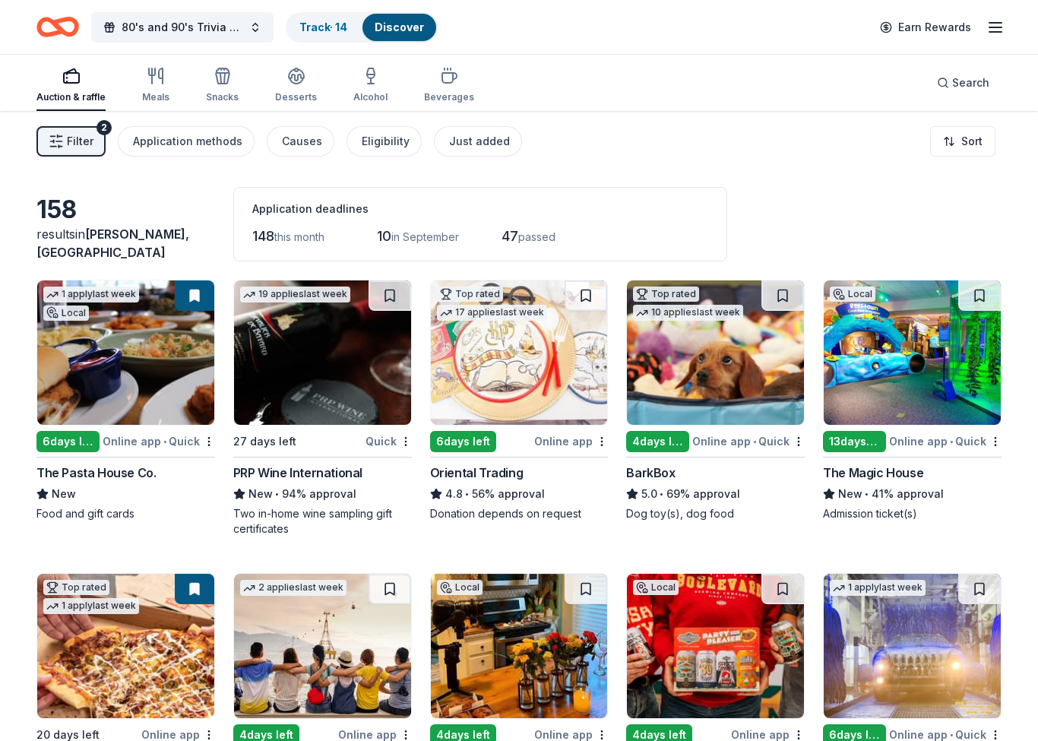
click at [198, 135] on div "Application methods" at bounding box center [187, 141] width 109 height 18
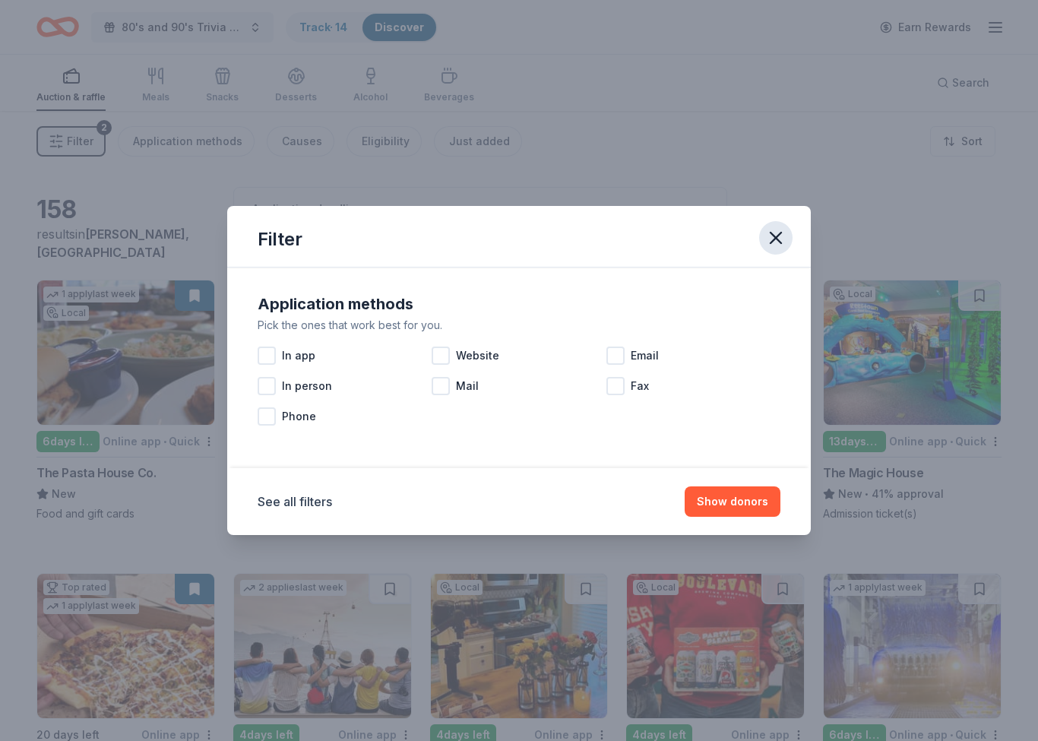
click at [777, 236] on icon "button" at bounding box center [775, 237] width 11 height 11
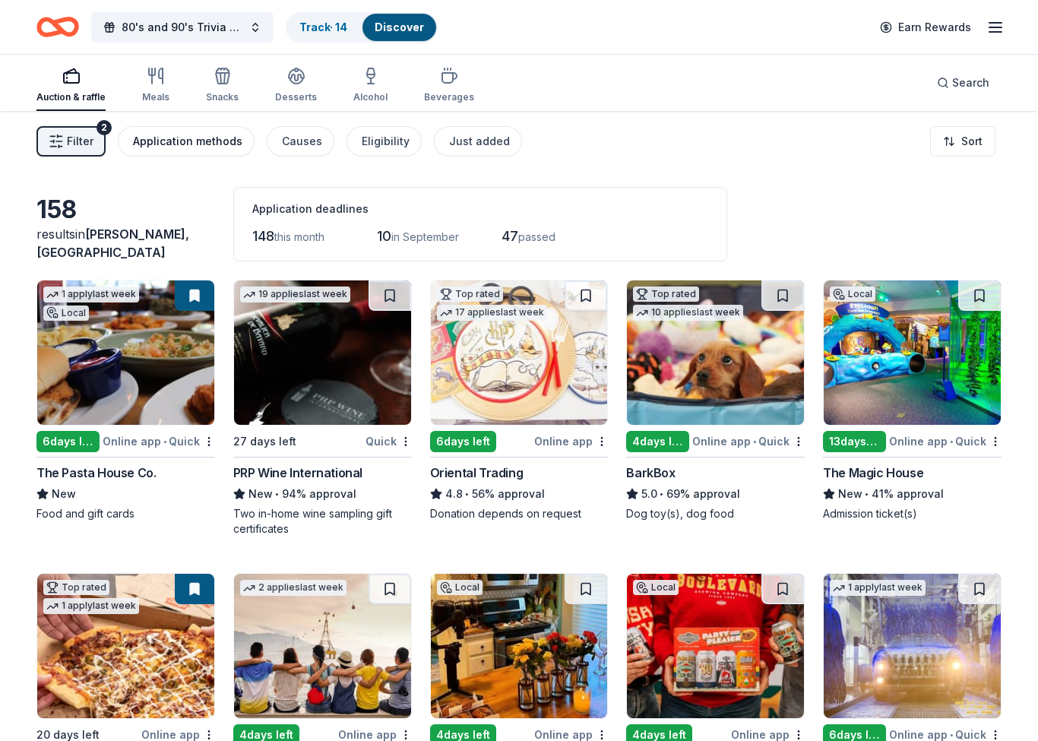
click at [158, 142] on div "Application methods" at bounding box center [187, 141] width 109 height 18
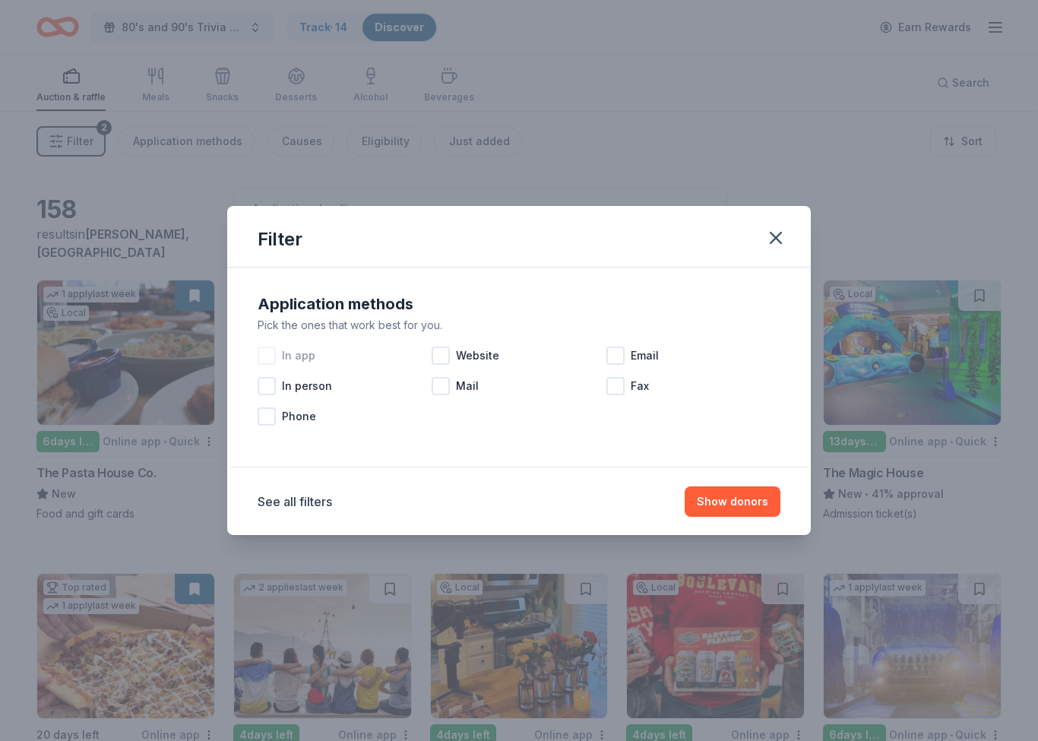
click at [269, 355] on div at bounding box center [267, 355] width 18 height 18
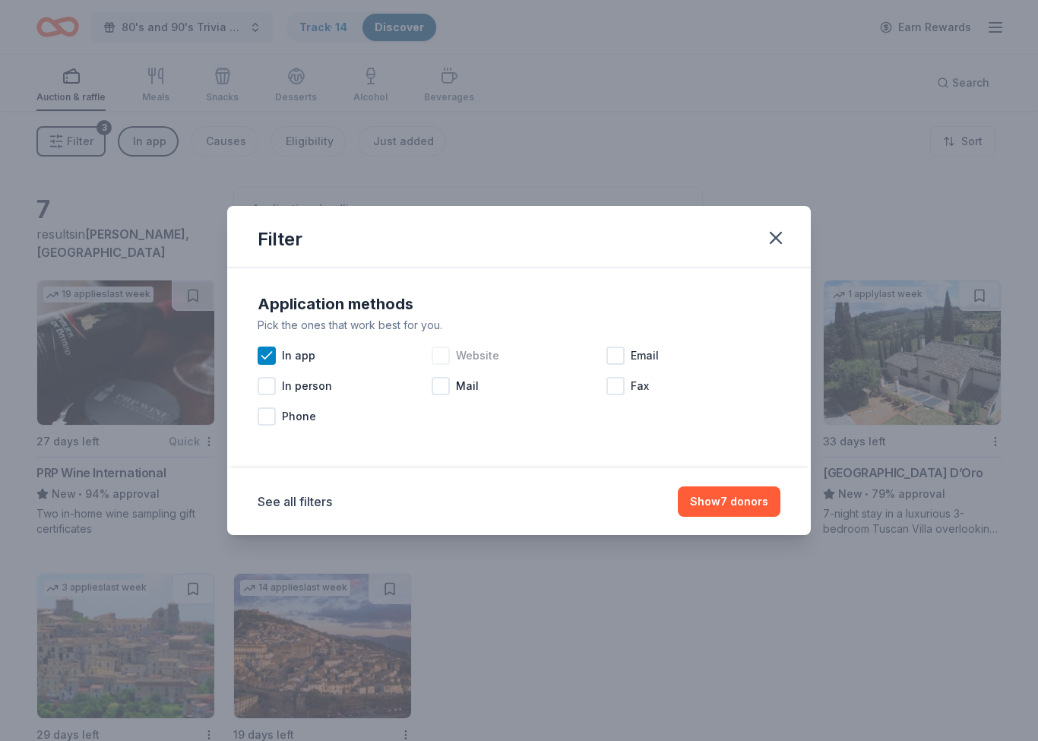
click at [444, 351] on div at bounding box center [440, 355] width 18 height 18
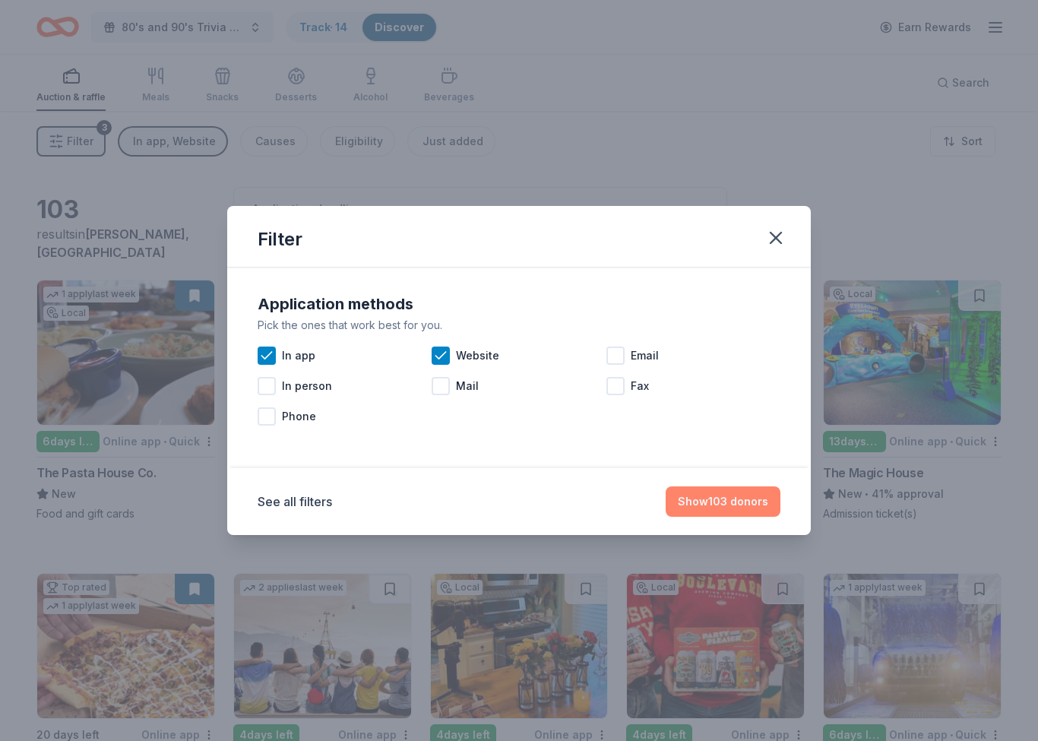
click at [709, 501] on button "Show 103 donors" at bounding box center [722, 501] width 115 height 30
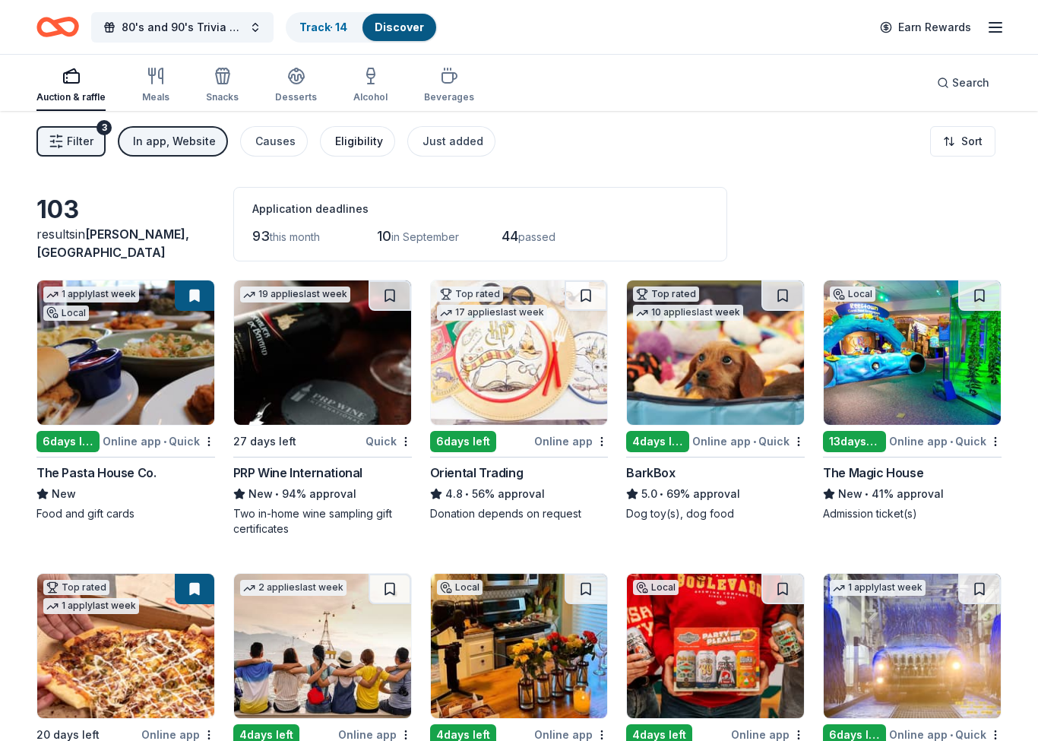
click at [364, 144] on div "Eligibility" at bounding box center [359, 141] width 48 height 18
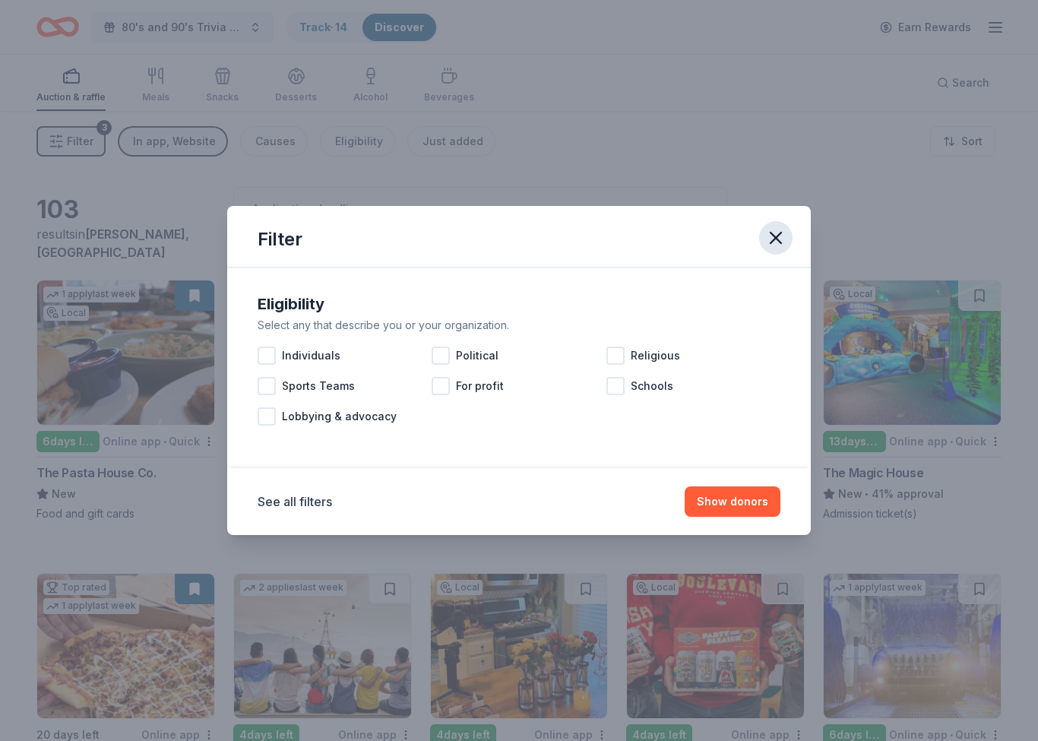
click at [781, 232] on icon "button" at bounding box center [775, 237] width 11 height 11
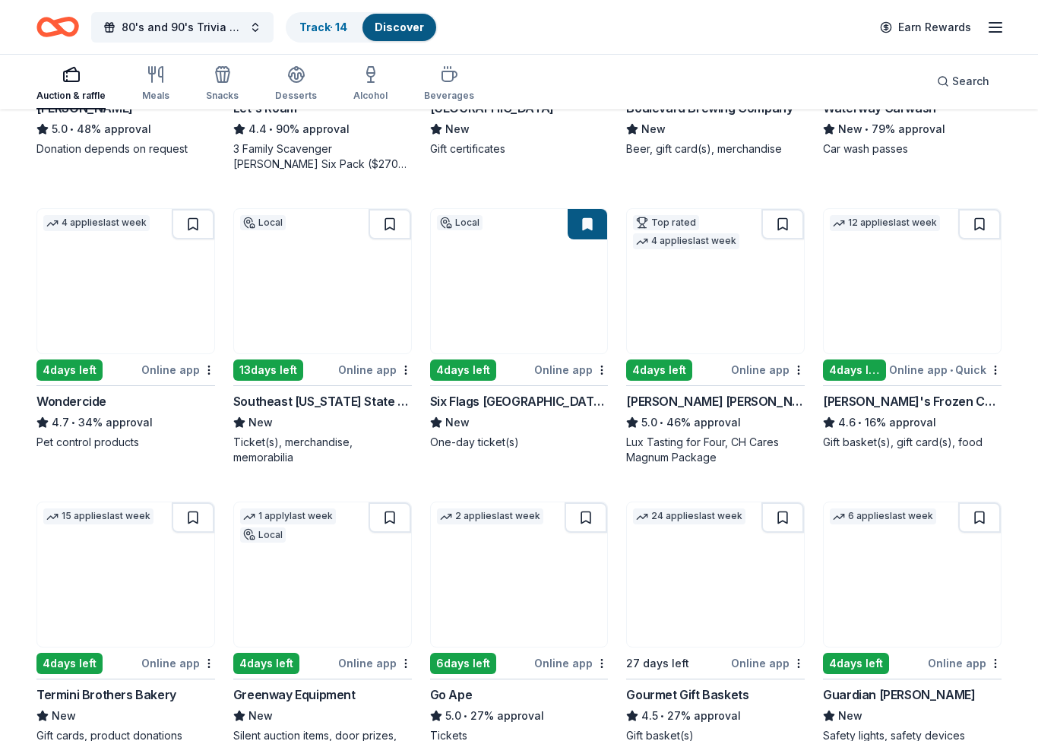
scroll to position [659, 0]
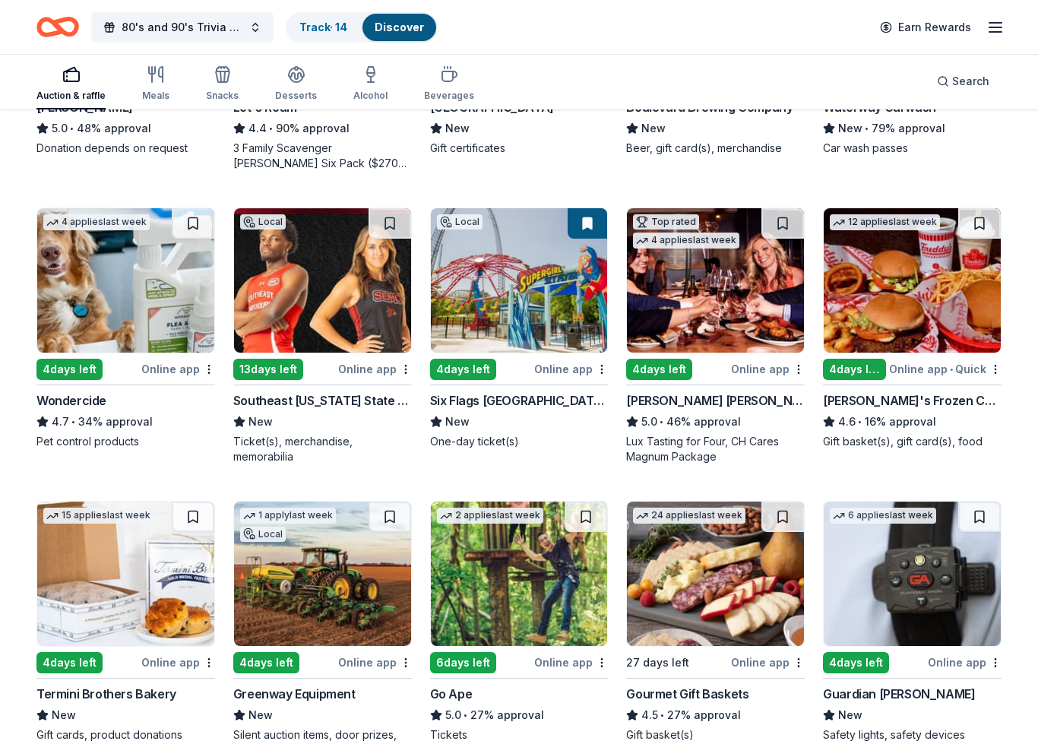
click at [941, 296] on img at bounding box center [911, 280] width 177 height 144
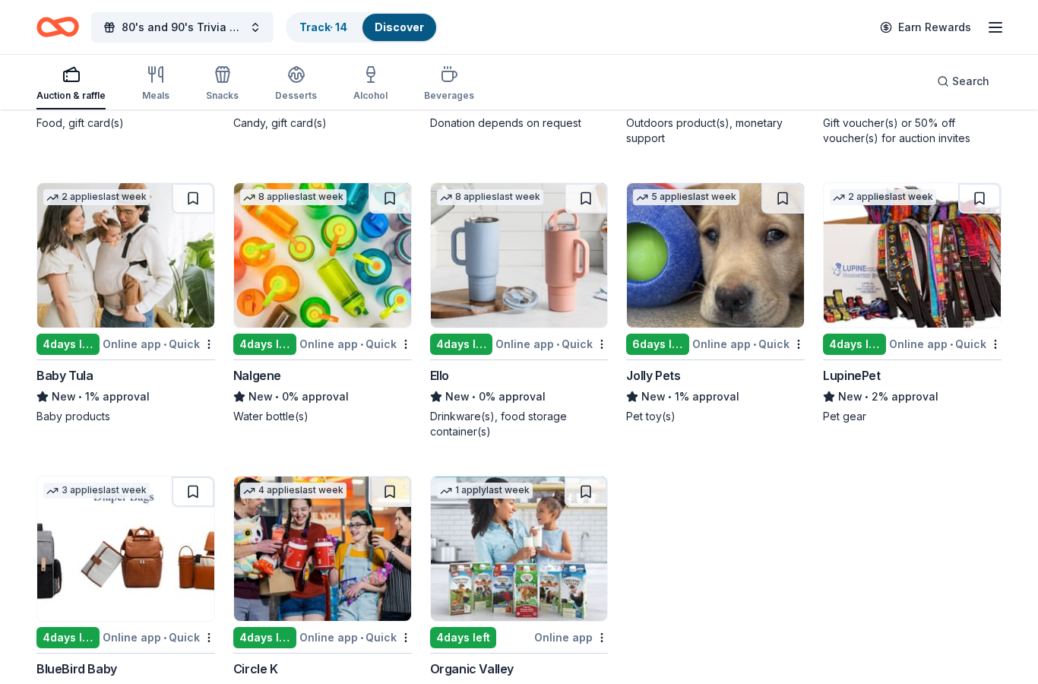
scroll to position [5656, 0]
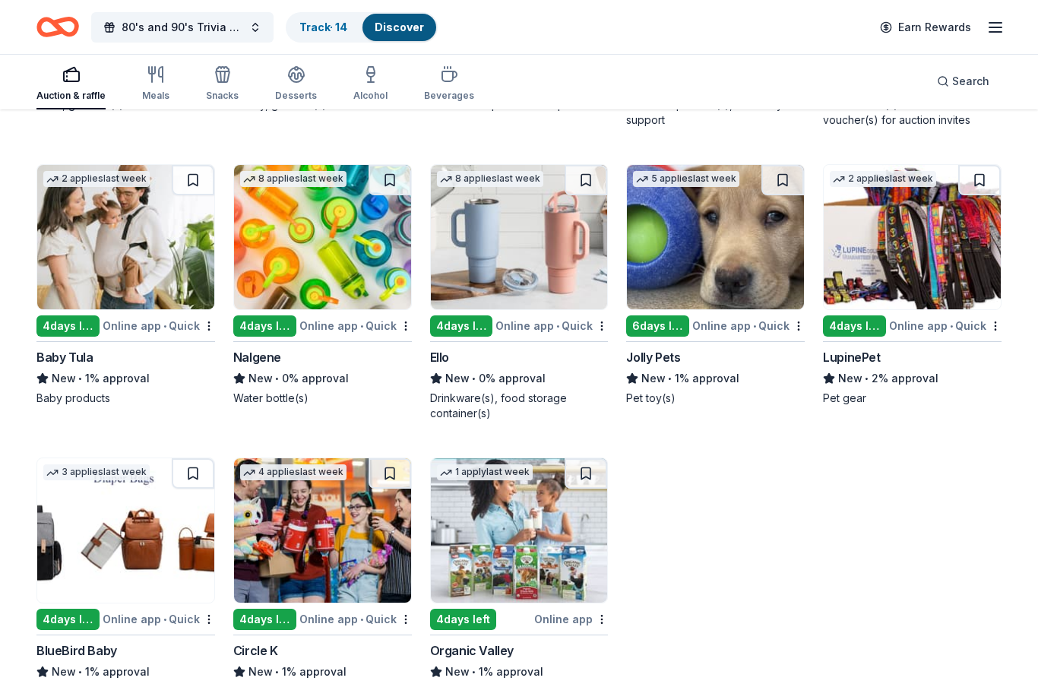
click at [283, 556] on img at bounding box center [322, 530] width 177 height 144
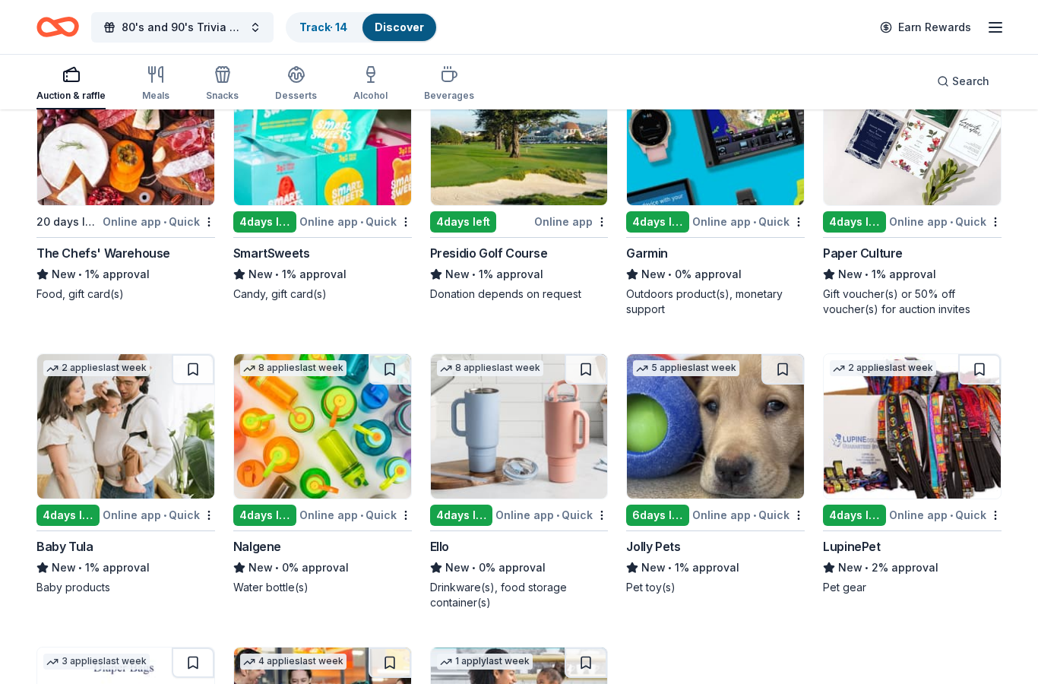
scroll to position [5466, 0]
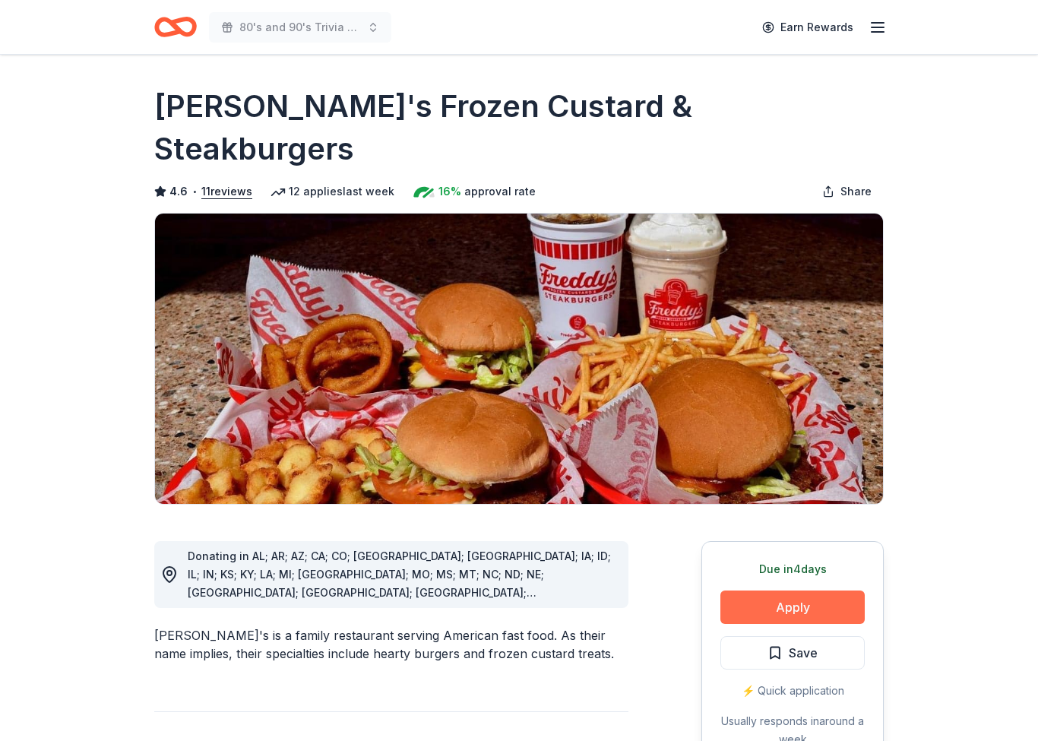
click at [827, 590] on button "Apply" at bounding box center [792, 606] width 144 height 33
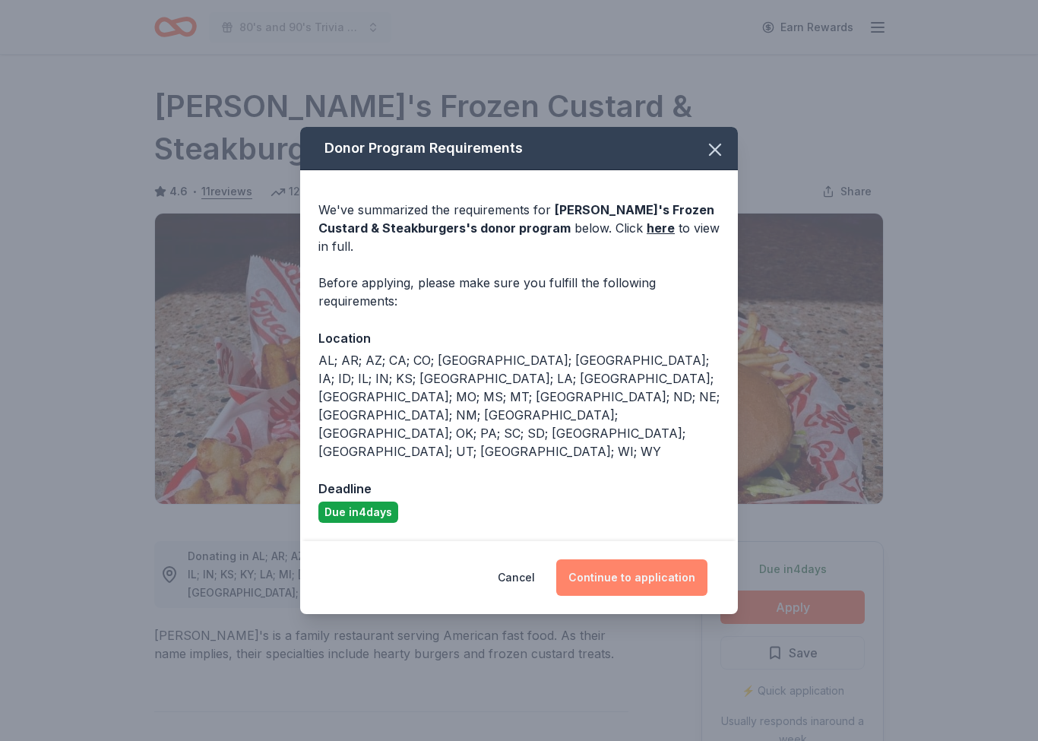
click at [684, 559] on button "Continue to application" at bounding box center [631, 577] width 151 height 36
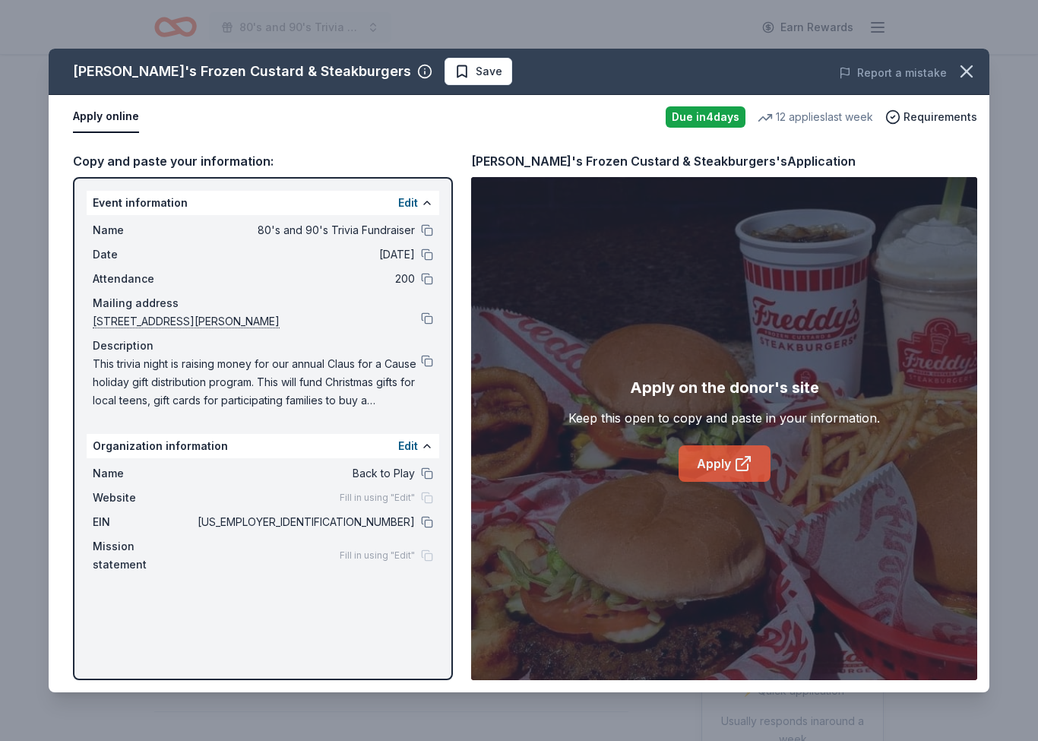
click at [758, 457] on link "Apply" at bounding box center [724, 463] width 92 height 36
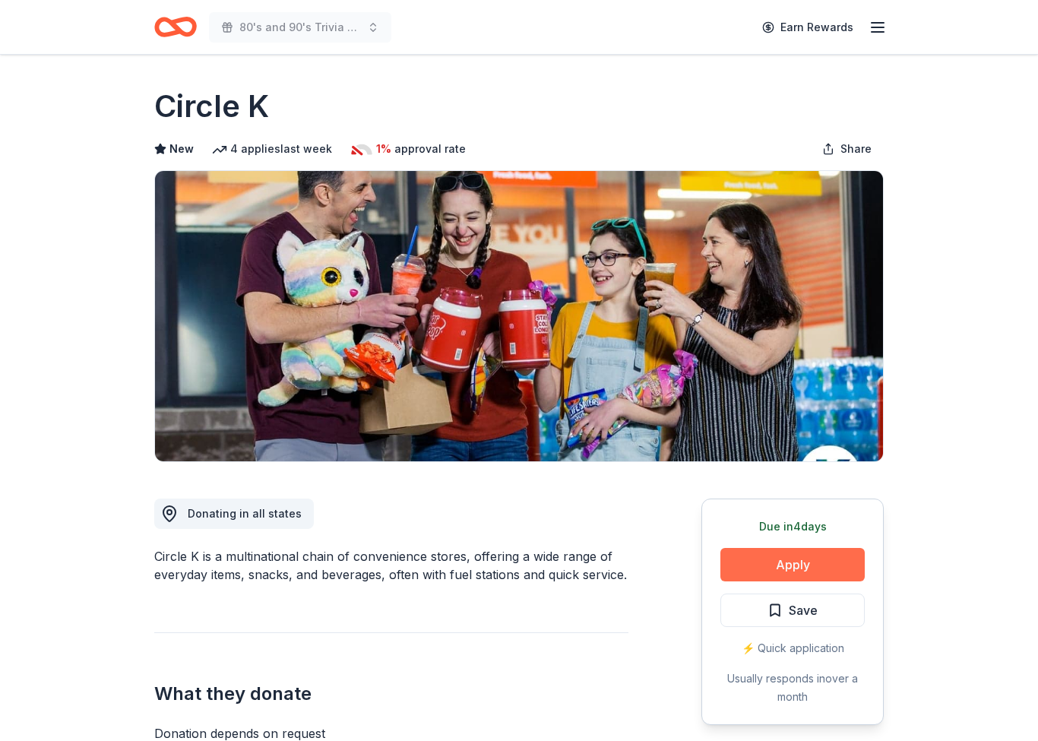
click at [772, 564] on button "Apply" at bounding box center [792, 564] width 144 height 33
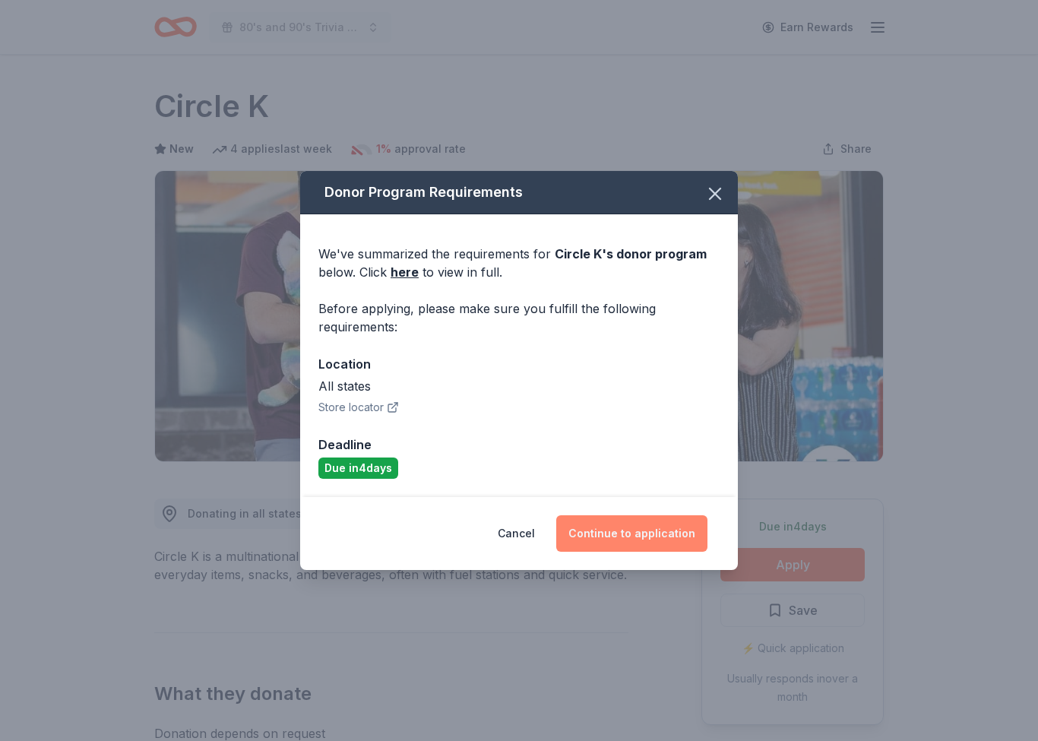
click at [664, 520] on button "Continue to application" at bounding box center [631, 533] width 151 height 36
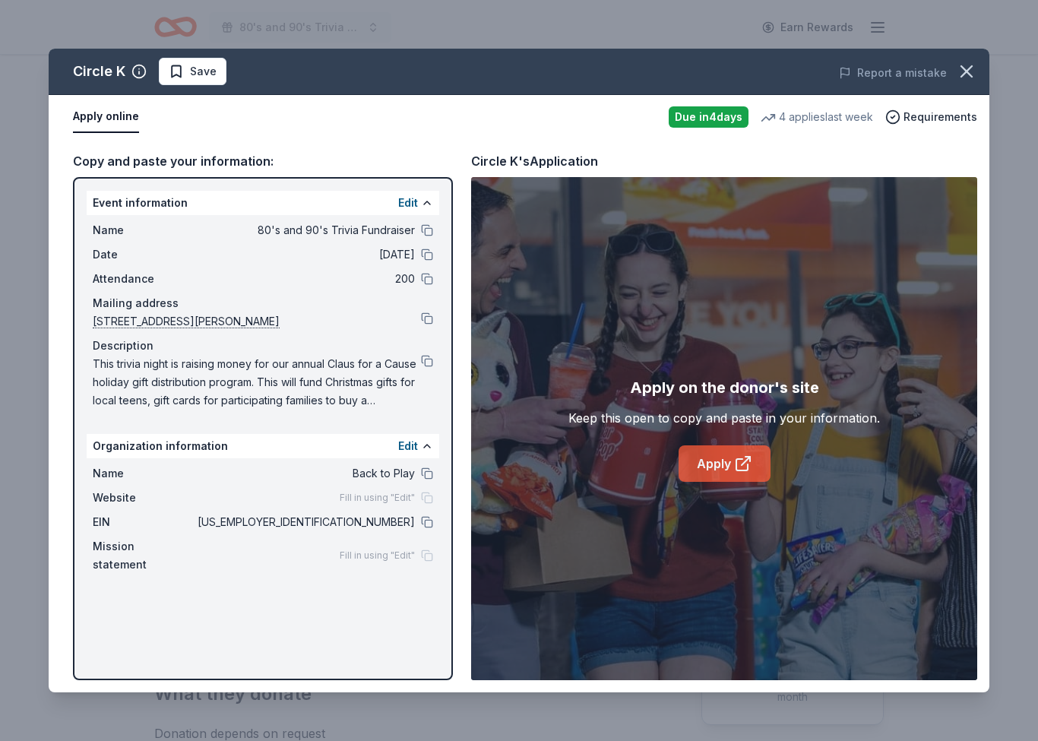
click at [739, 456] on icon at bounding box center [743, 463] width 18 height 18
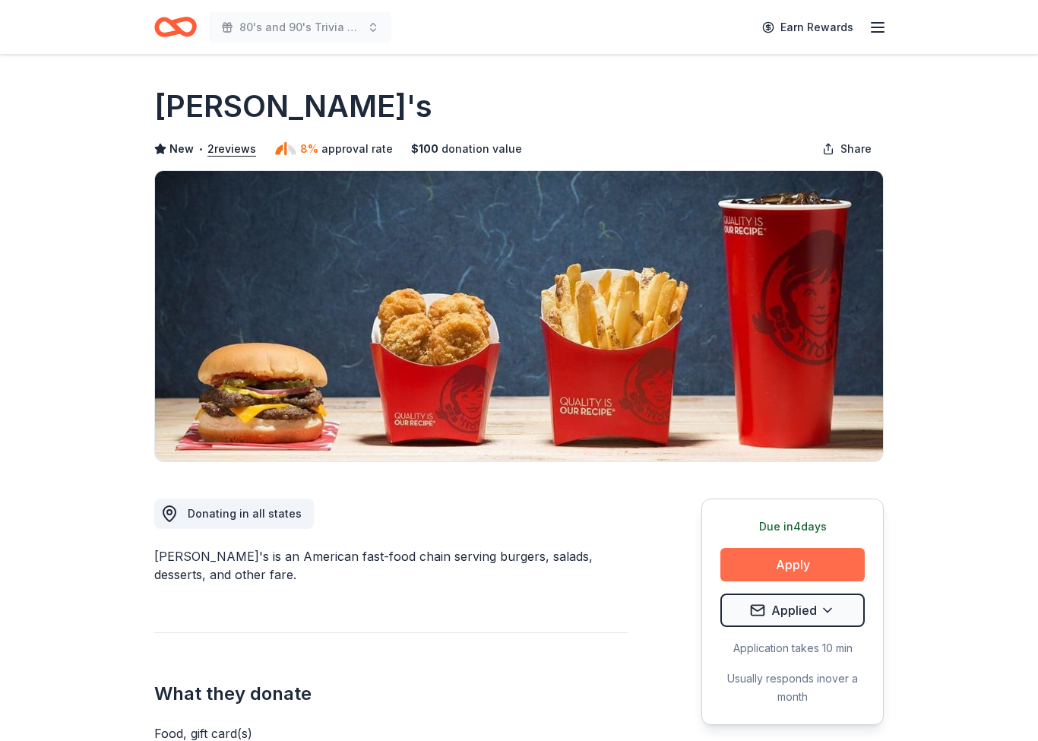
click at [763, 569] on button "Apply" at bounding box center [792, 564] width 144 height 33
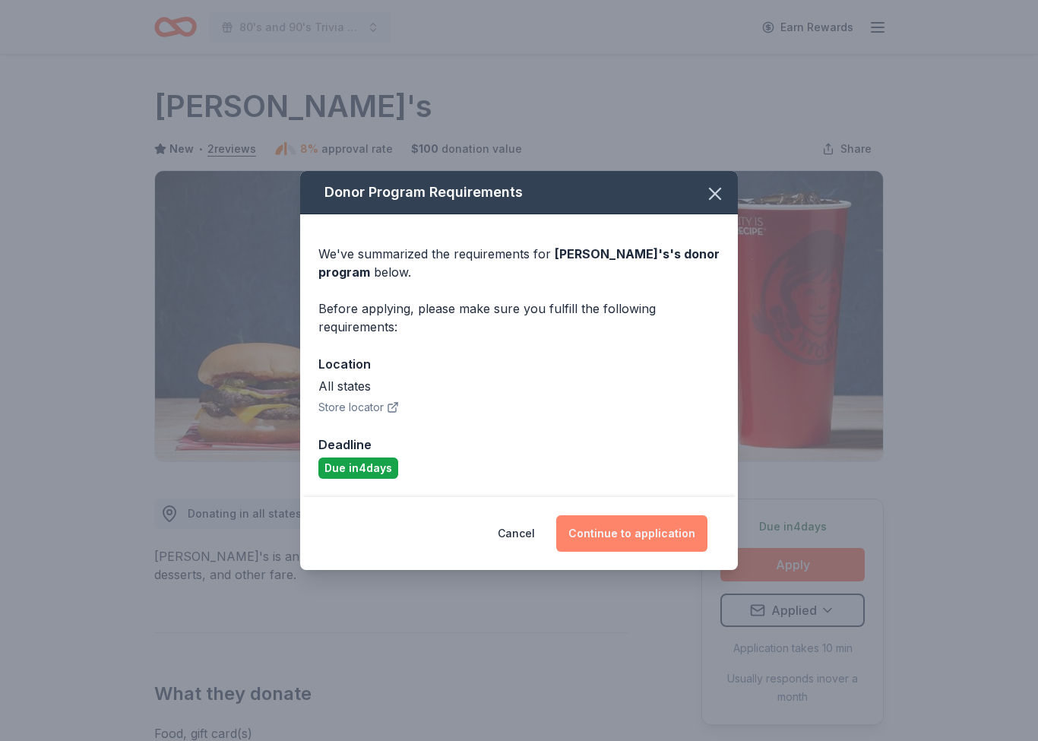
click at [626, 537] on button "Continue to application" at bounding box center [631, 533] width 151 height 36
